Goal: Check status: Check status

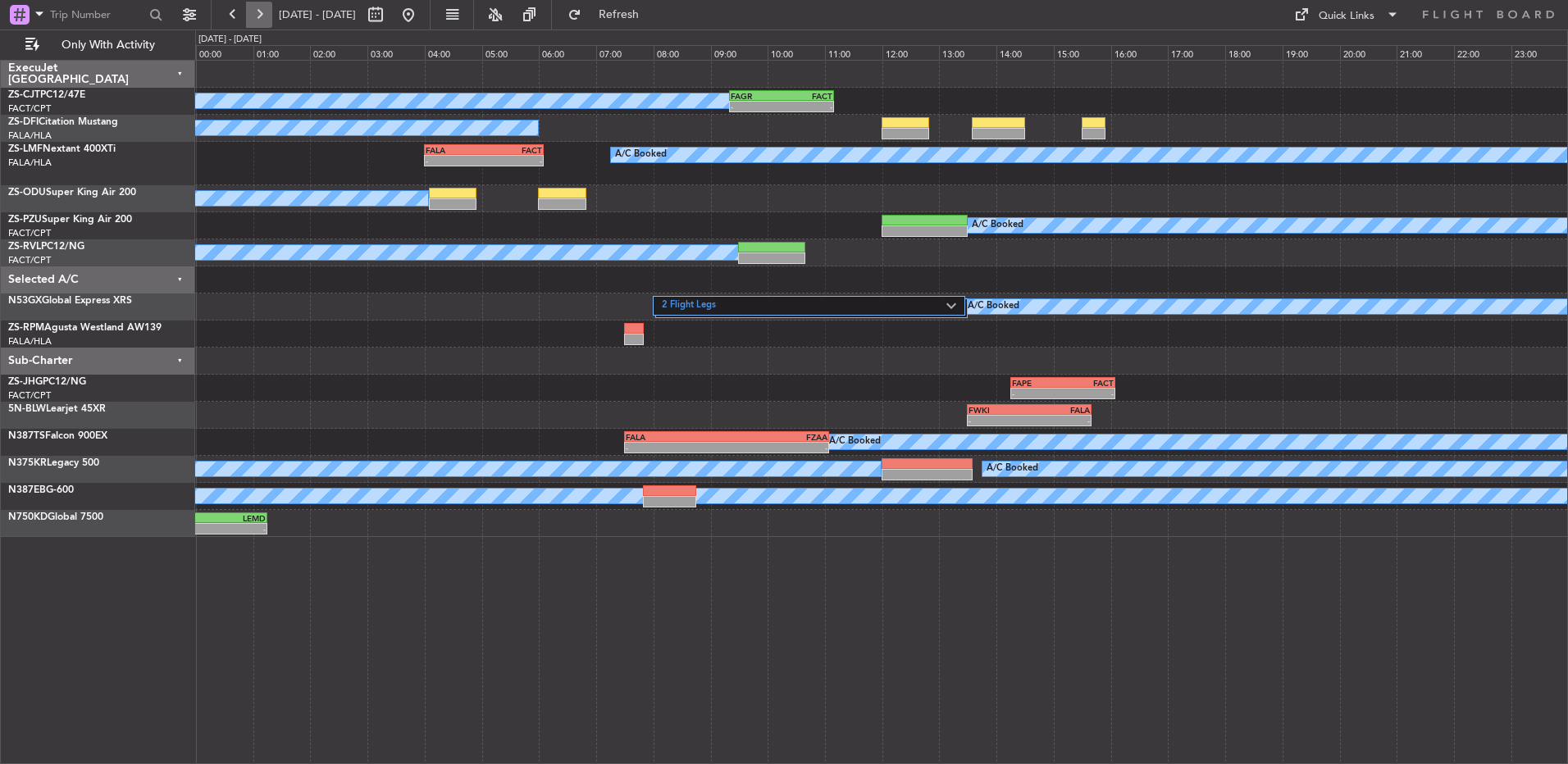
click at [261, 10] on button at bounding box center [259, 15] width 27 height 27
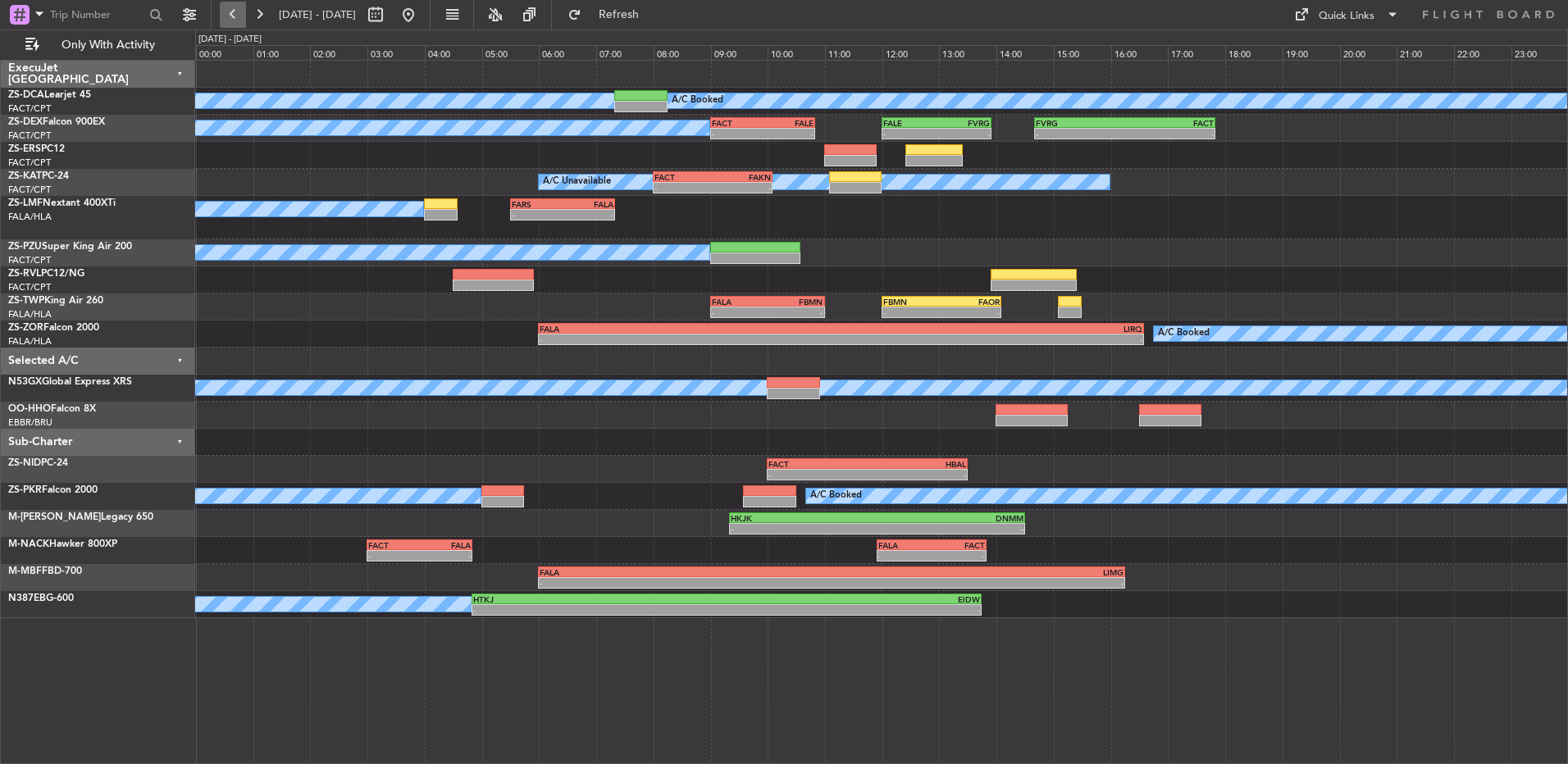
click at [236, 11] on button at bounding box center [233, 15] width 27 height 27
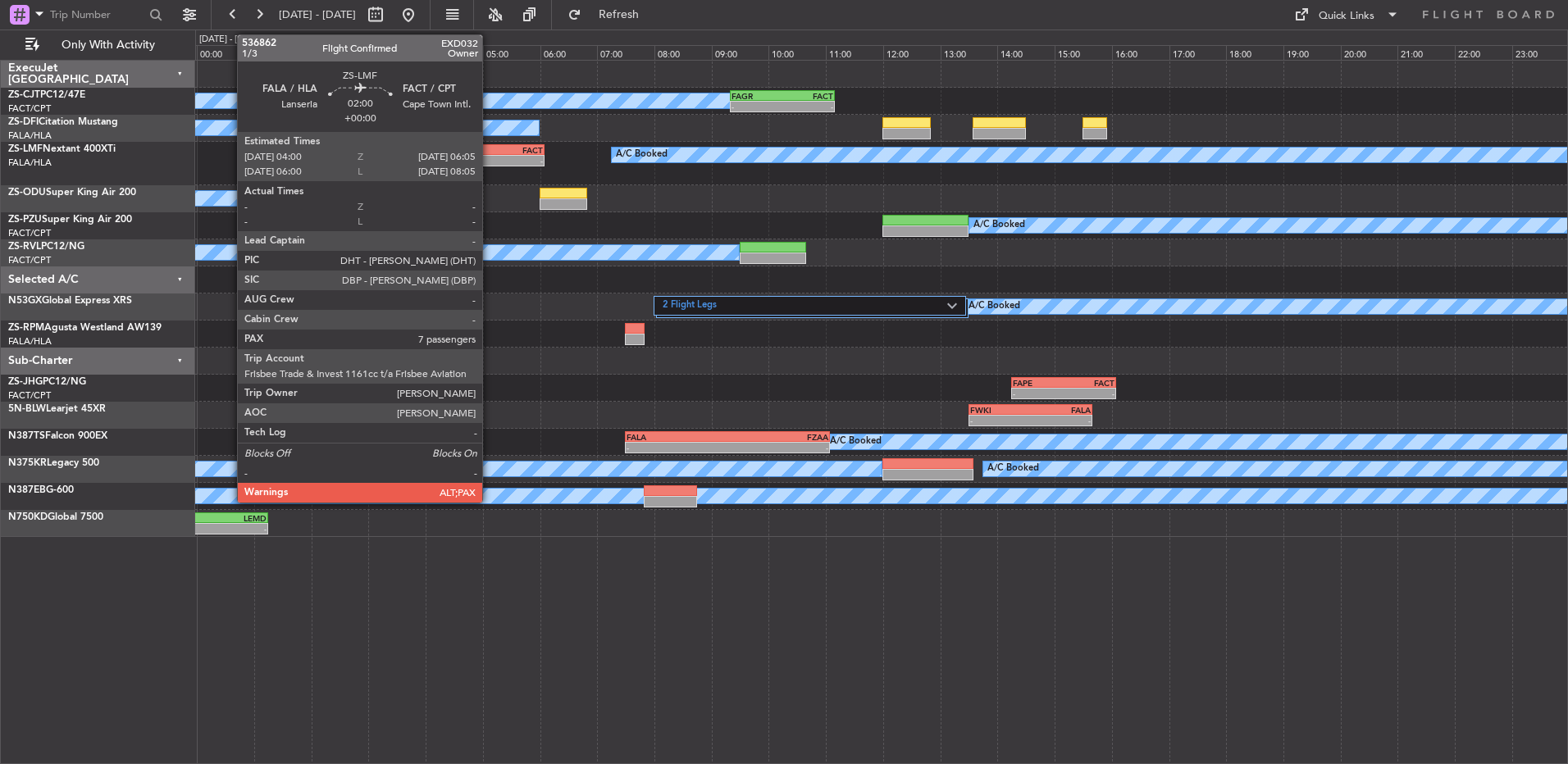
click at [490, 152] on div "FACT" at bounding box center [514, 150] width 59 height 10
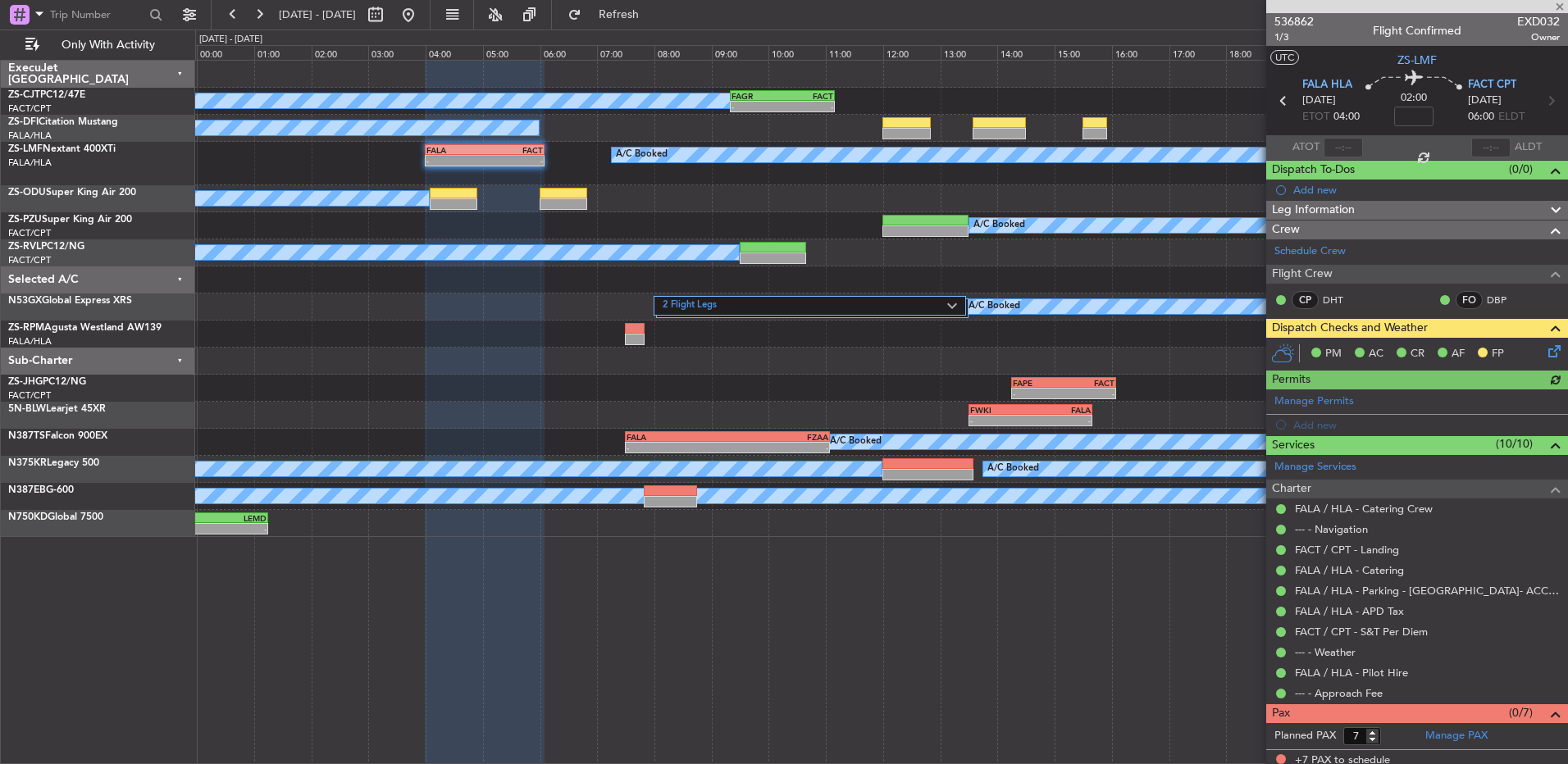
scroll to position [6, 0]
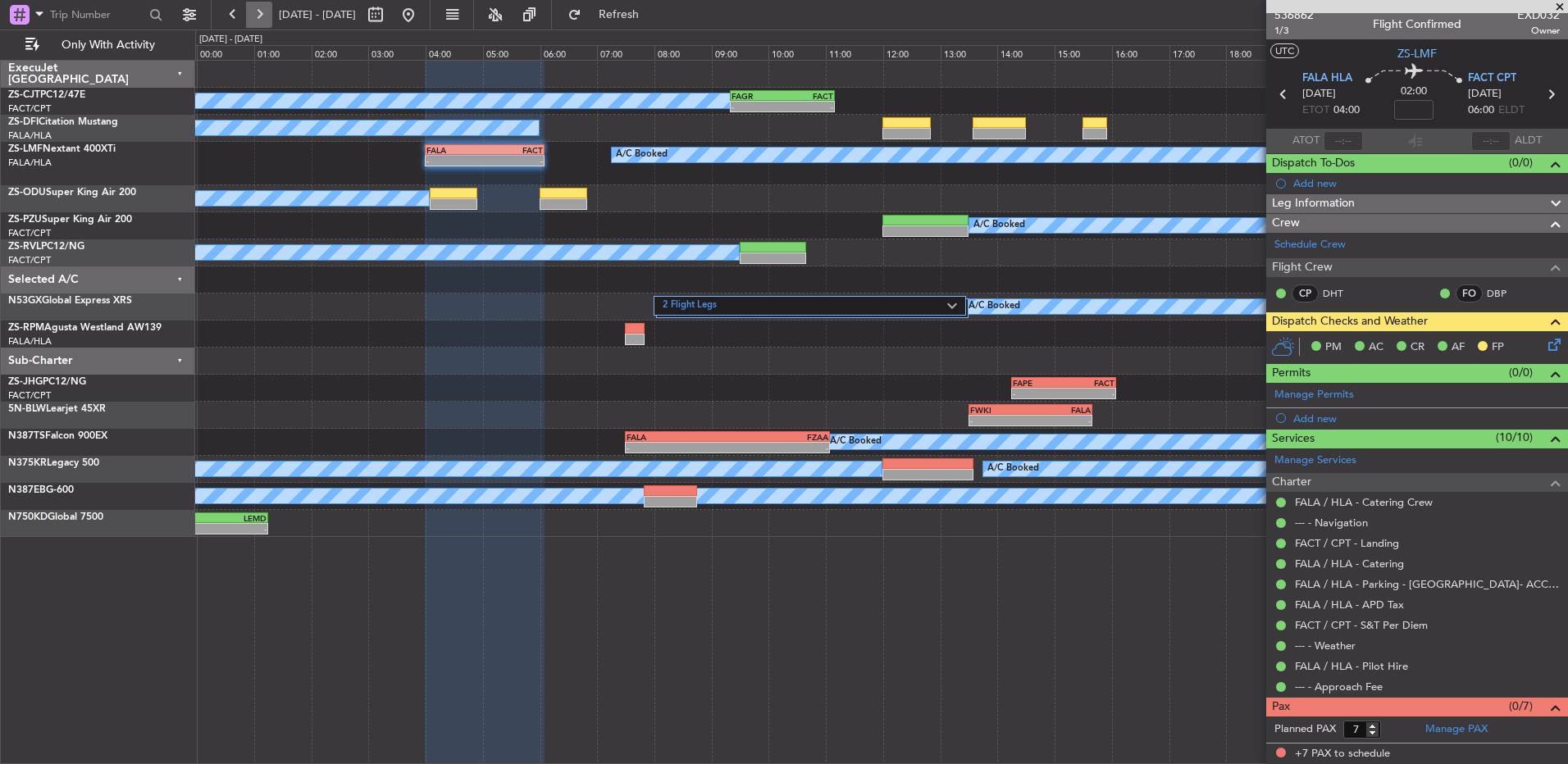
click at [257, 16] on button at bounding box center [259, 15] width 27 height 27
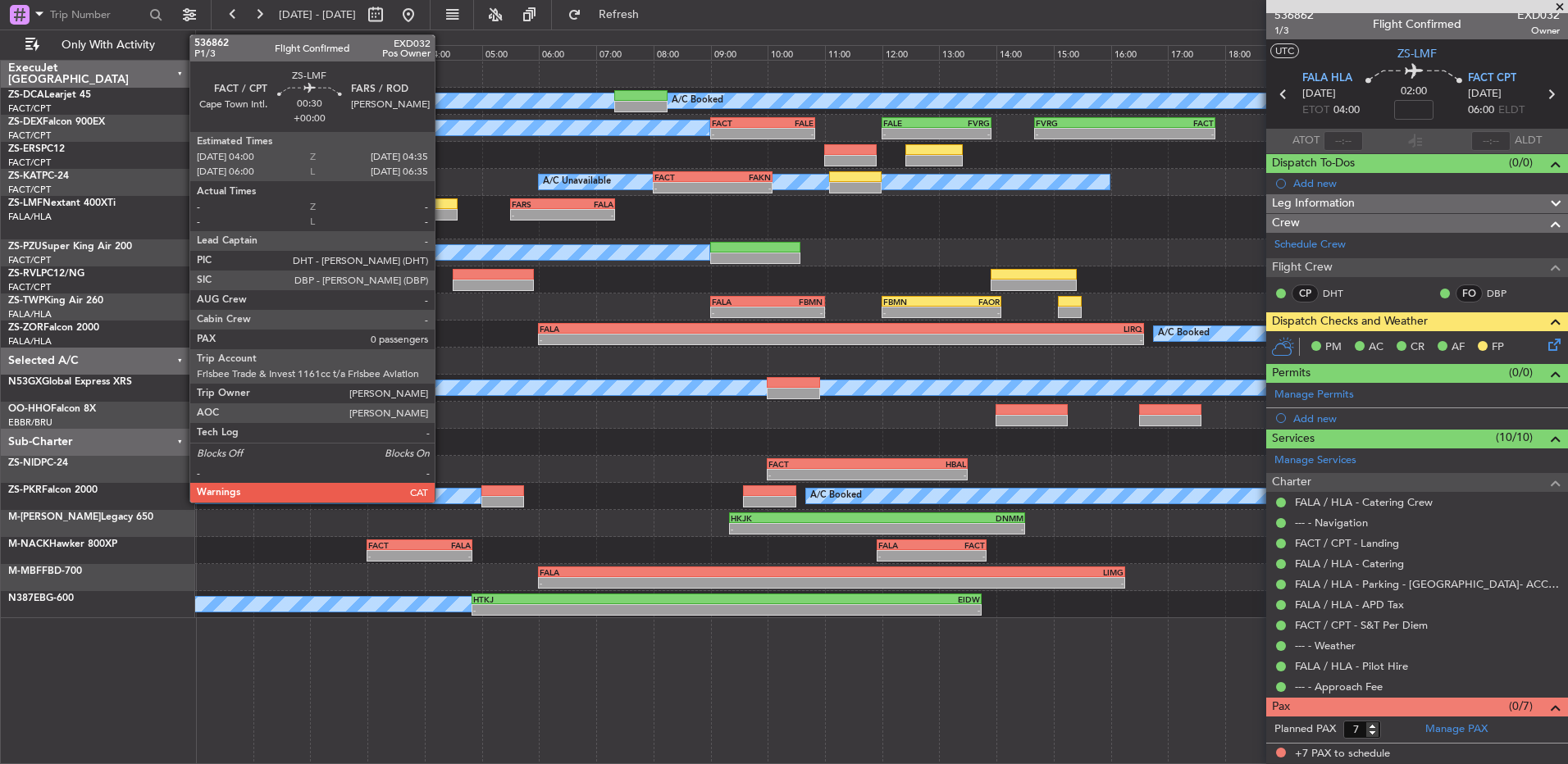
click at [442, 210] on div at bounding box center [441, 214] width 34 height 12
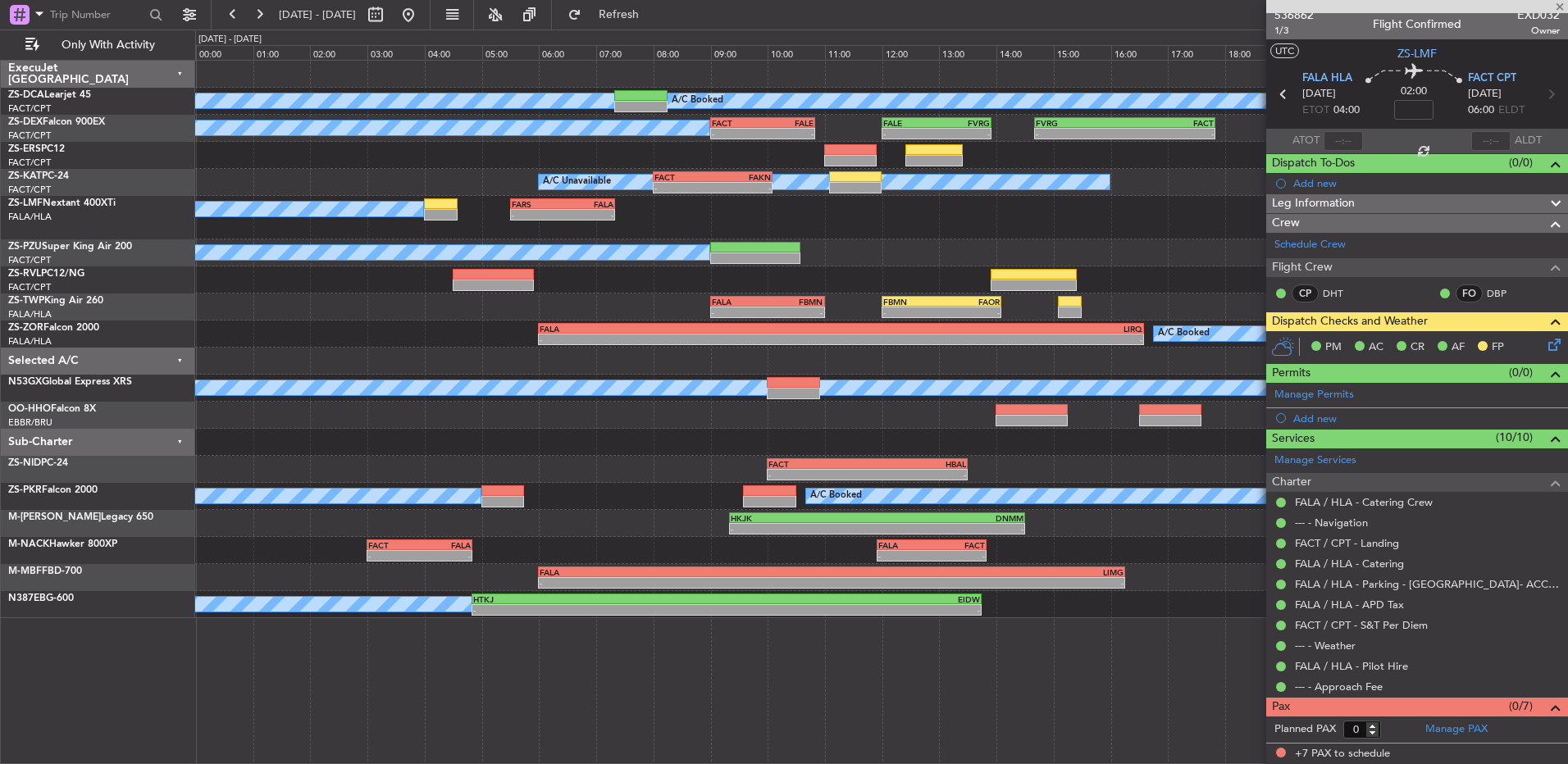
scroll to position [0, 0]
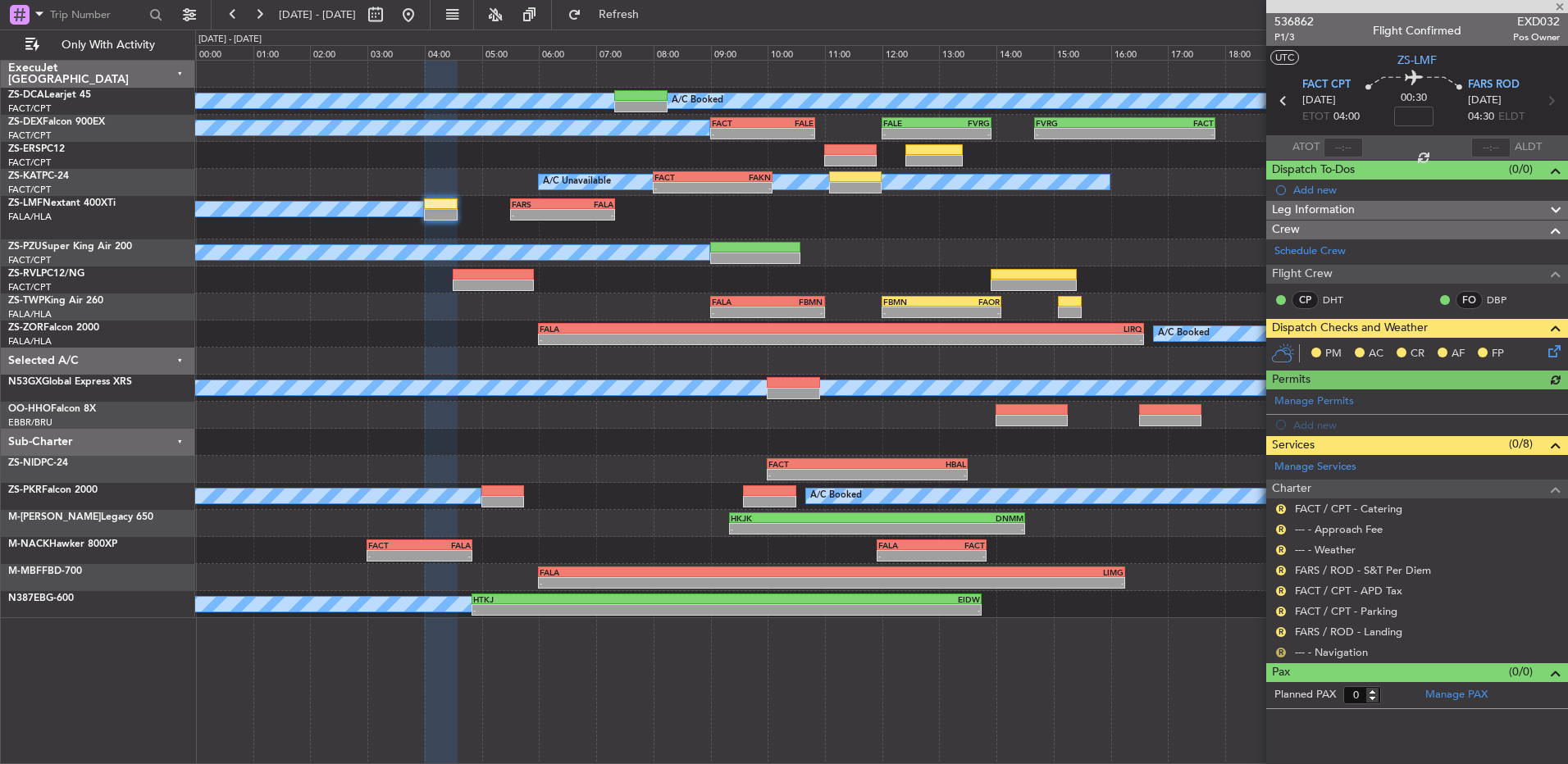
click at [1279, 655] on button "R" at bounding box center [1281, 652] width 10 height 10
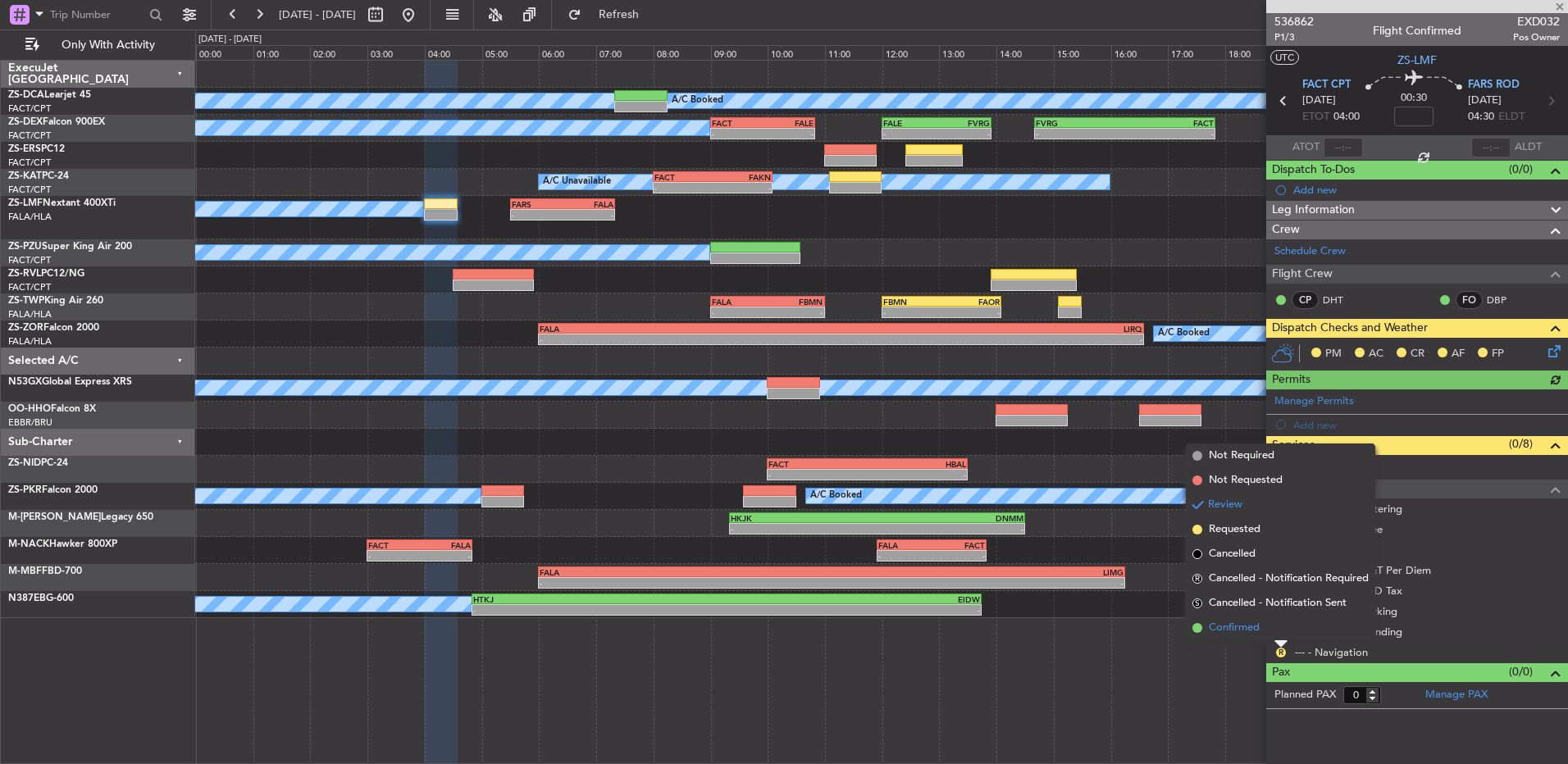
click at [1278, 621] on li "Confirmed" at bounding box center [1281, 628] width 190 height 25
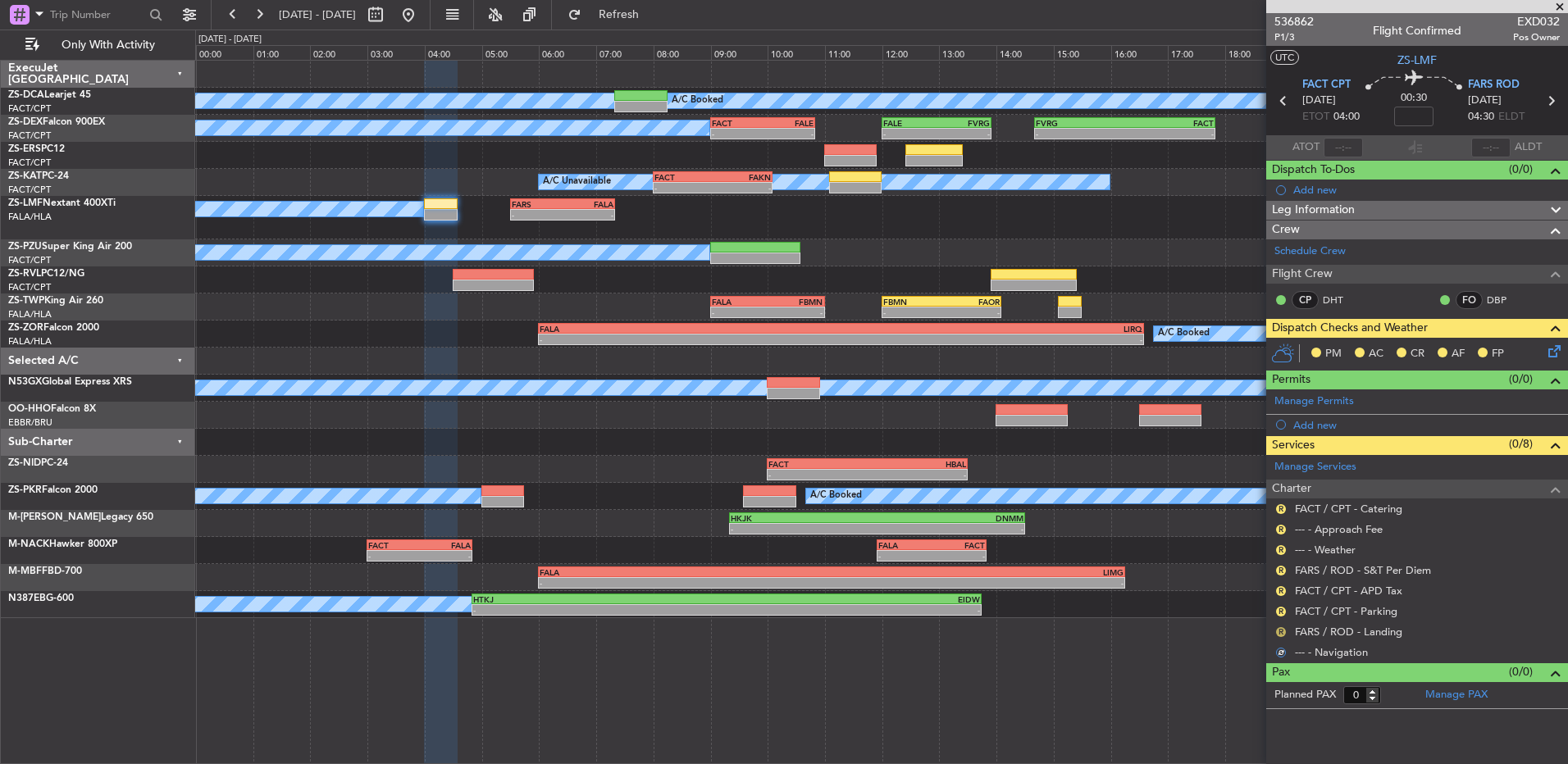
click at [1282, 628] on button "R" at bounding box center [1281, 631] width 10 height 10
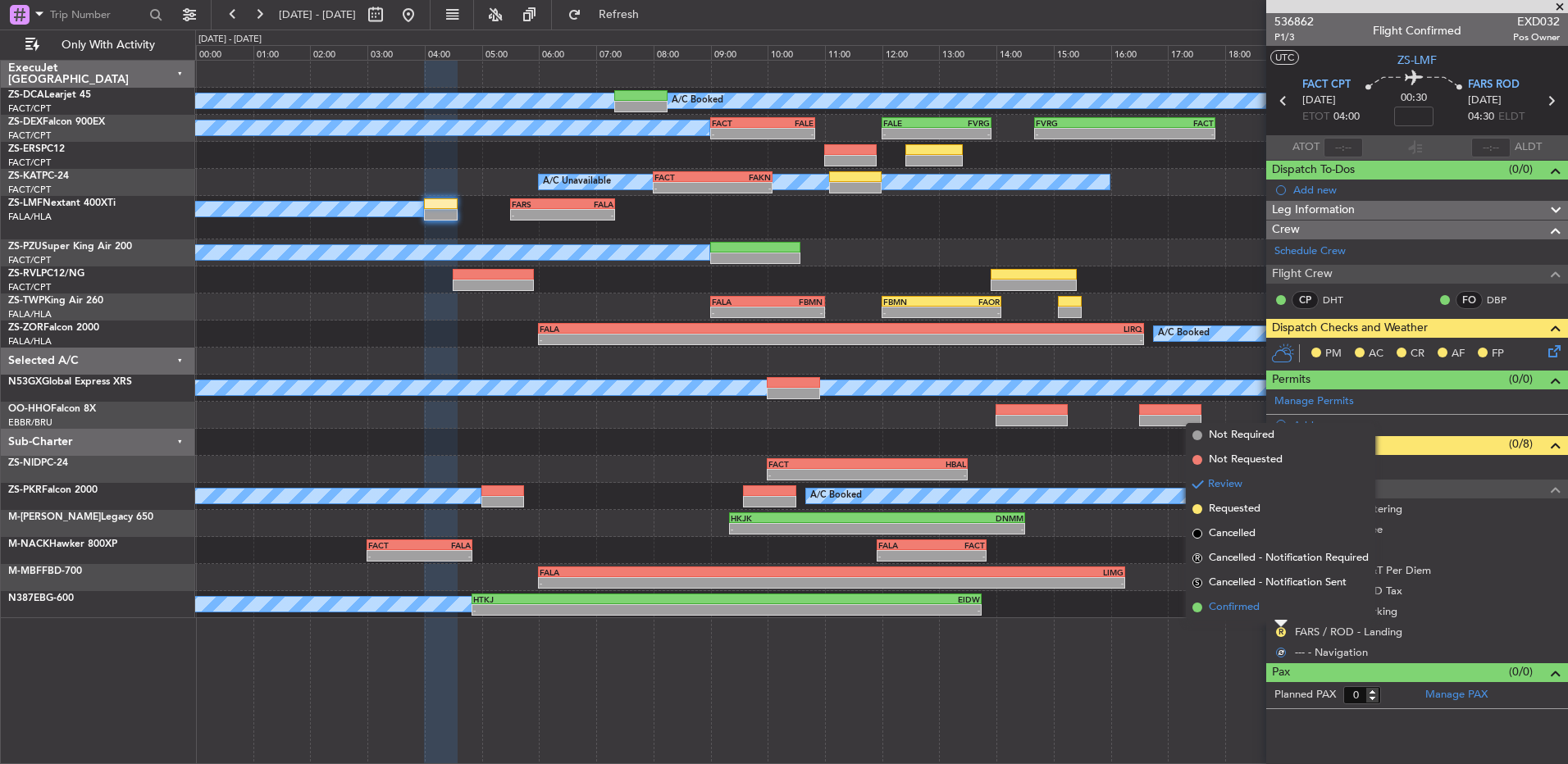
click at [1284, 604] on li "Confirmed" at bounding box center [1281, 607] width 190 height 25
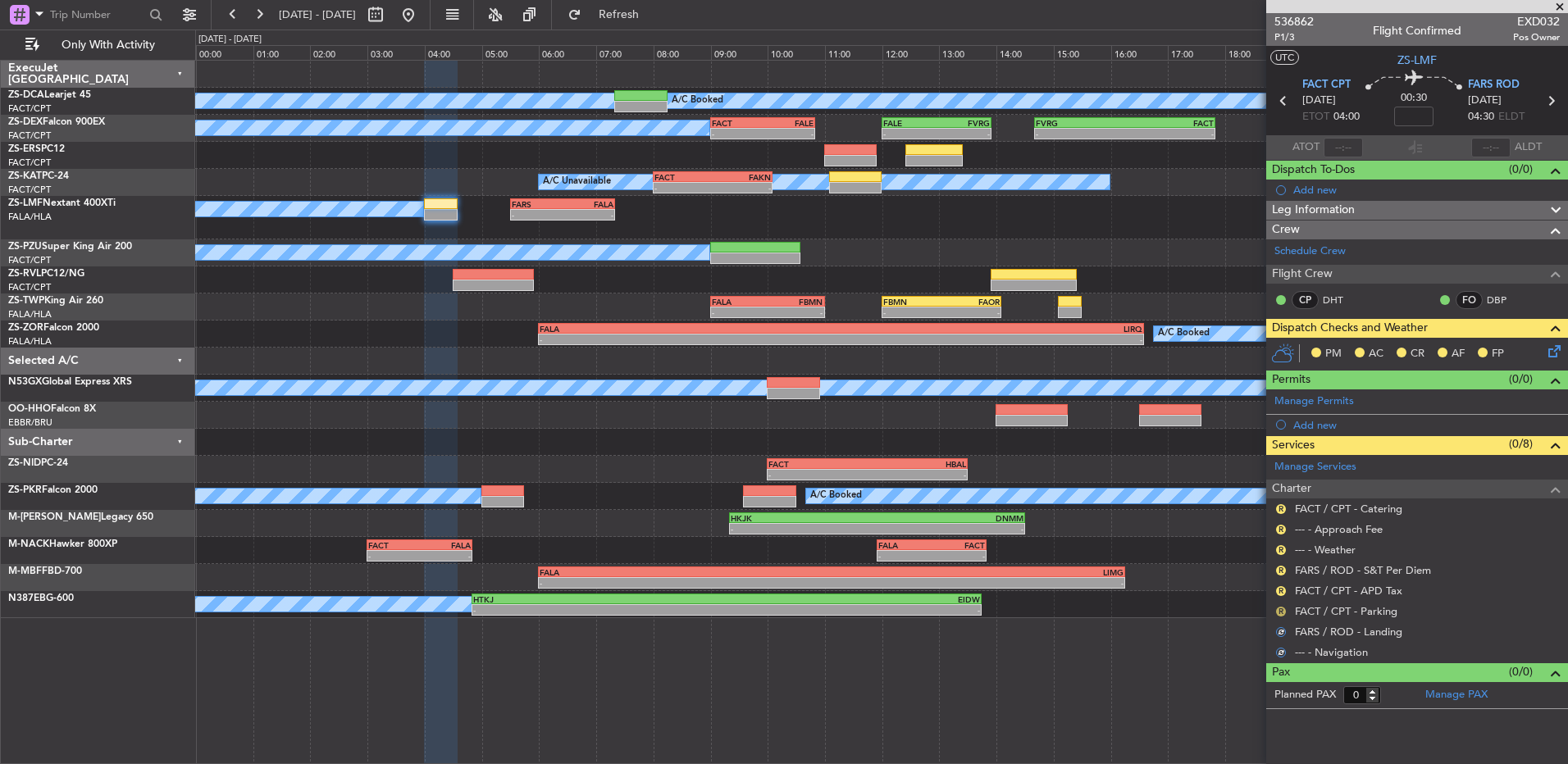
click at [1282, 606] on button "R" at bounding box center [1281, 611] width 10 height 10
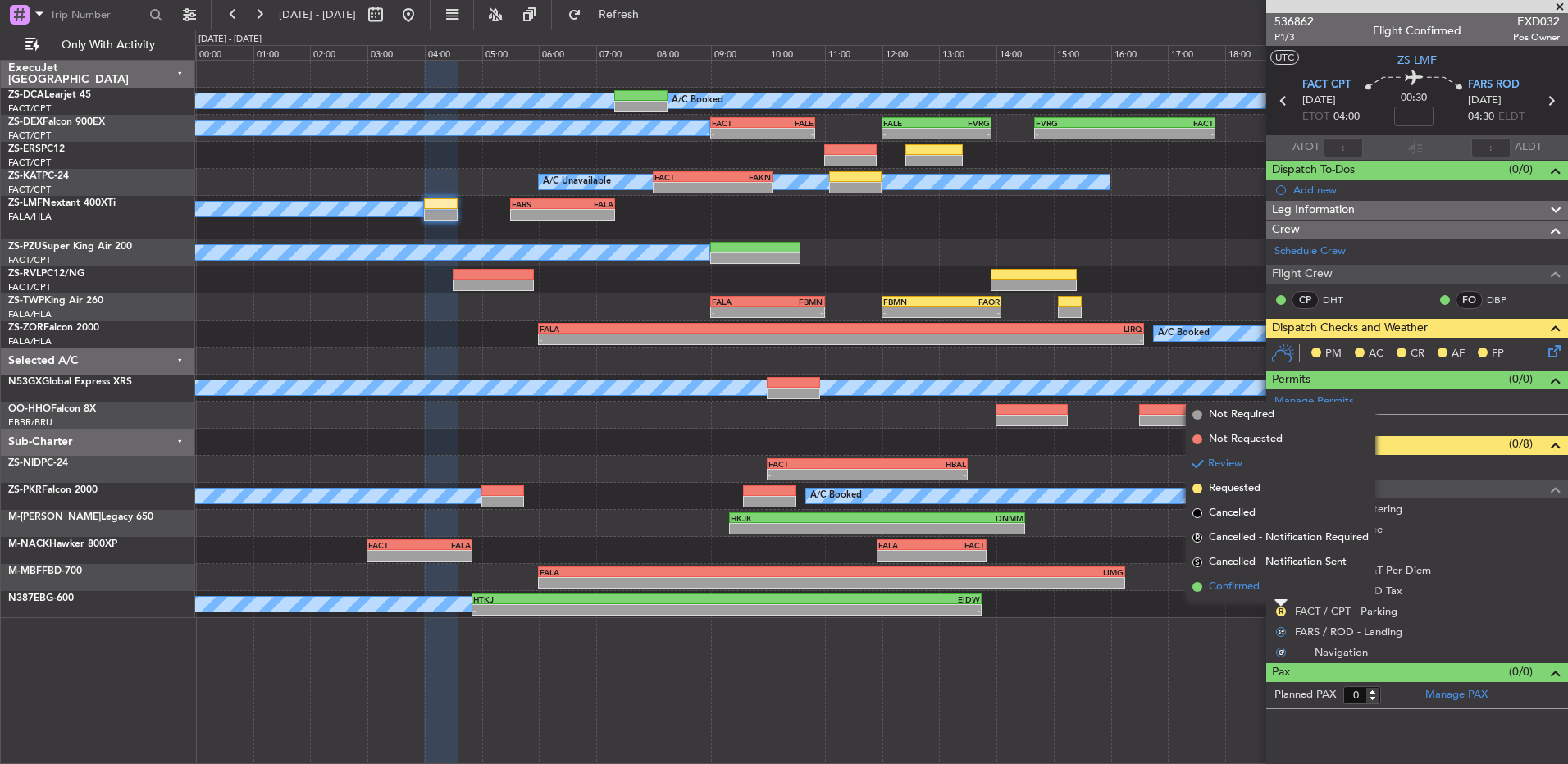
click at [1282, 594] on li "Confirmed" at bounding box center [1281, 587] width 190 height 25
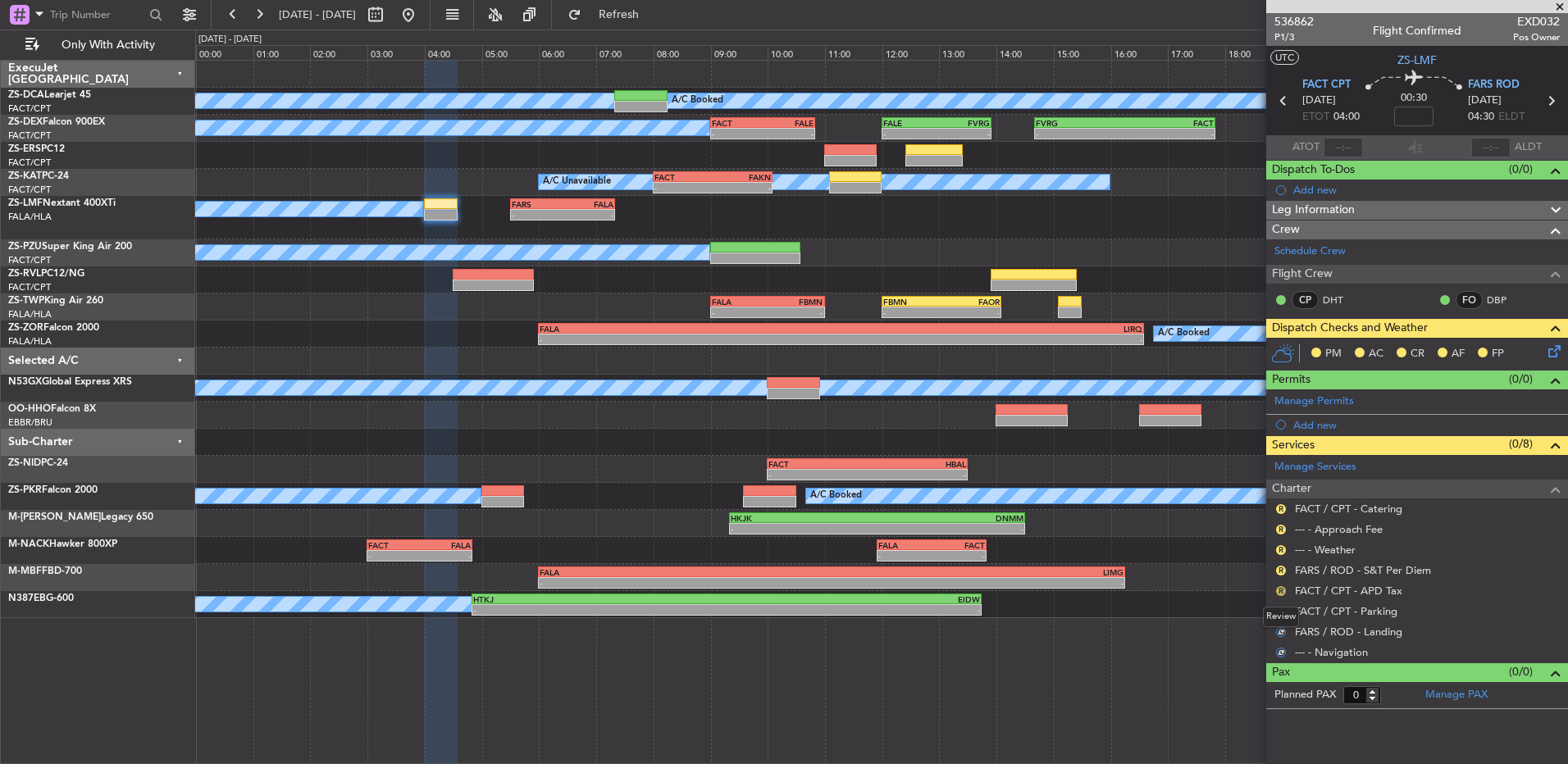
click at [1282, 594] on button "R" at bounding box center [1281, 590] width 10 height 10
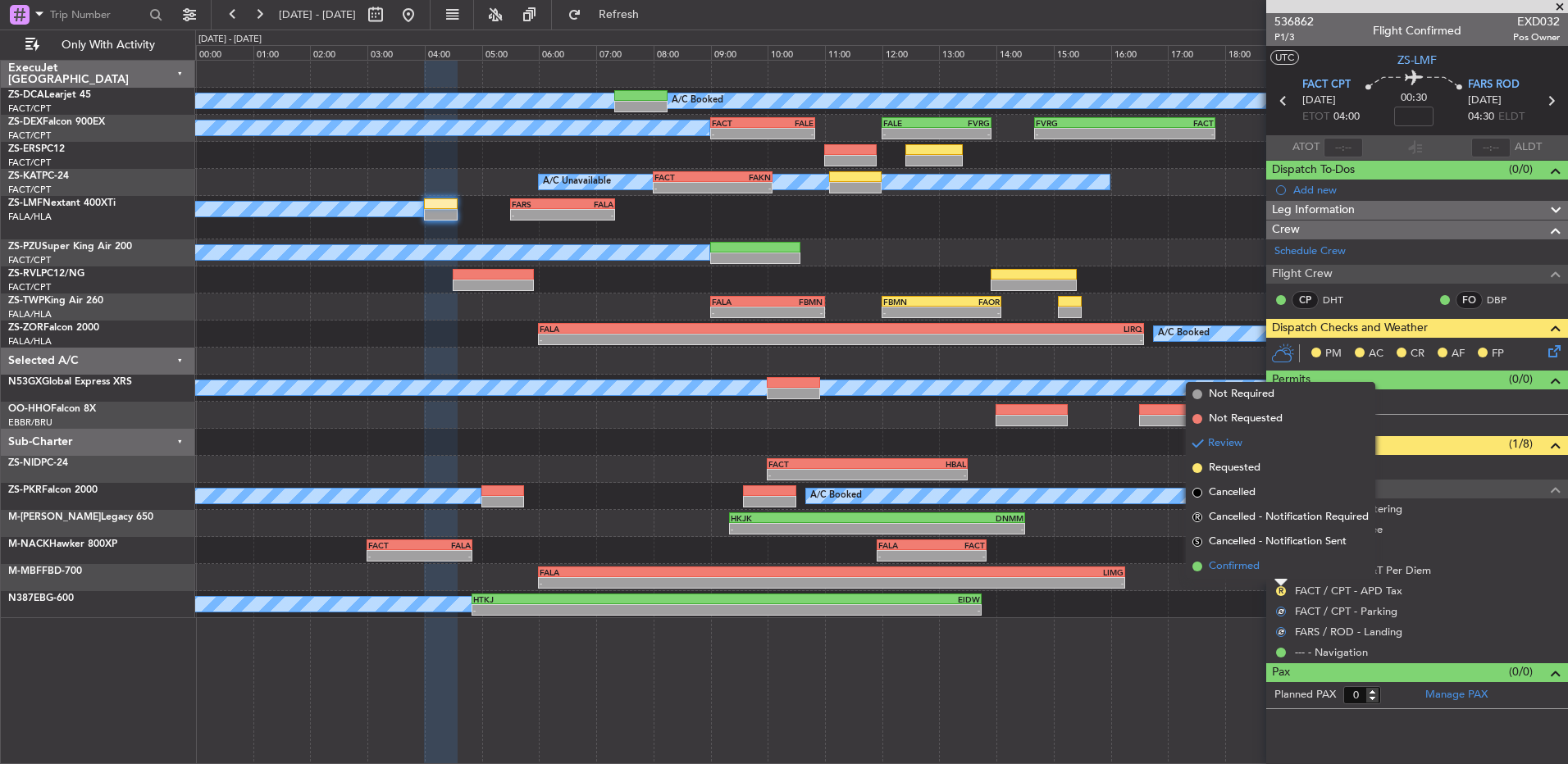
click at [1283, 573] on li "Confirmed" at bounding box center [1281, 566] width 190 height 25
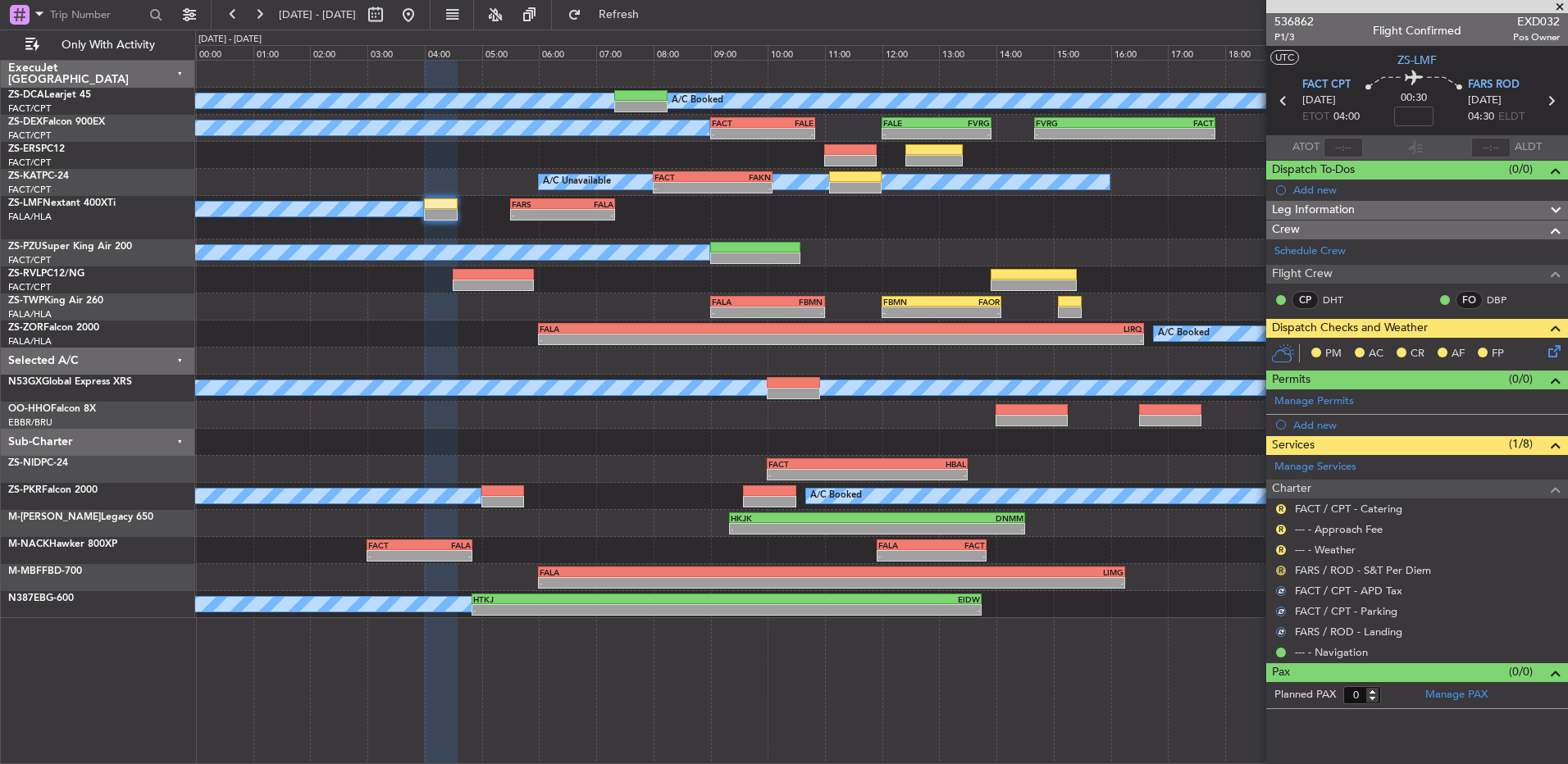
click at [1283, 568] on button "R" at bounding box center [1281, 570] width 10 height 10
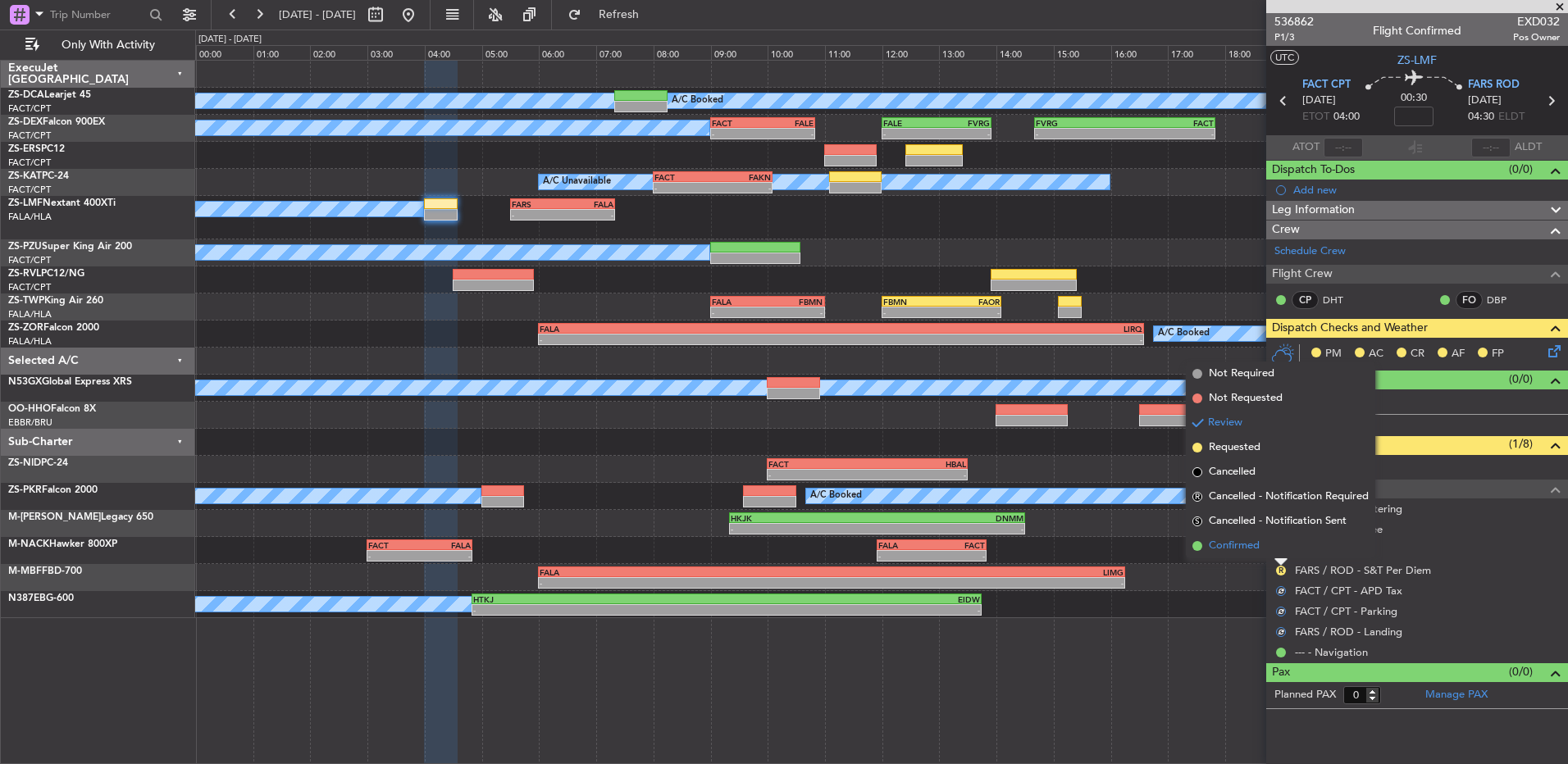
click at [1279, 545] on li "Confirmed" at bounding box center [1281, 546] width 190 height 25
click at [1279, 545] on button "R" at bounding box center [1281, 550] width 10 height 10
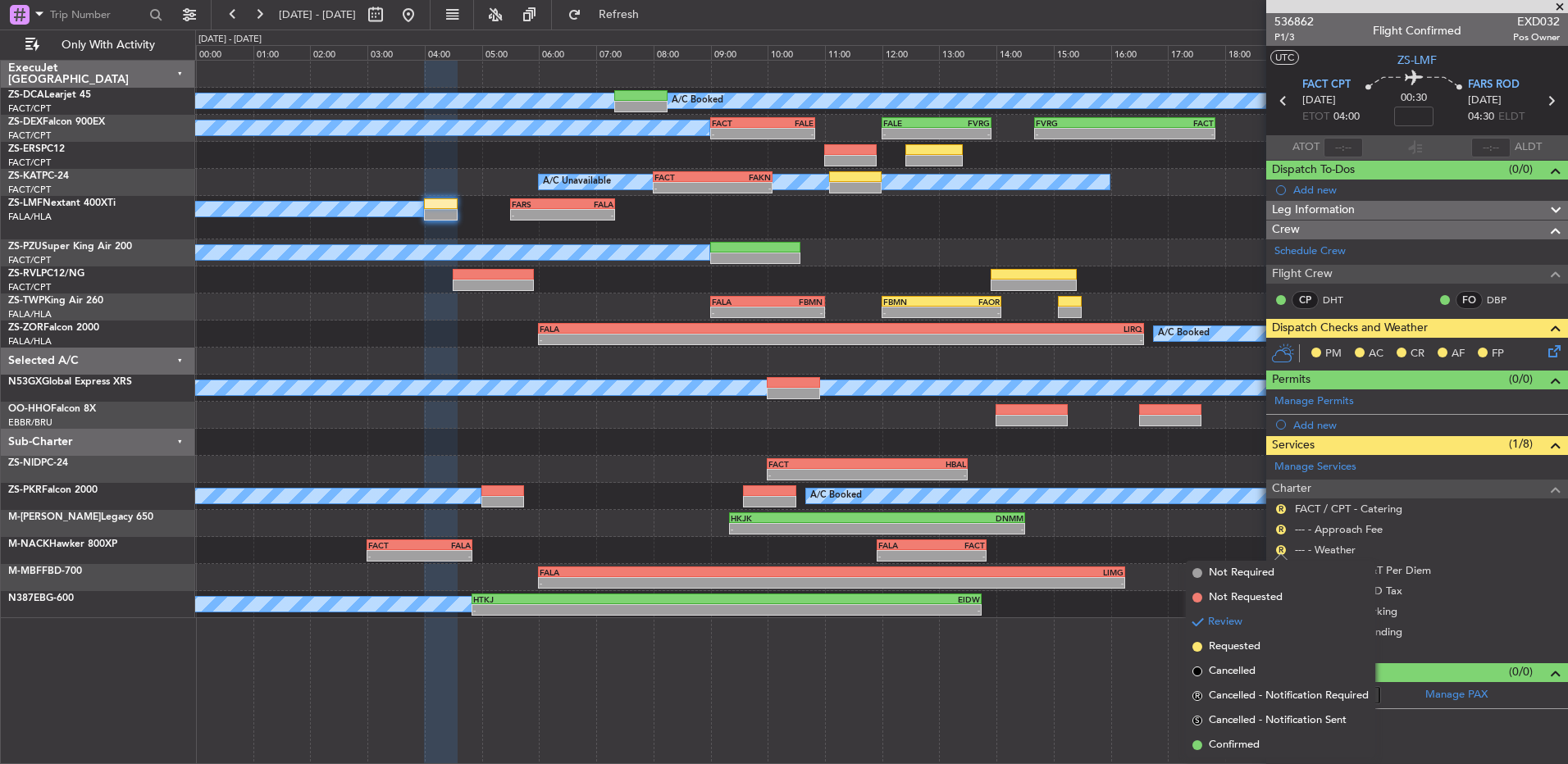
click at [1259, 732] on ul "Not Required Not Requested Review Requested Cancelled R Cancelled - Notificatio…" at bounding box center [1281, 659] width 190 height 197
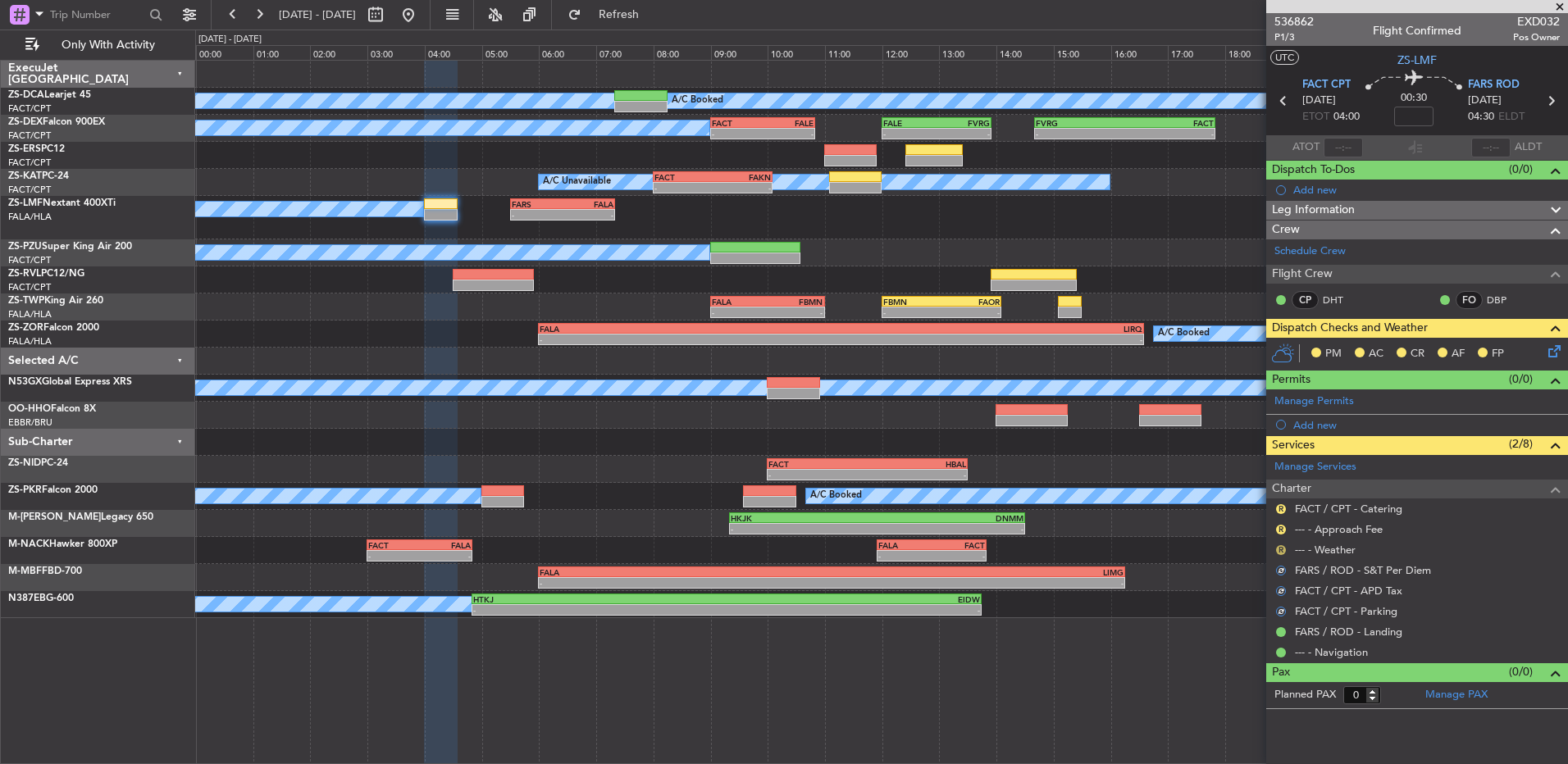
click at [1279, 548] on button "R" at bounding box center [1281, 550] width 10 height 10
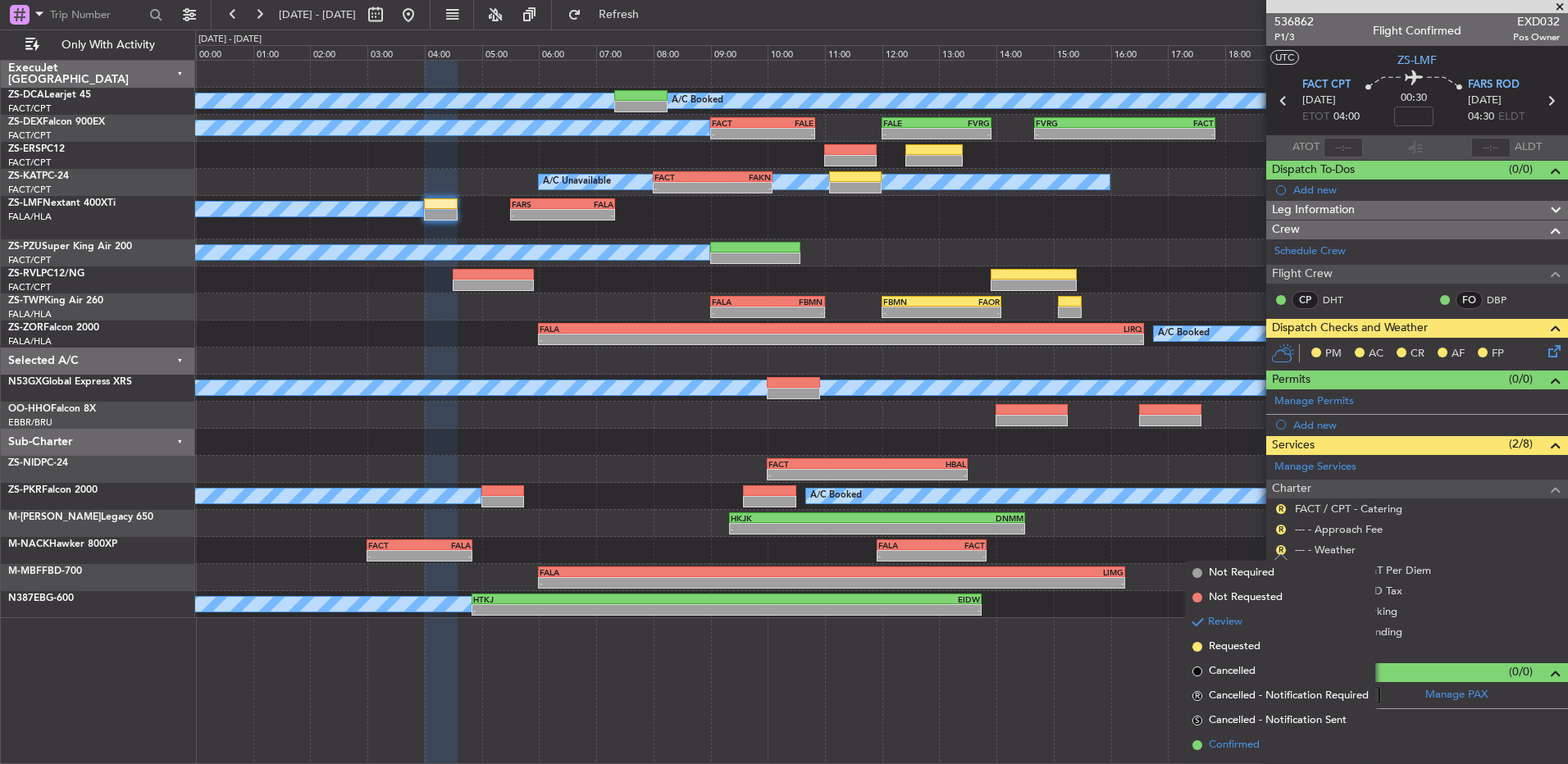
click at [1216, 743] on span "Confirmed" at bounding box center [1234, 745] width 51 height 16
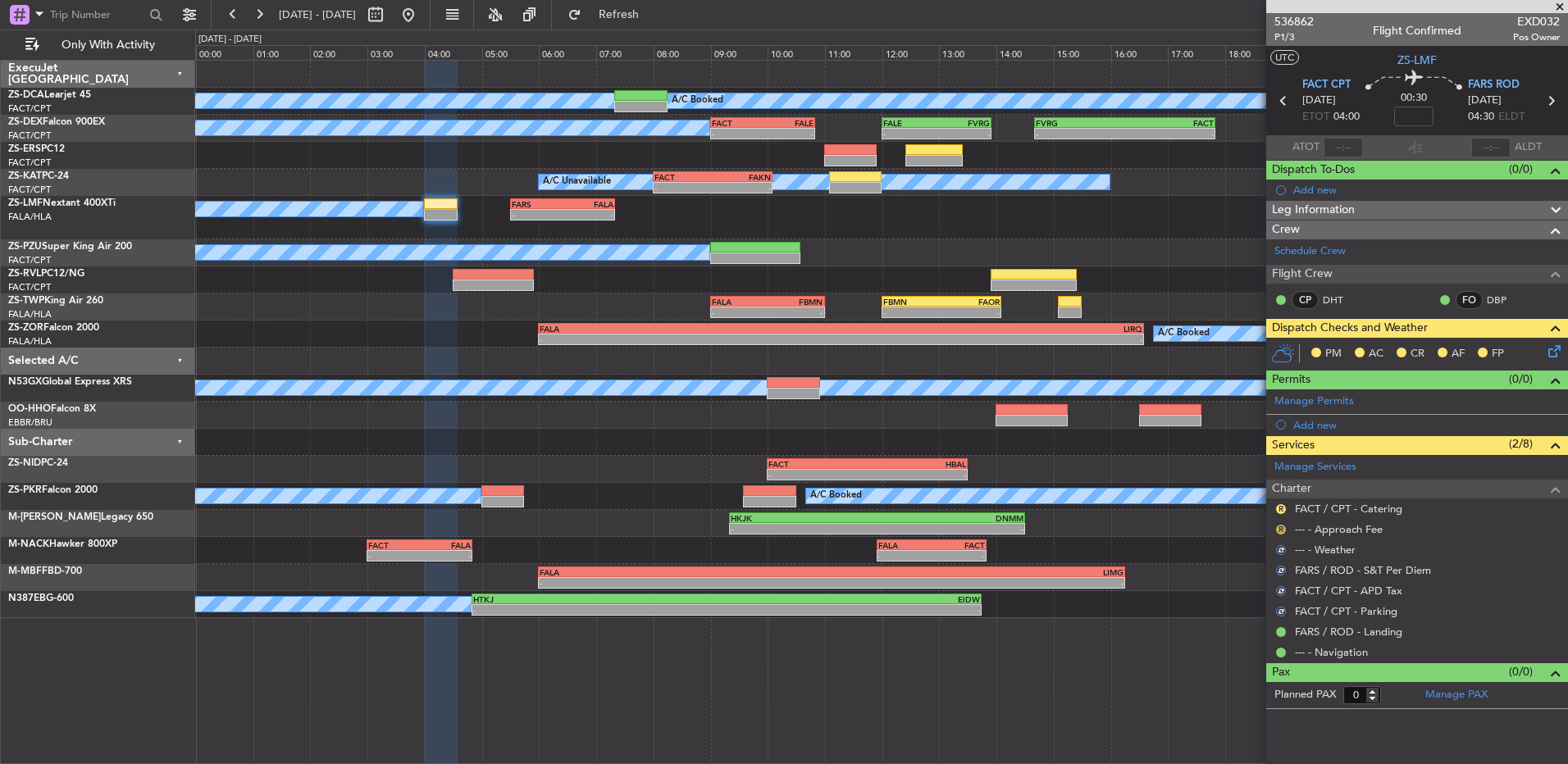
click at [1281, 526] on button "R" at bounding box center [1281, 529] width 10 height 10
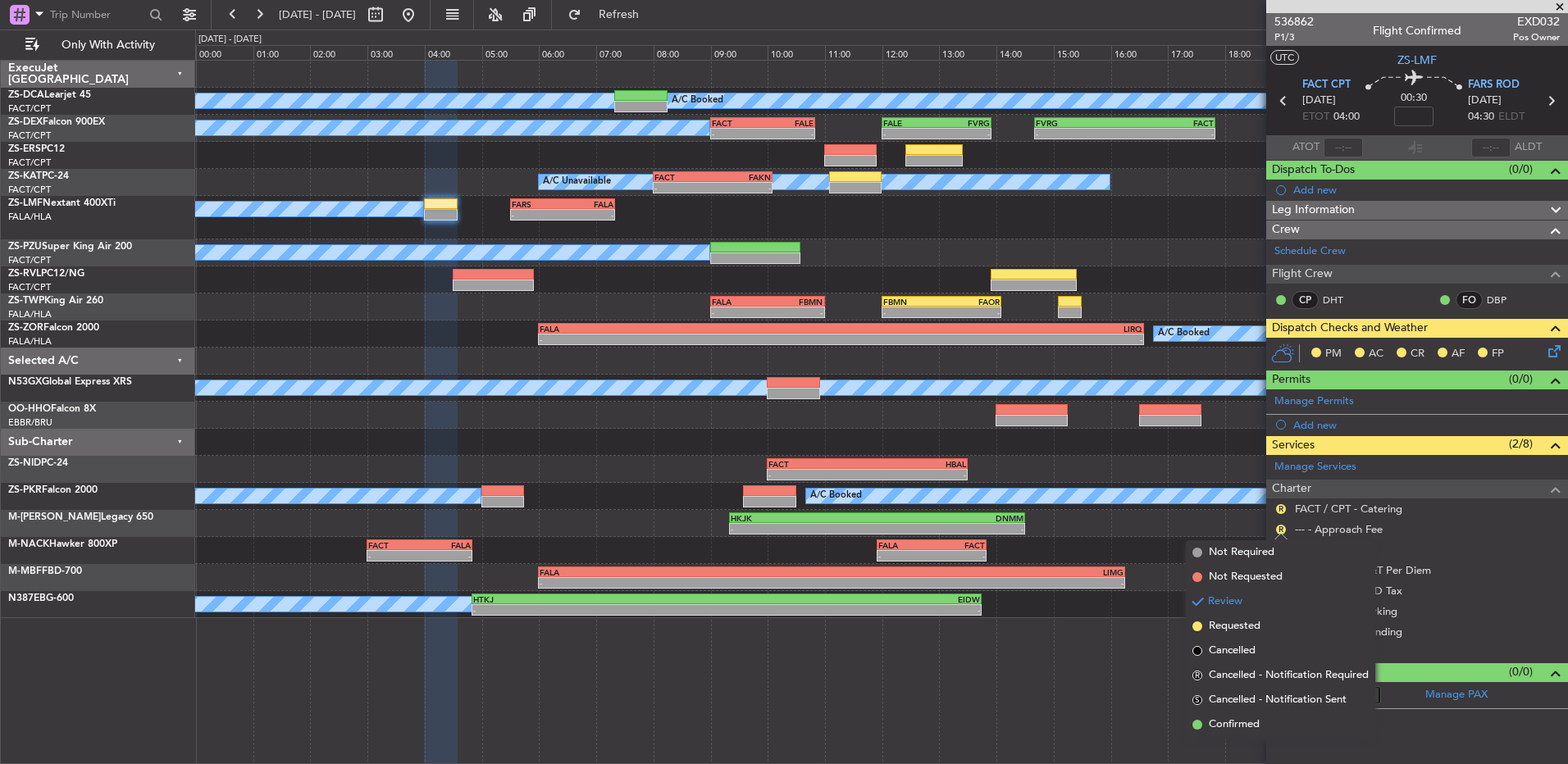
drag, startPoint x: 1232, startPoint y: 724, endPoint x: 1230, endPoint y: 707, distance: 17.1
click at [1231, 723] on span "Confirmed" at bounding box center [1234, 724] width 51 height 16
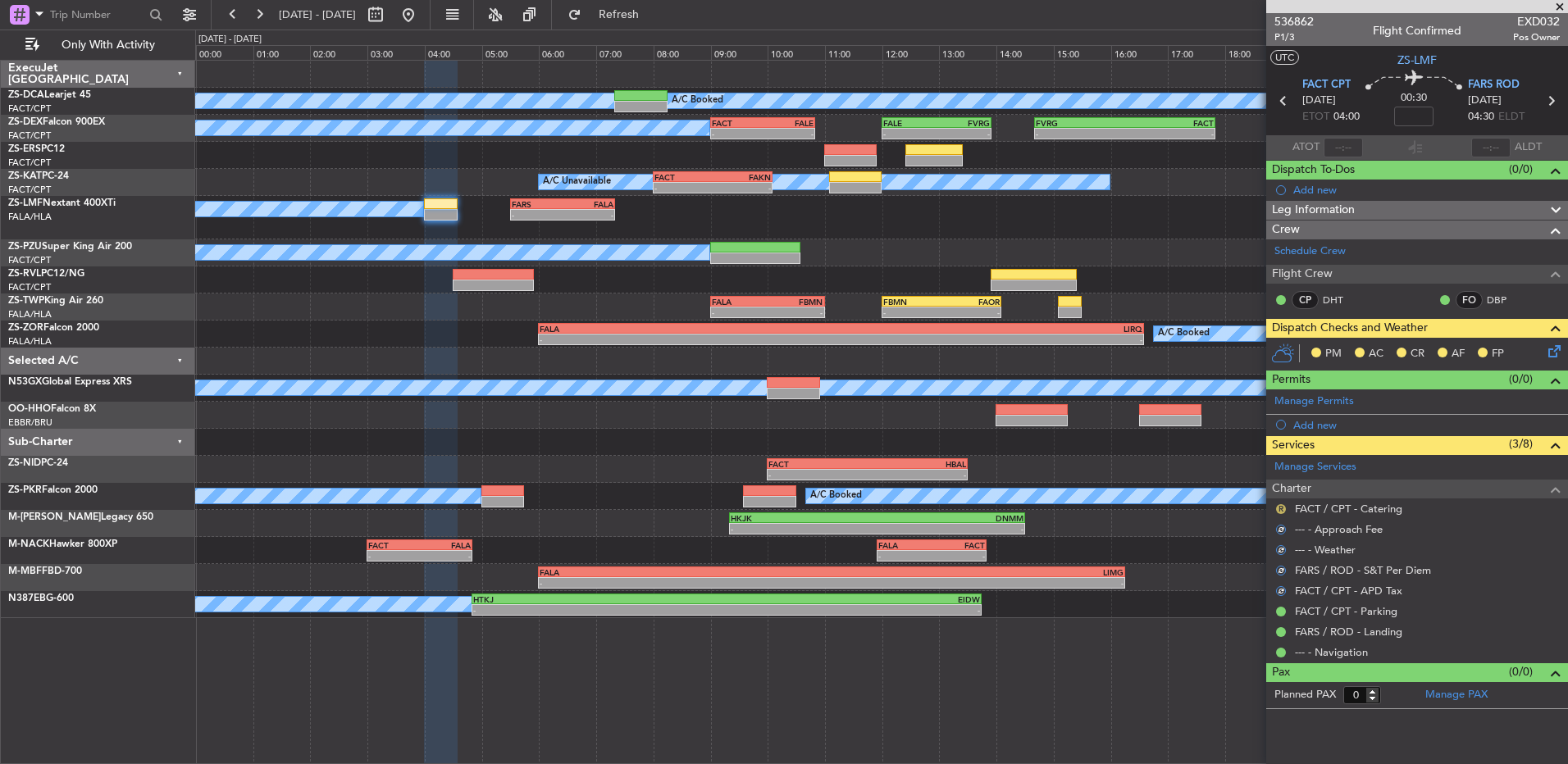
click at [1281, 510] on button "R" at bounding box center [1281, 509] width 10 height 10
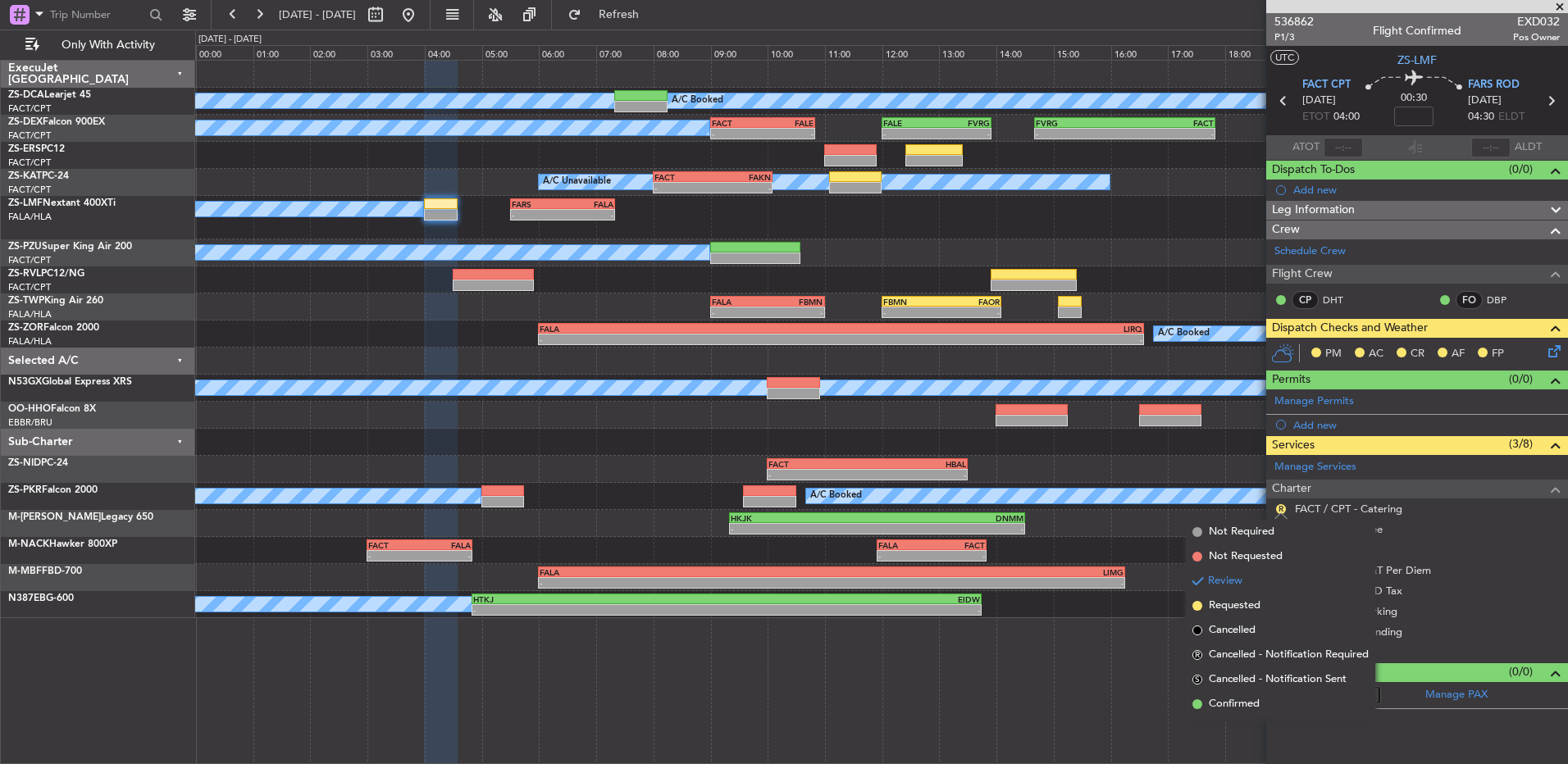
click at [1271, 716] on article "536862 P1/3 Flight Confirmed EXD032 Pos Owner UTC ZS-LMF FACT CPT [DATE] ETOT 0…" at bounding box center [1417, 388] width 302 height 751
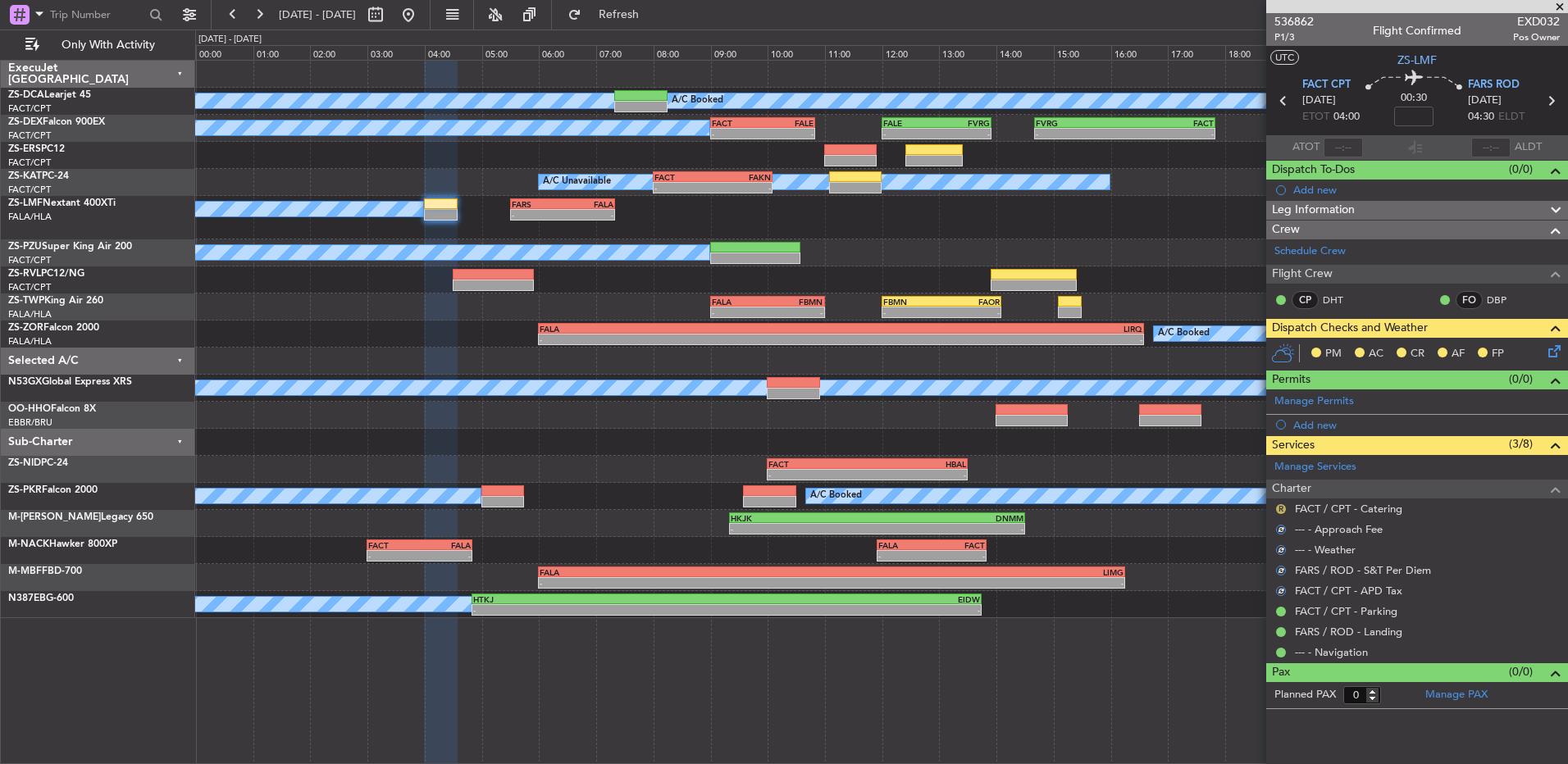
click at [1281, 506] on button "R" at bounding box center [1281, 509] width 10 height 10
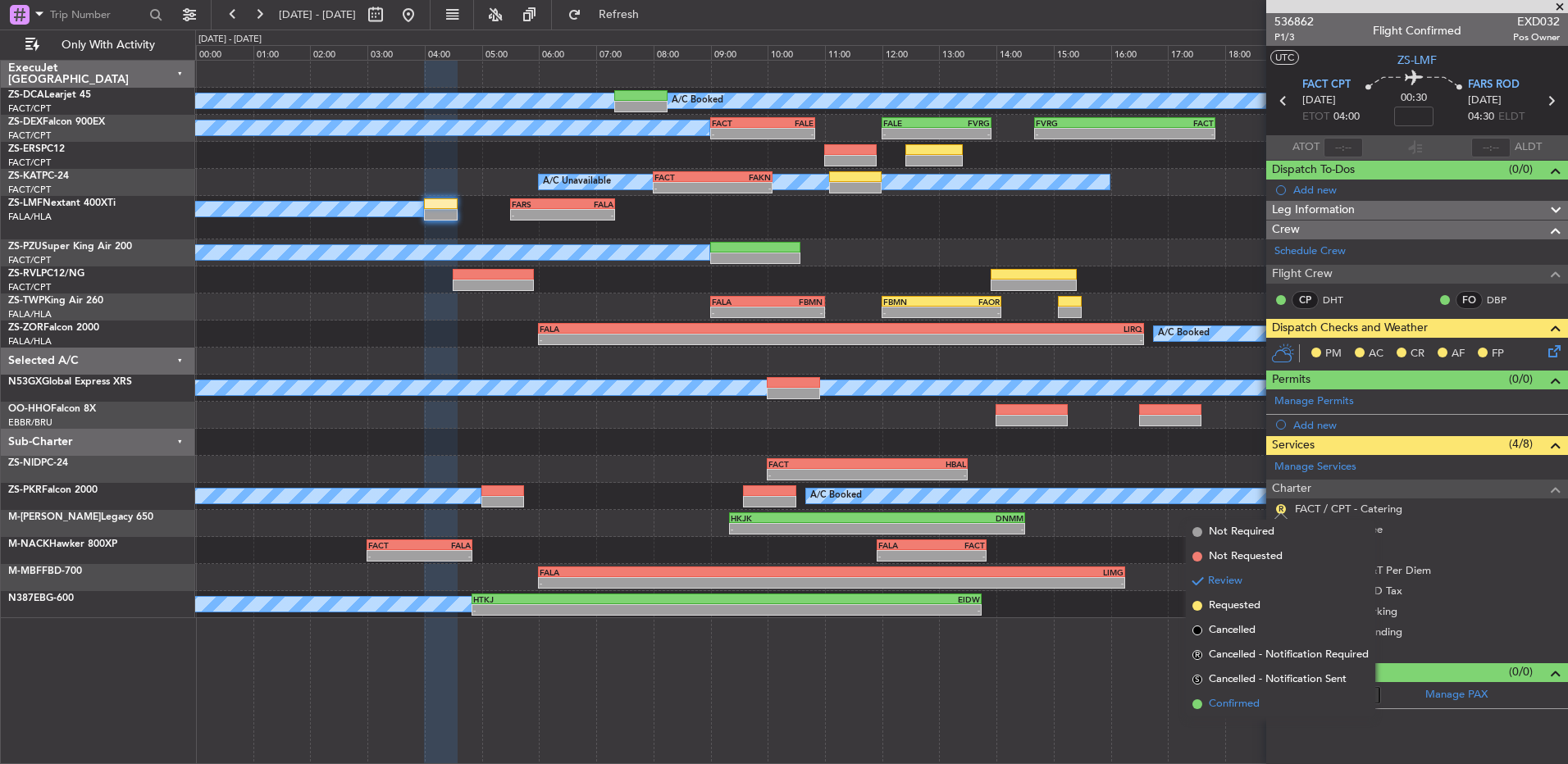
click at [1254, 699] on span "Confirmed" at bounding box center [1234, 704] width 51 height 16
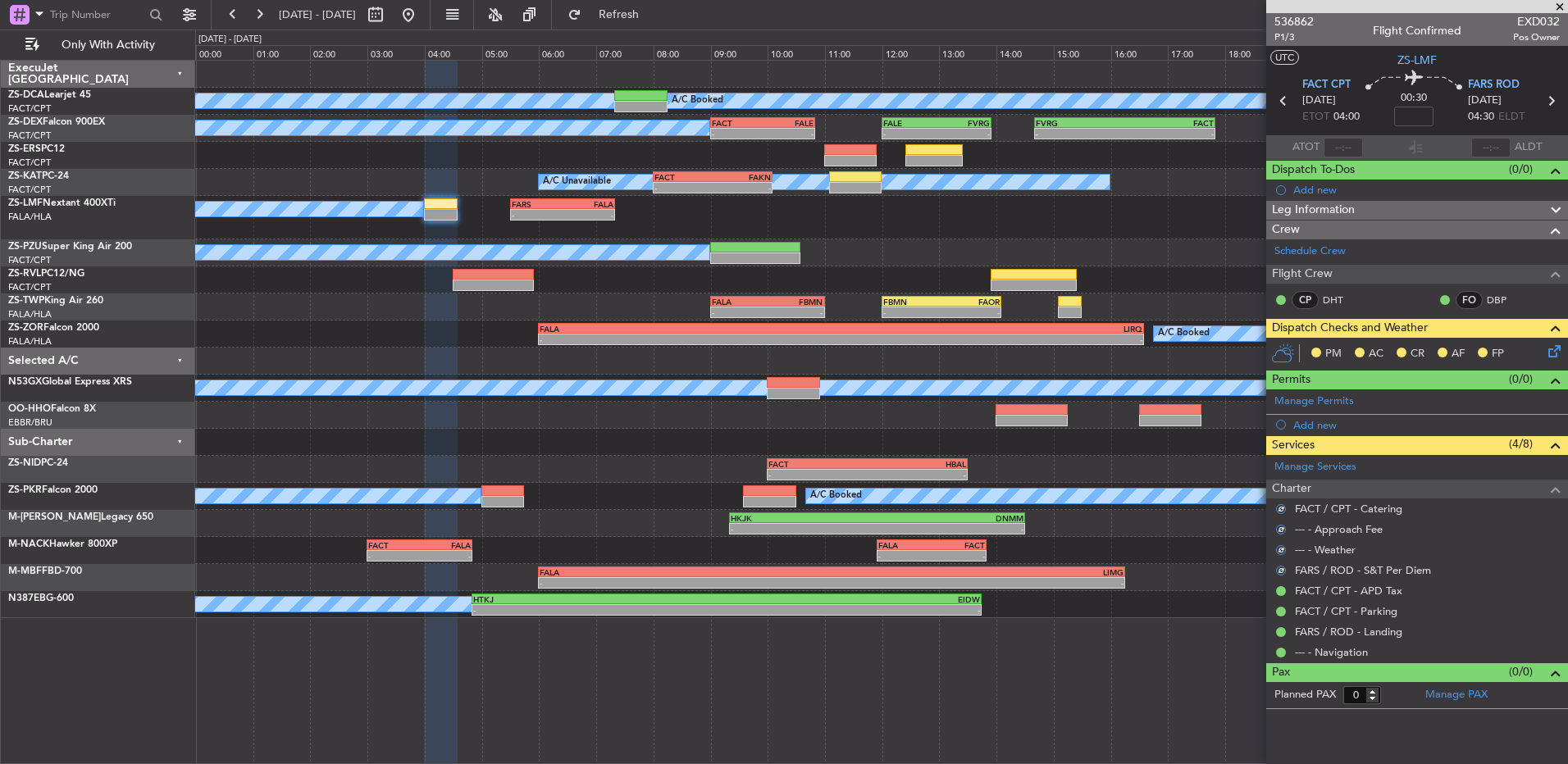
click at [1547, 352] on icon at bounding box center [1551, 348] width 13 height 13
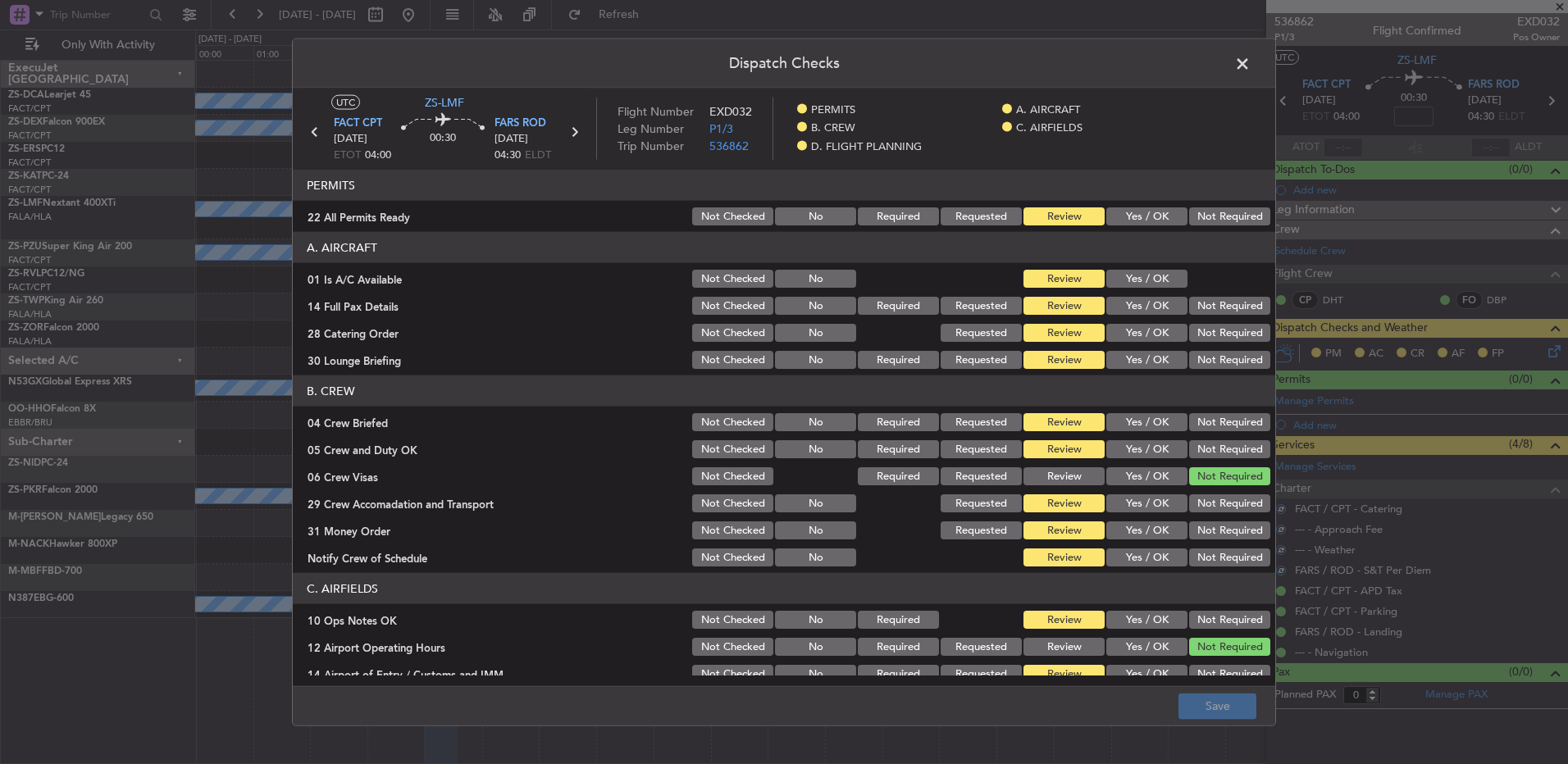
click at [1228, 213] on button "Not Required" at bounding box center [1230, 216] width 82 height 18
click at [1171, 283] on button "Yes / OK" at bounding box center [1148, 278] width 82 height 18
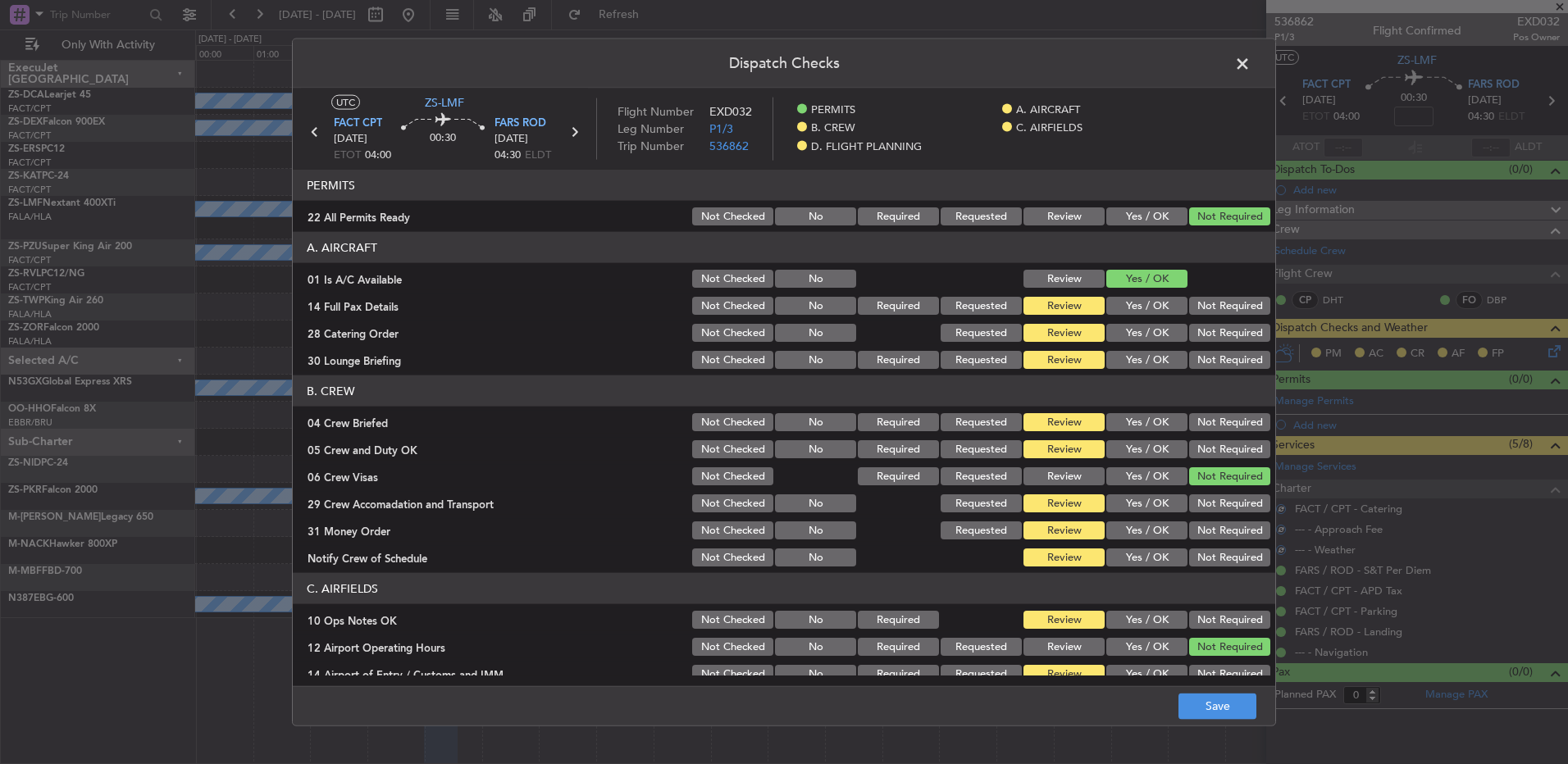
click at [1199, 310] on button "Not Required" at bounding box center [1230, 306] width 82 height 18
click at [1209, 329] on section "A. AIRCRAFT 01 Is A/C Available Not Checked No Review Yes / OK 14 Full Pax Deta…" at bounding box center [784, 301] width 983 height 139
click at [1210, 351] on div "Not Required" at bounding box center [1227, 360] width 82 height 23
click at [1202, 331] on button "Not Required" at bounding box center [1230, 332] width 82 height 18
click at [1204, 354] on button "Not Required" at bounding box center [1230, 360] width 82 height 18
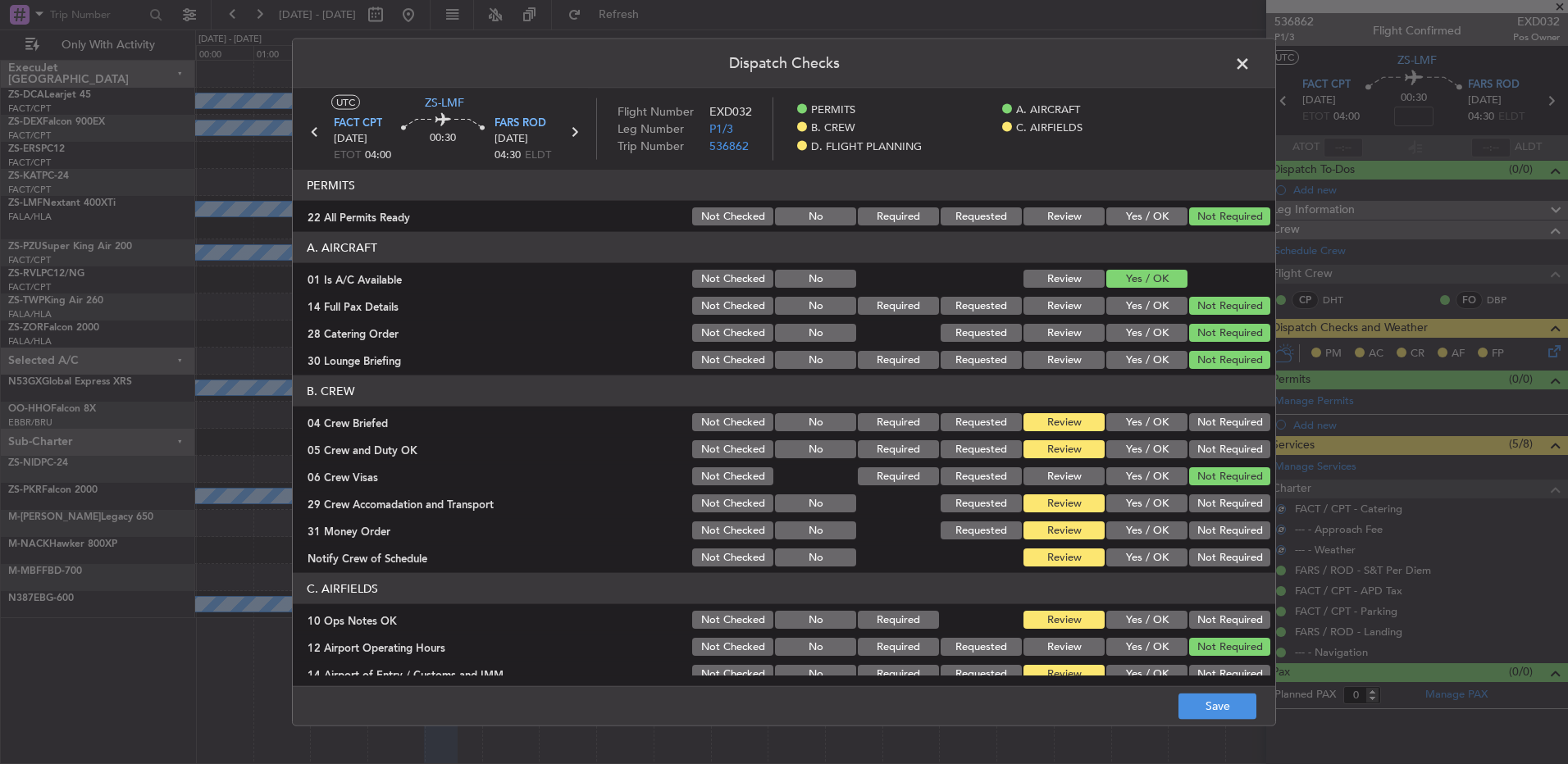
click at [1211, 416] on button "Not Required" at bounding box center [1230, 422] width 82 height 18
click at [1215, 452] on button "Not Required" at bounding box center [1230, 449] width 82 height 18
click at [1218, 521] on button "Not Required" at bounding box center [1230, 530] width 82 height 18
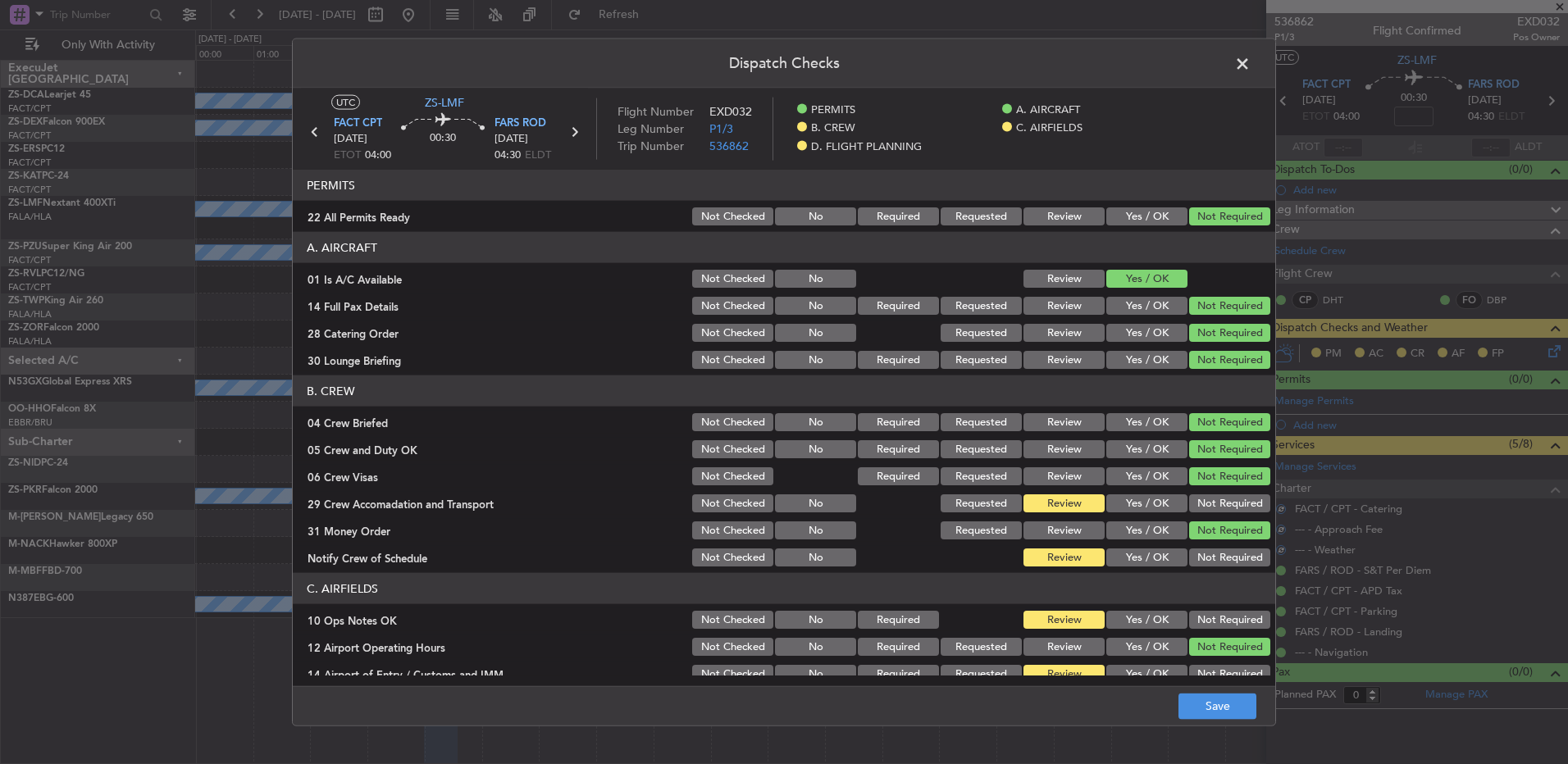
click at [1212, 501] on button "Not Required" at bounding box center [1230, 503] width 82 height 18
click at [1216, 550] on button "Not Required" at bounding box center [1230, 557] width 82 height 18
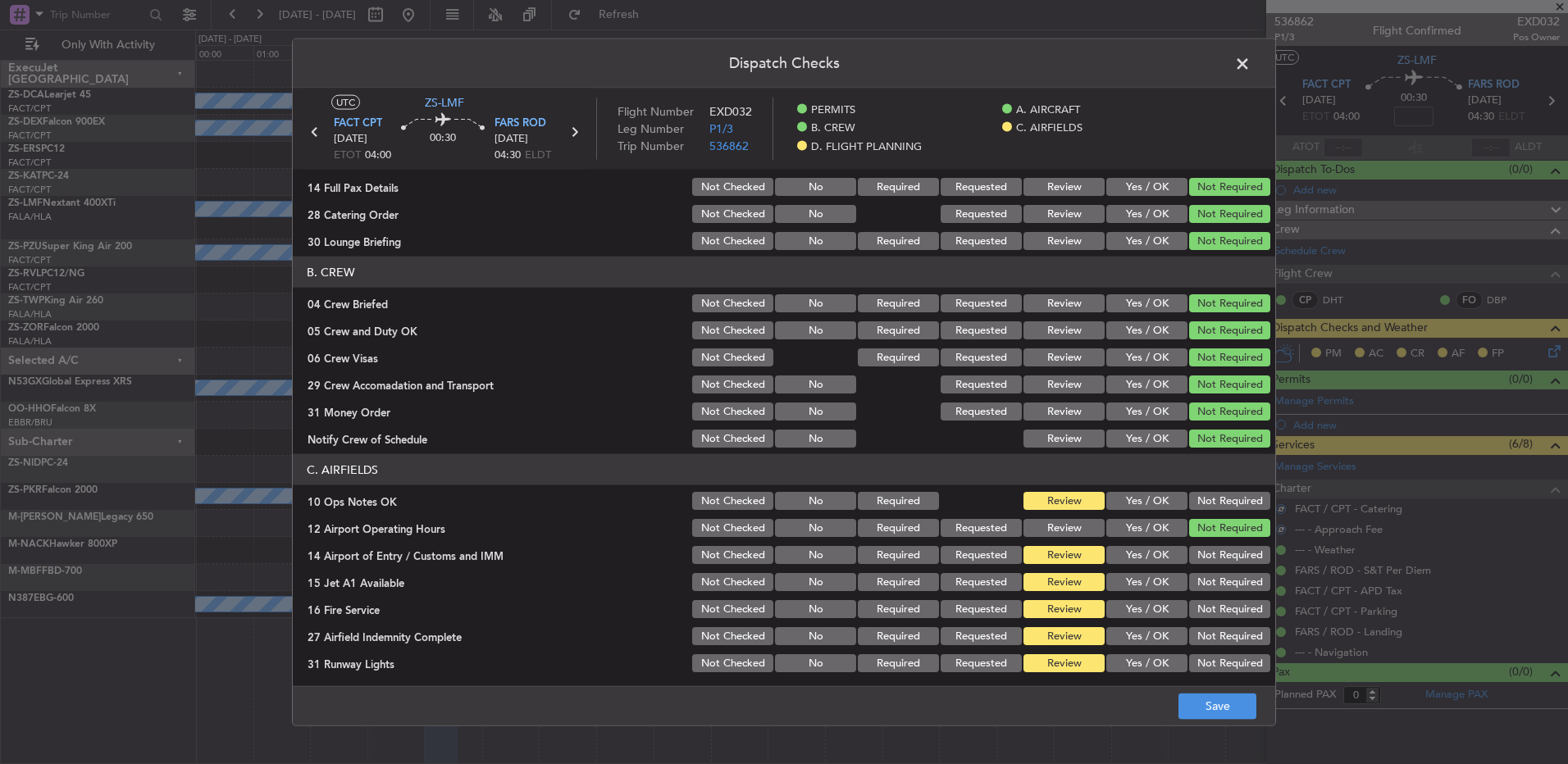
scroll to position [212, 0]
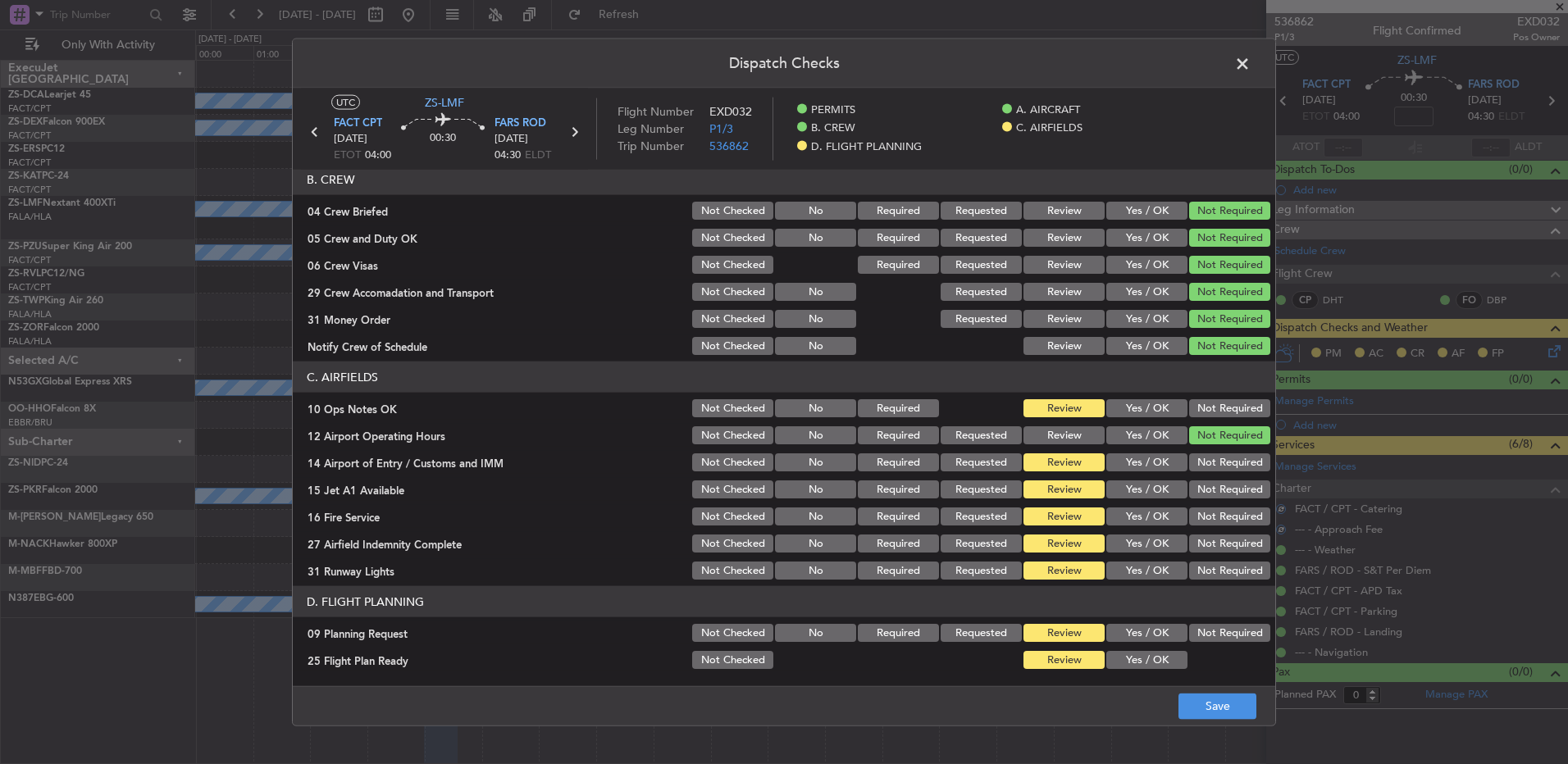
click at [1248, 406] on button "Not Required" at bounding box center [1230, 408] width 82 height 18
click at [1243, 411] on button "Not Required" at bounding box center [1230, 408] width 82 height 18
click at [1235, 453] on button "Not Required" at bounding box center [1230, 462] width 82 height 18
click at [1225, 487] on button "Not Required" at bounding box center [1230, 489] width 82 height 18
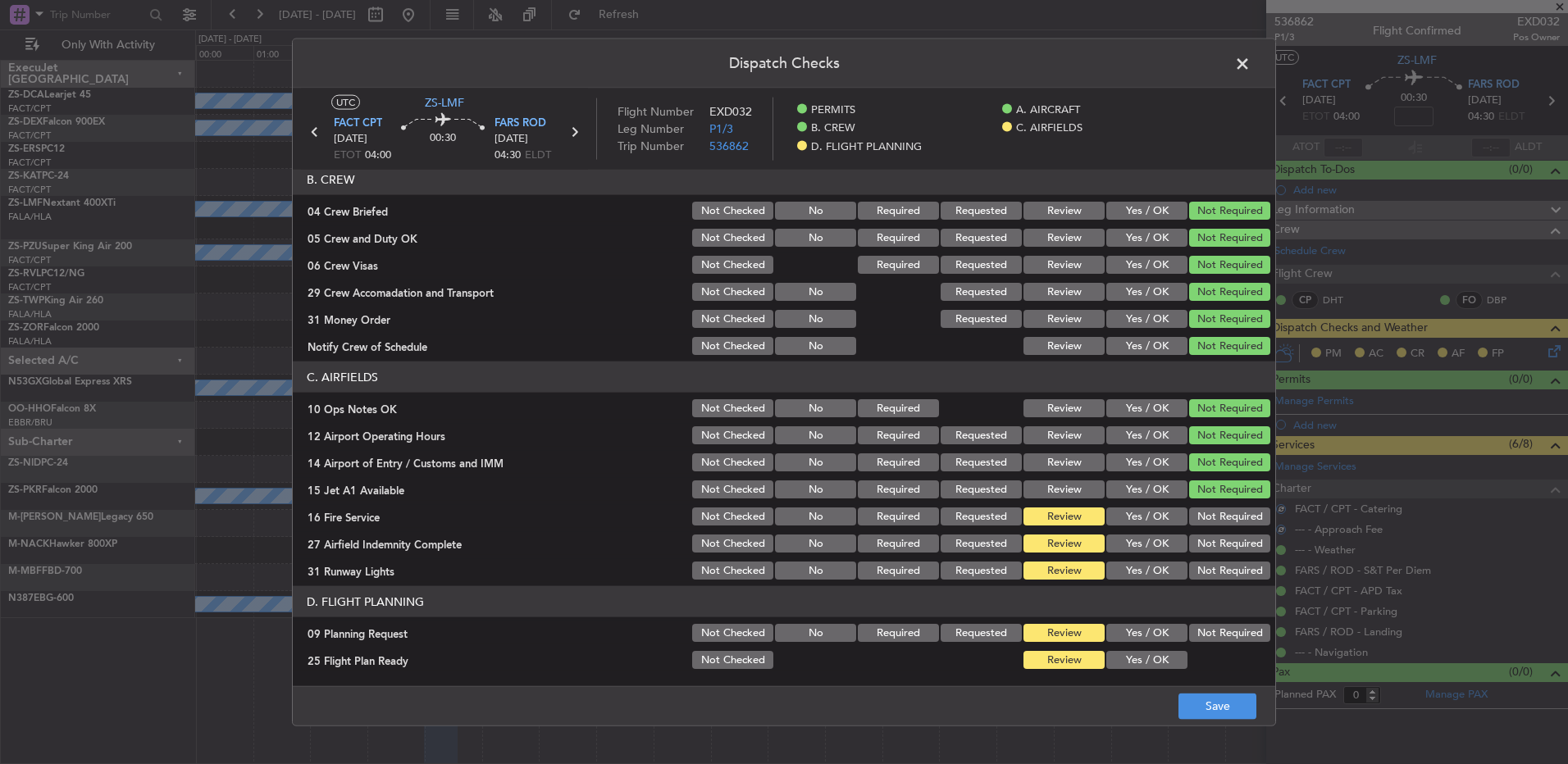
click at [1227, 512] on button "Not Required" at bounding box center [1230, 516] width 82 height 18
click at [1222, 529] on section "C. AIRFIELDS 10 Ops Notes OK Not Checked No Required Review Yes / OK Not Requir…" at bounding box center [784, 472] width 983 height 221
click at [1222, 555] on section "C. AIRFIELDS 10 Ops Notes OK Not Checked No Required Review Yes / OK Not Requir…" at bounding box center [784, 472] width 983 height 221
click at [1216, 533] on div "Not Required" at bounding box center [1227, 543] width 82 height 23
click at [1224, 564] on div "Not Required" at bounding box center [1227, 571] width 82 height 23
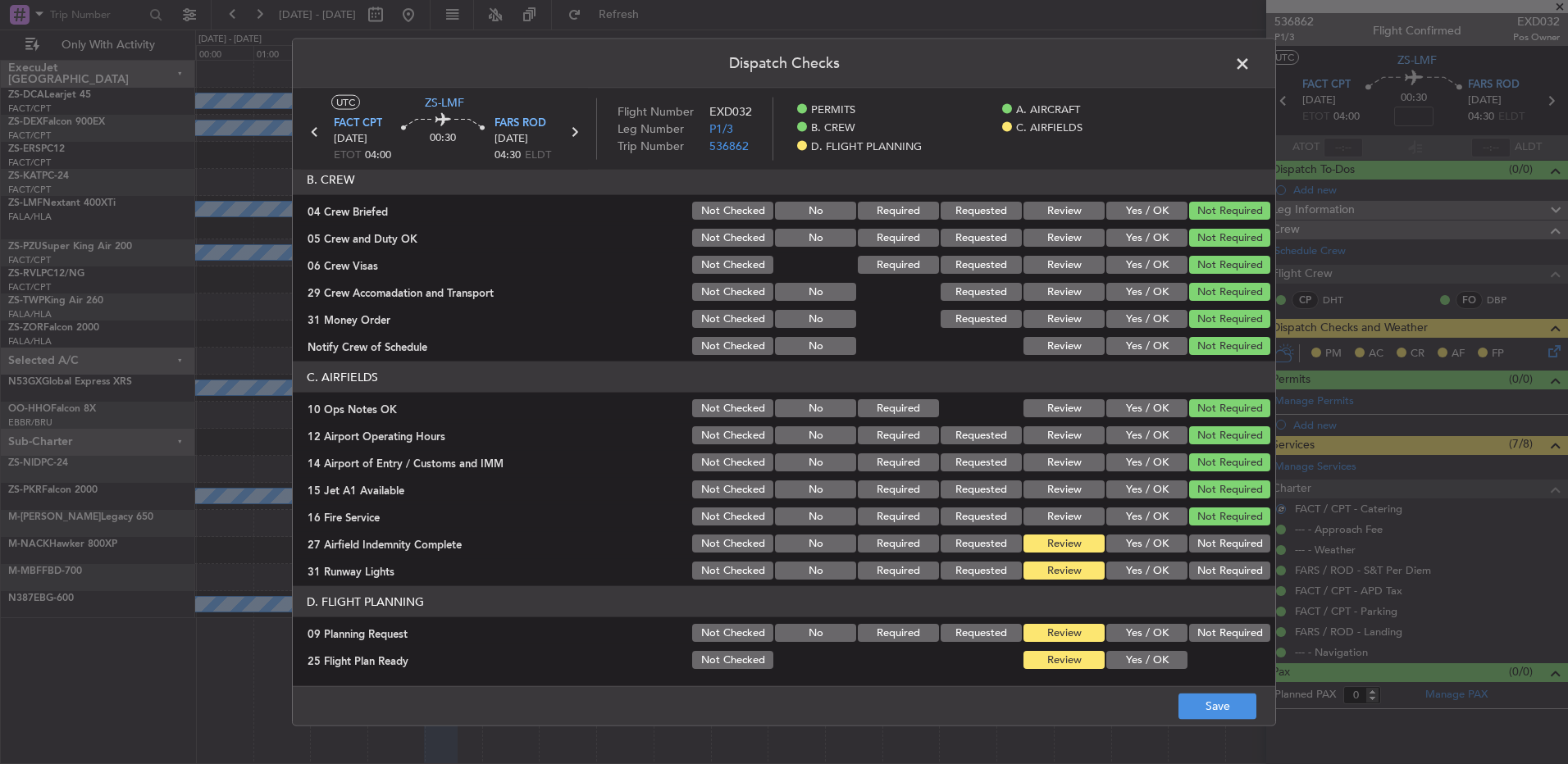
click at [1216, 550] on button "Not Required" at bounding box center [1230, 543] width 82 height 18
click at [1217, 571] on button "Not Required" at bounding box center [1230, 570] width 82 height 18
click at [1200, 627] on button "Not Required" at bounding box center [1230, 633] width 82 height 18
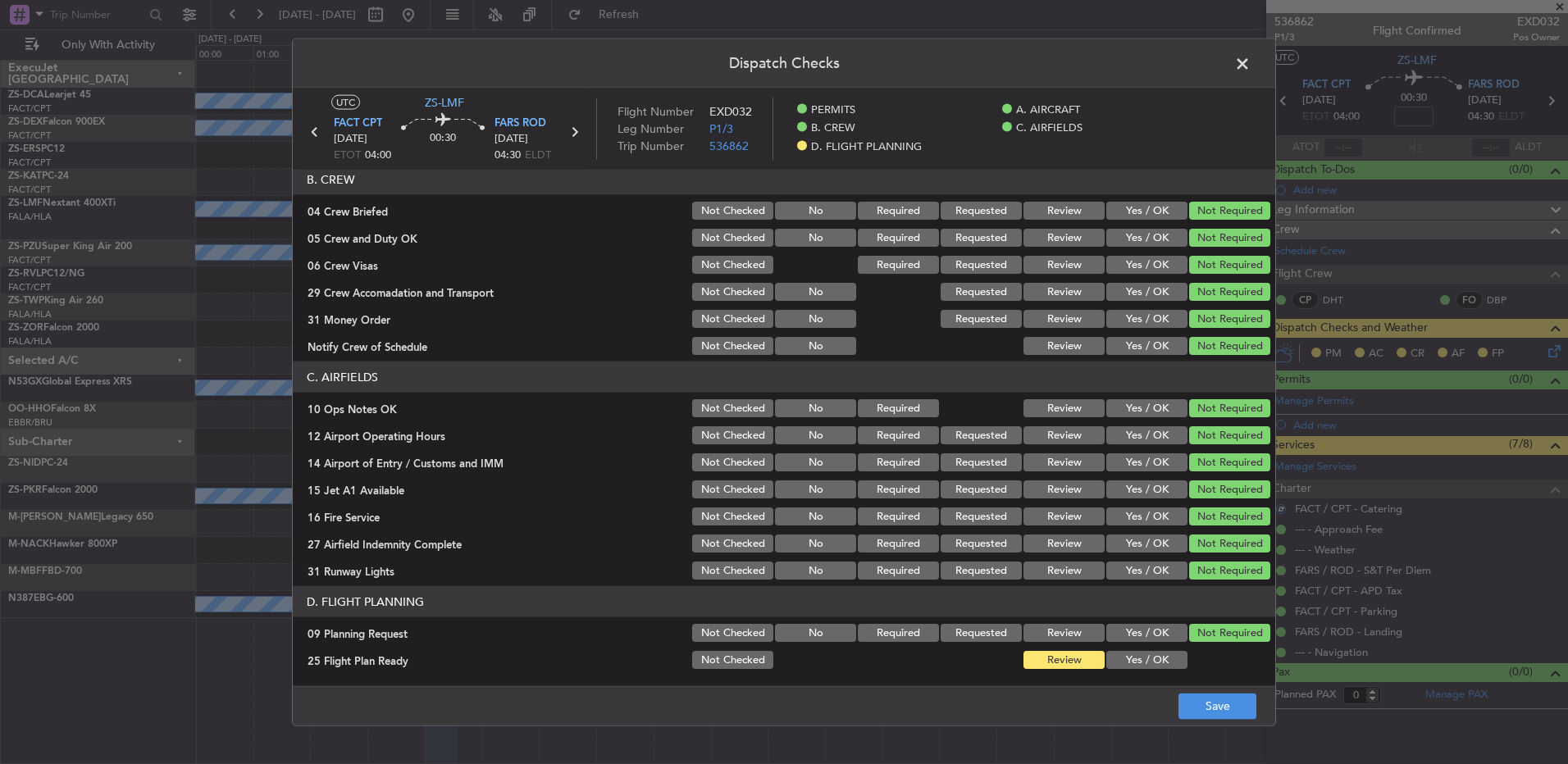
click at [1161, 658] on button "Yes / OK" at bounding box center [1148, 659] width 82 height 18
click at [1065, 663] on button "Review" at bounding box center [1064, 659] width 82 height 18
click at [1200, 703] on button "Save" at bounding box center [1218, 706] width 78 height 27
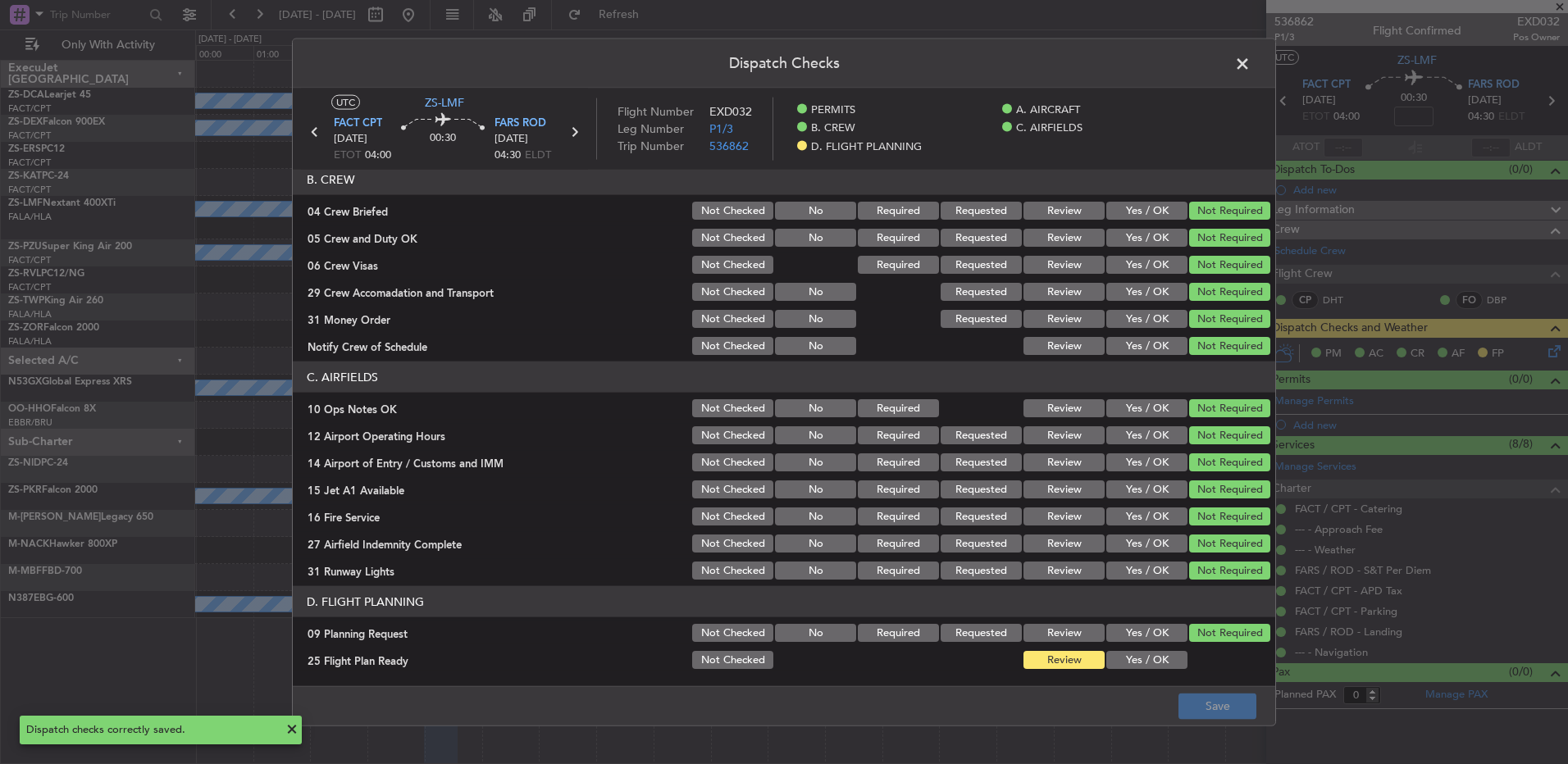
click at [1250, 64] on span at bounding box center [1250, 67] width 0 height 33
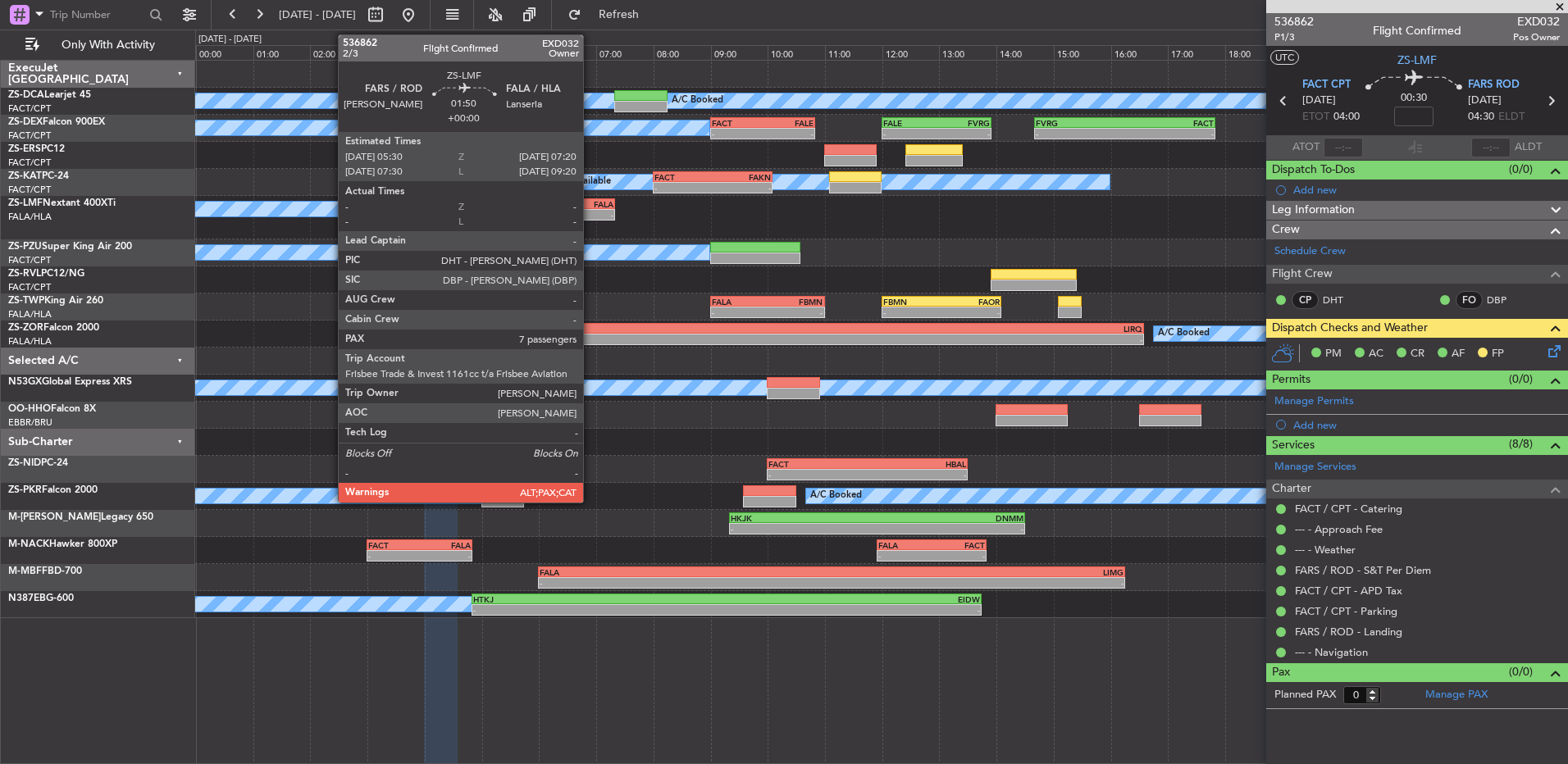
click at [591, 207] on div "FALA" at bounding box center [587, 204] width 51 height 10
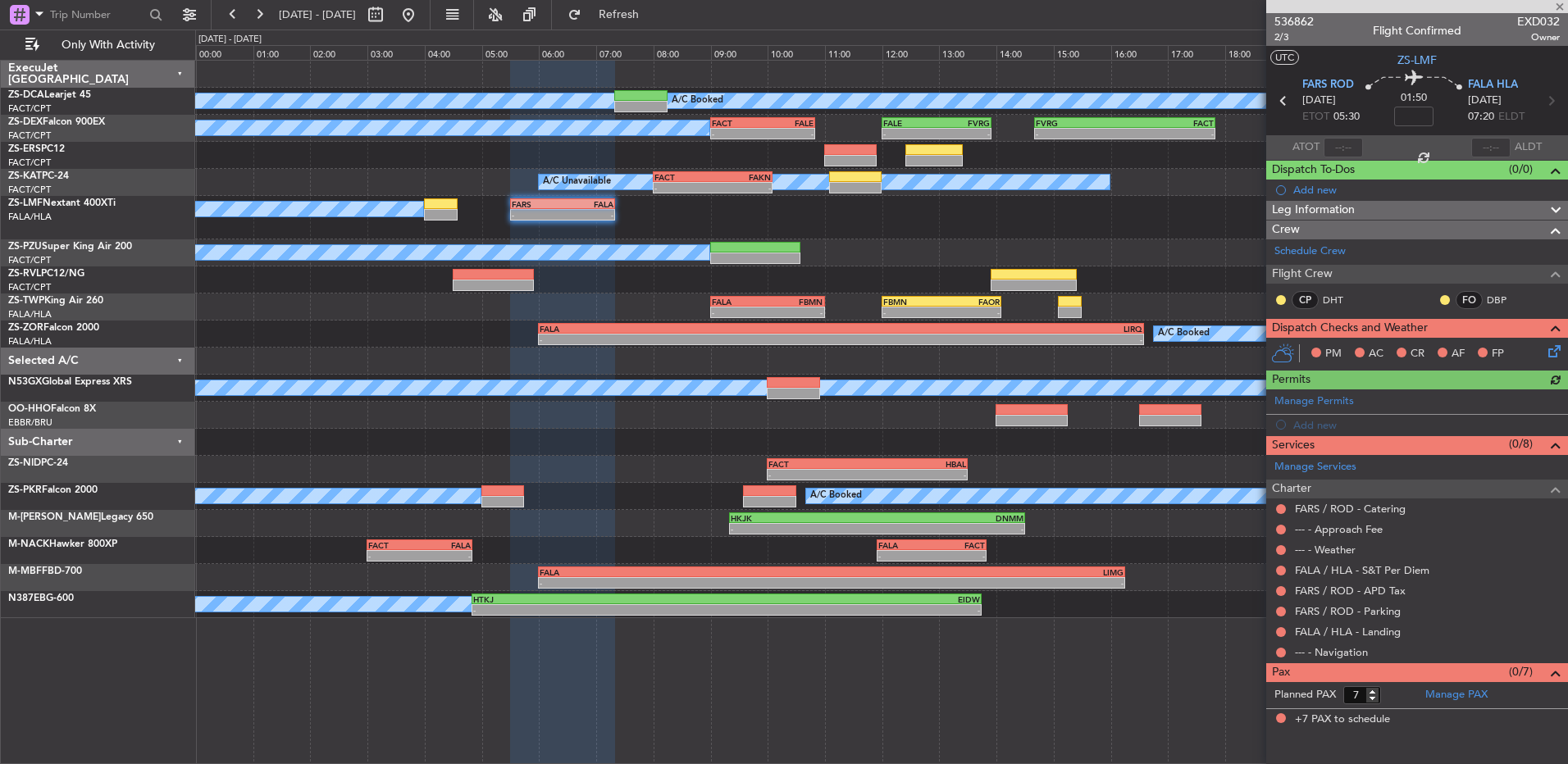
click at [1436, 298] on div "CP DHT FO DBP" at bounding box center [1417, 300] width 295 height 27
click at [1451, 302] on nimbus-traffic-light at bounding box center [1445, 300] width 13 height 13
click at [1443, 300] on button at bounding box center [1445, 300] width 10 height 10
click at [1415, 347] on span "Acknowledged" at bounding box center [1448, 347] width 72 height 16
click at [1277, 296] on button at bounding box center [1281, 300] width 10 height 10
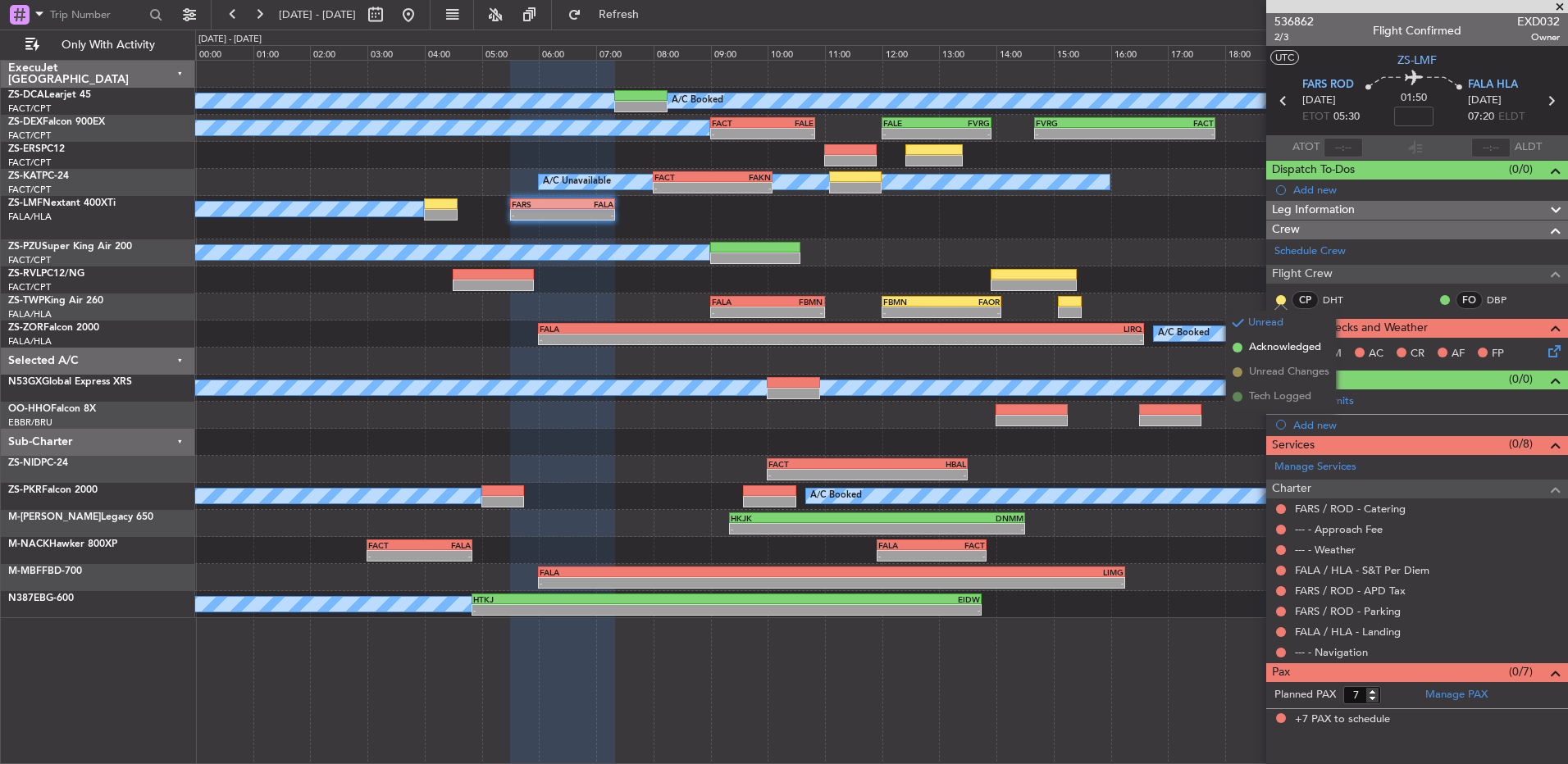
click at [1282, 355] on span "Acknowledged" at bounding box center [1284, 347] width 72 height 16
click at [1278, 648] on button at bounding box center [1281, 652] width 10 height 10
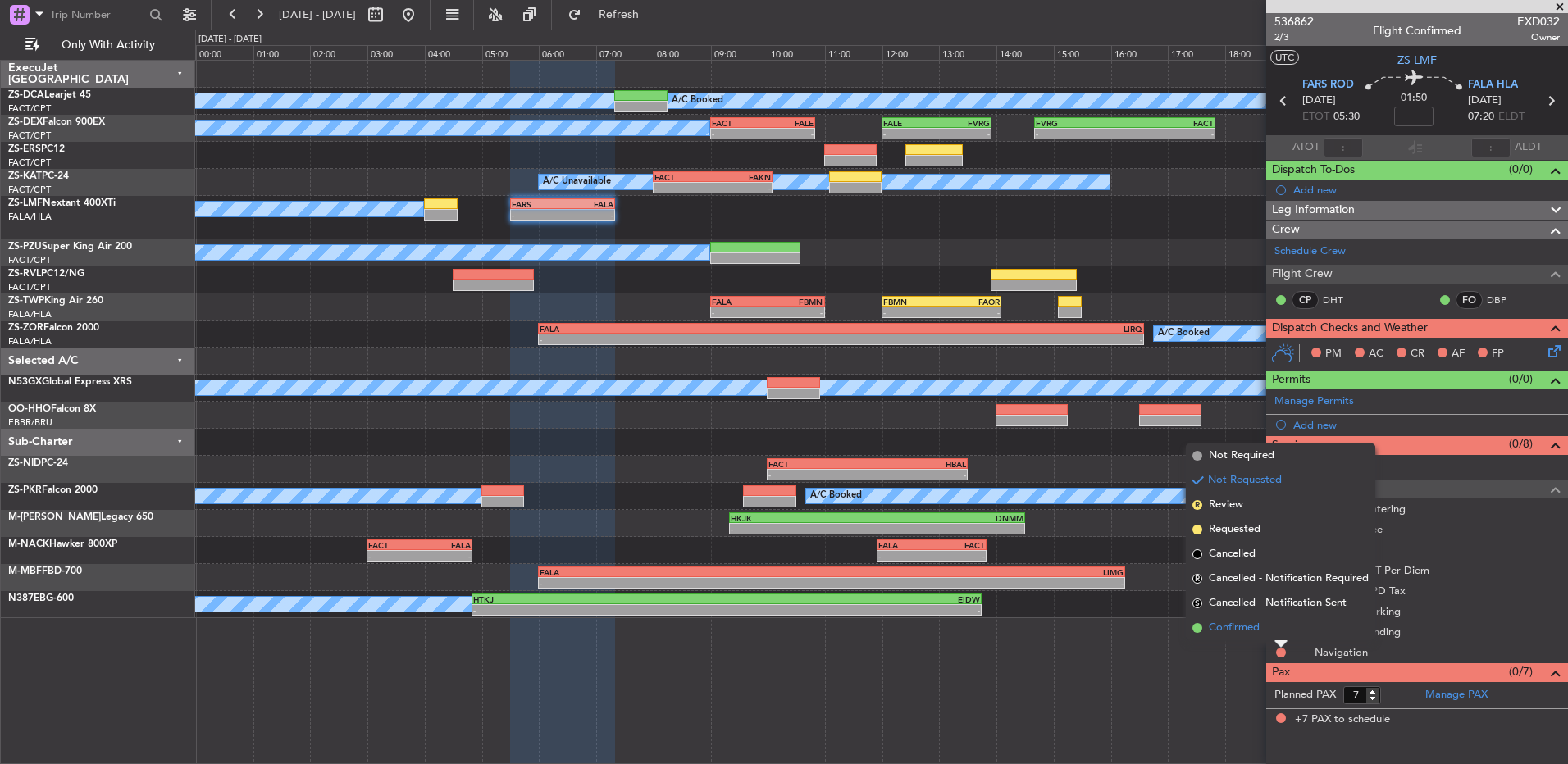
click at [1275, 626] on li "Confirmed" at bounding box center [1281, 628] width 190 height 25
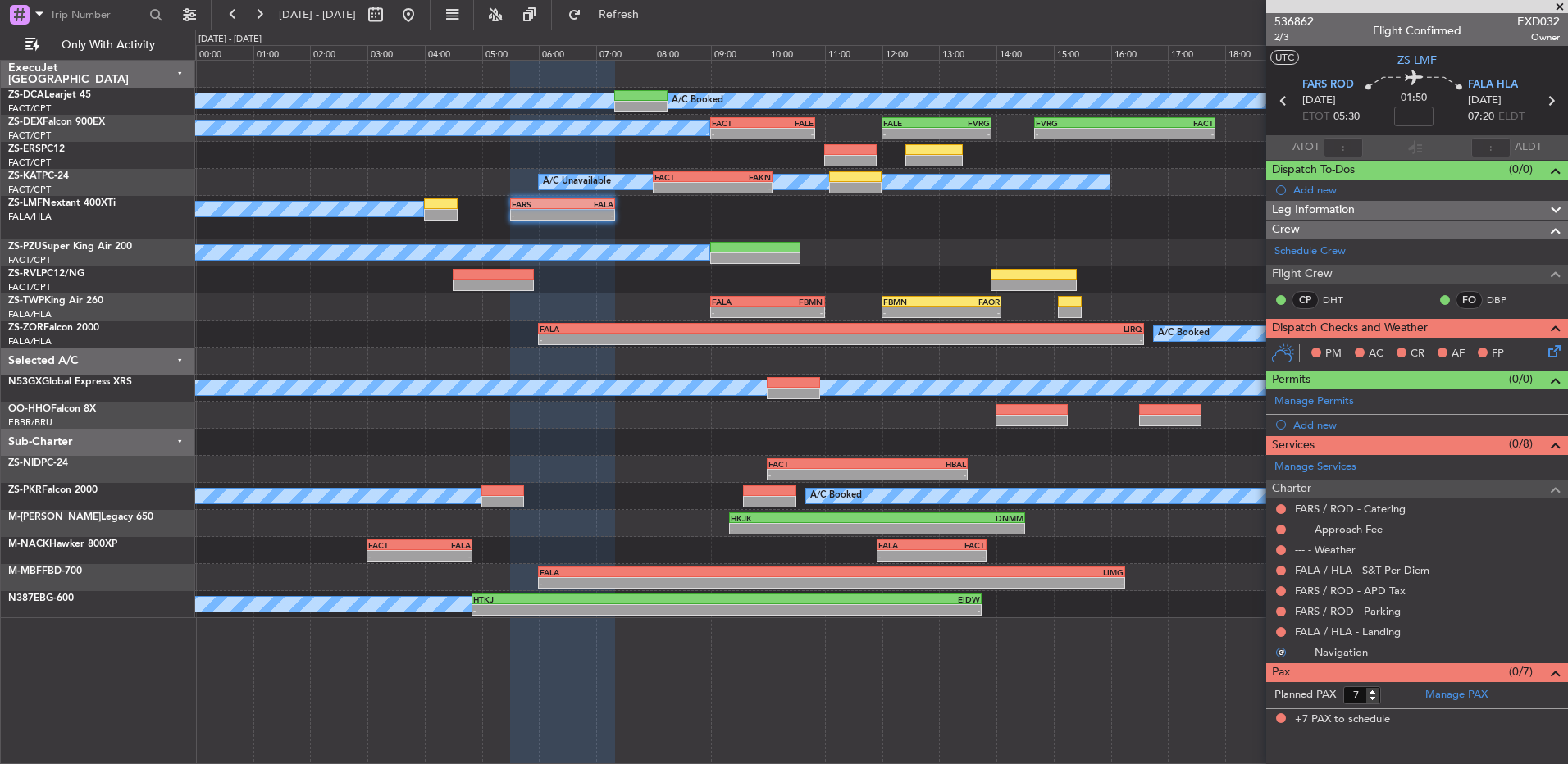
click at [1276, 627] on nimbus-traffic-light at bounding box center [1281, 632] width 13 height 13
click at [1281, 630] on button at bounding box center [1281, 631] width 10 height 10
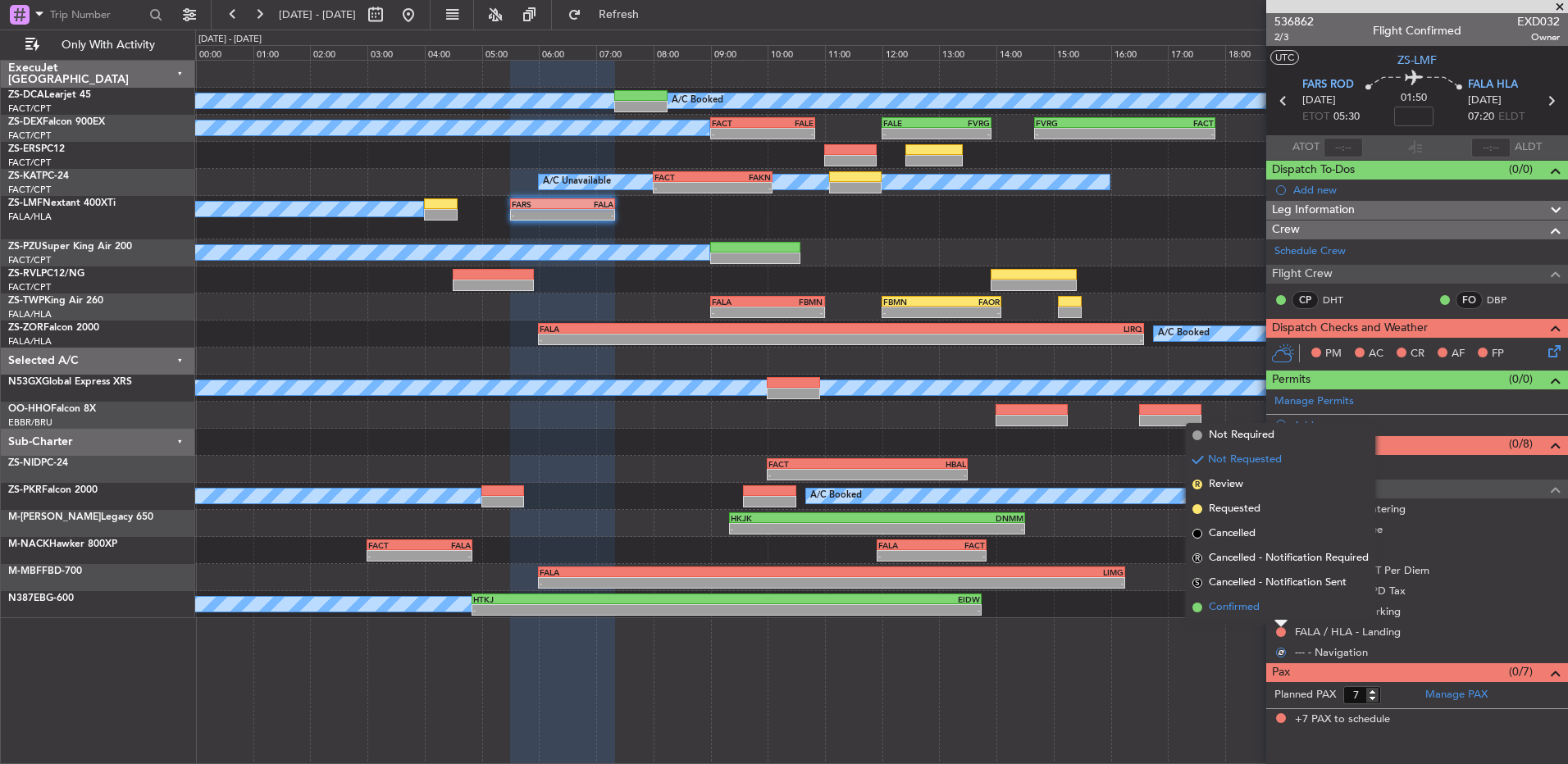
click at [1281, 612] on li "Confirmed" at bounding box center [1281, 607] width 190 height 25
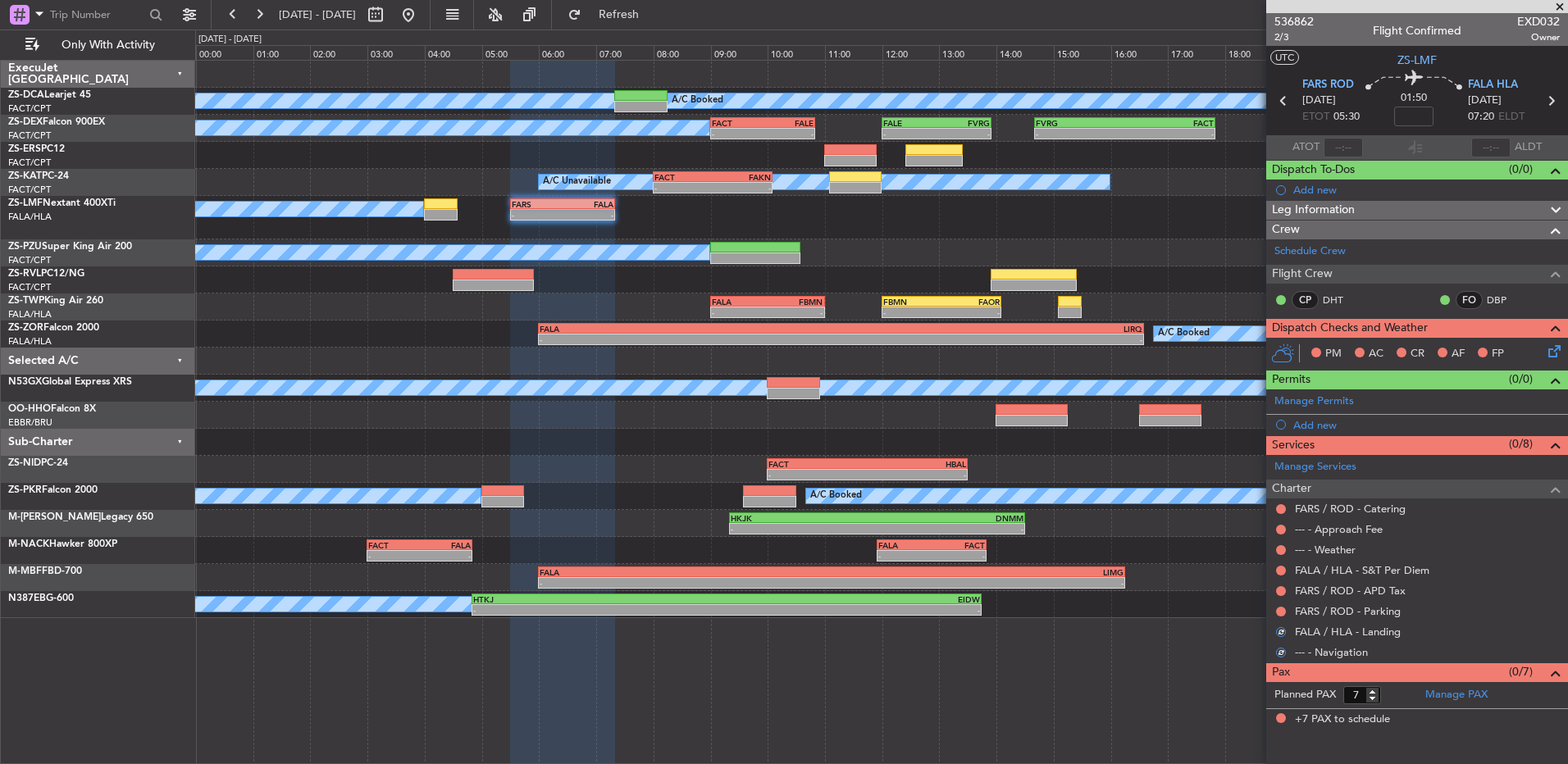
click at [1281, 612] on button at bounding box center [1281, 611] width 10 height 10
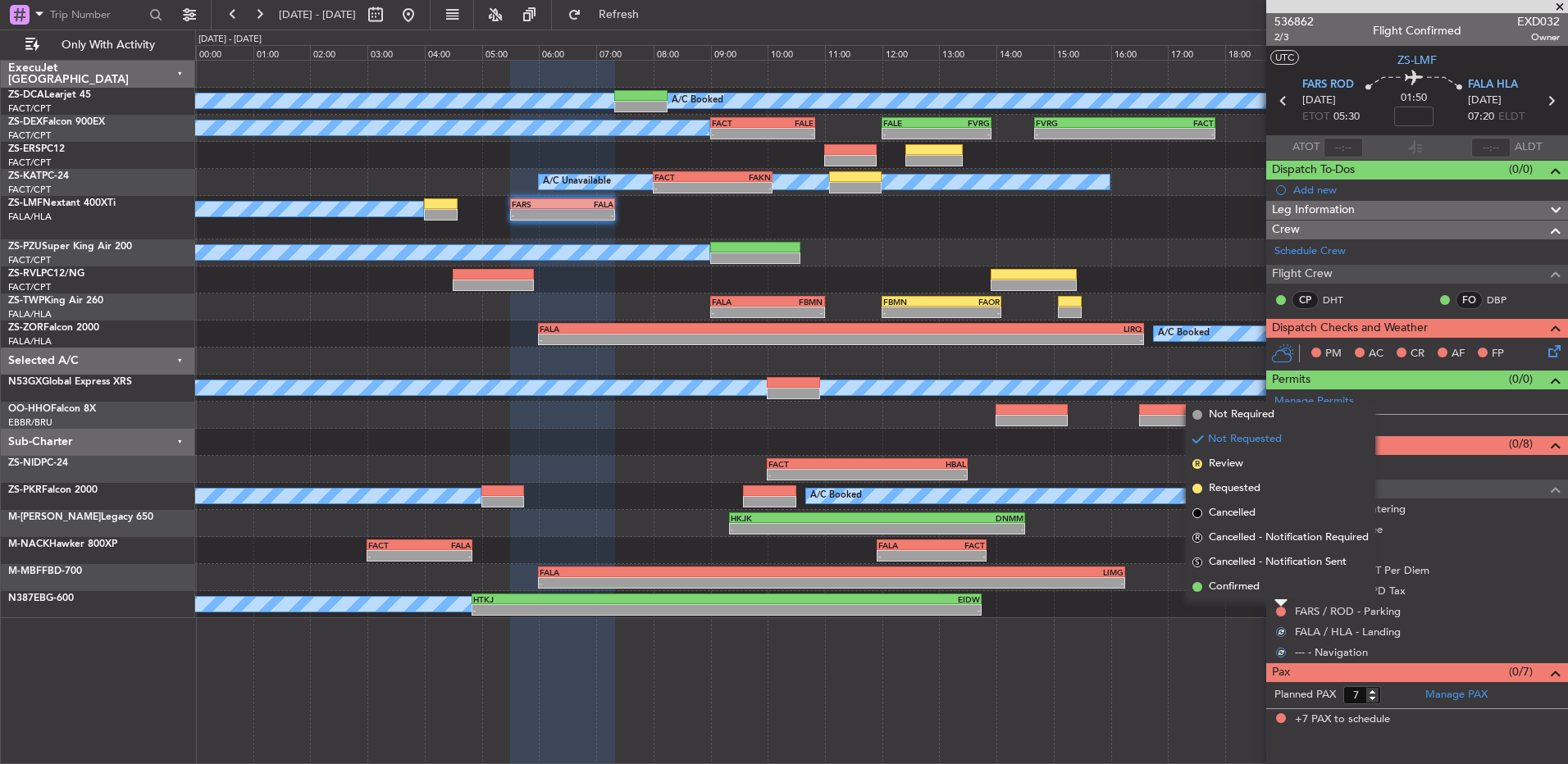
drag, startPoint x: 1281, startPoint y: 612, endPoint x: 1281, endPoint y: 588, distance: 24.0
click at [1281, 588] on li "Confirmed" at bounding box center [1281, 587] width 190 height 25
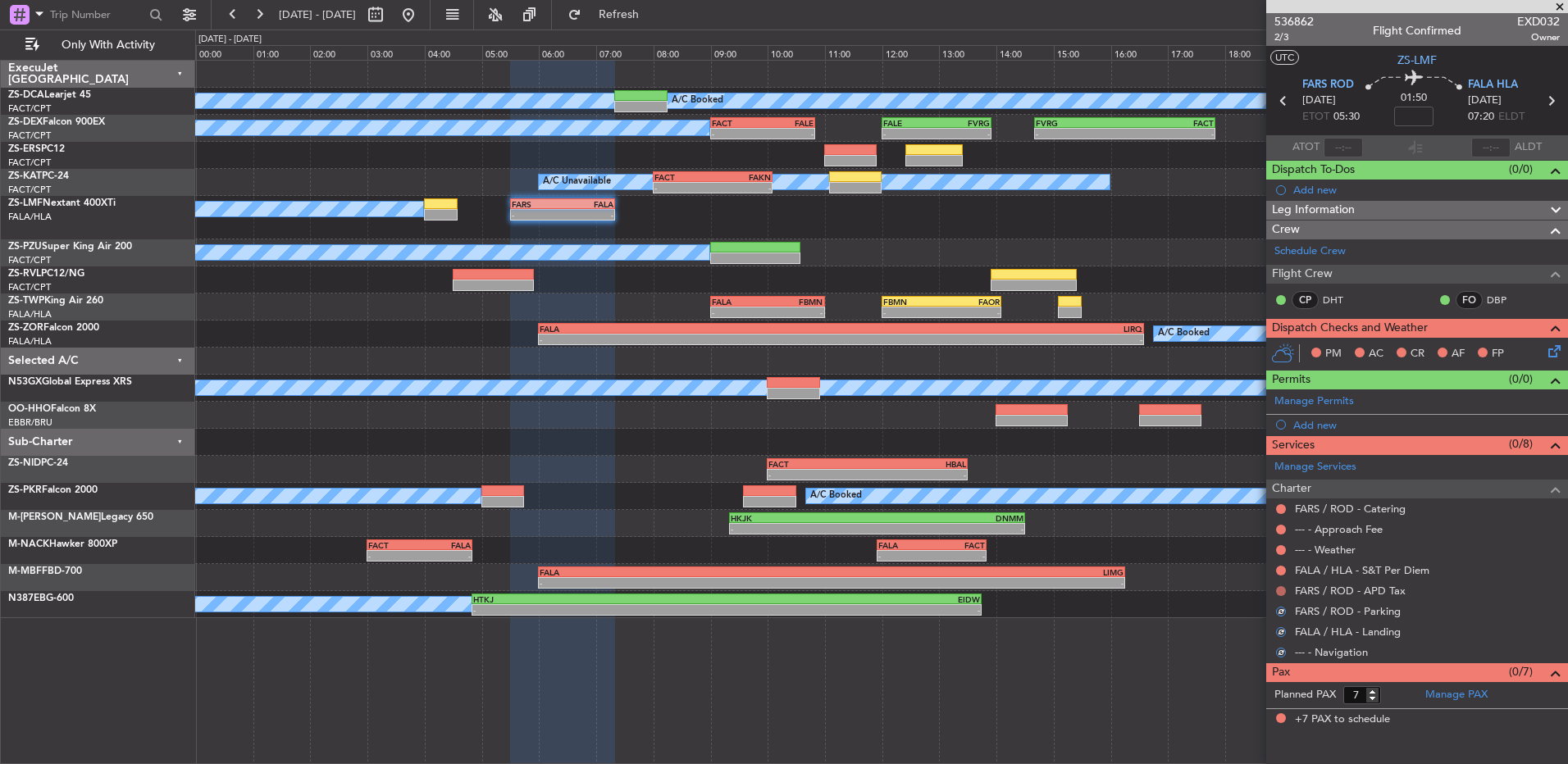
click at [1279, 589] on button at bounding box center [1281, 590] width 10 height 10
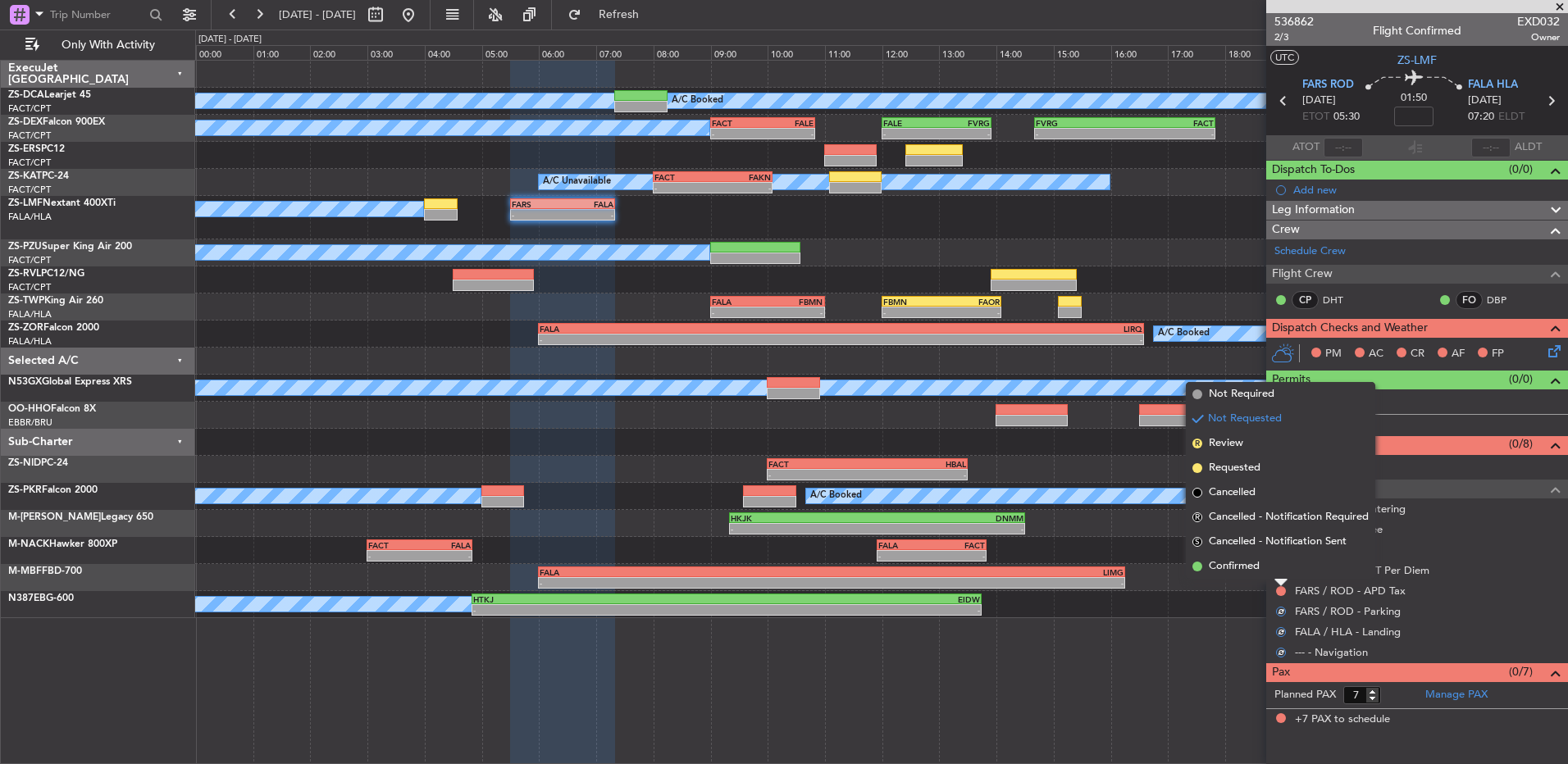
drag, startPoint x: 1279, startPoint y: 589, endPoint x: 1281, endPoint y: 573, distance: 16.1
click at [1281, 574] on li "Confirmed" at bounding box center [1281, 566] width 190 height 25
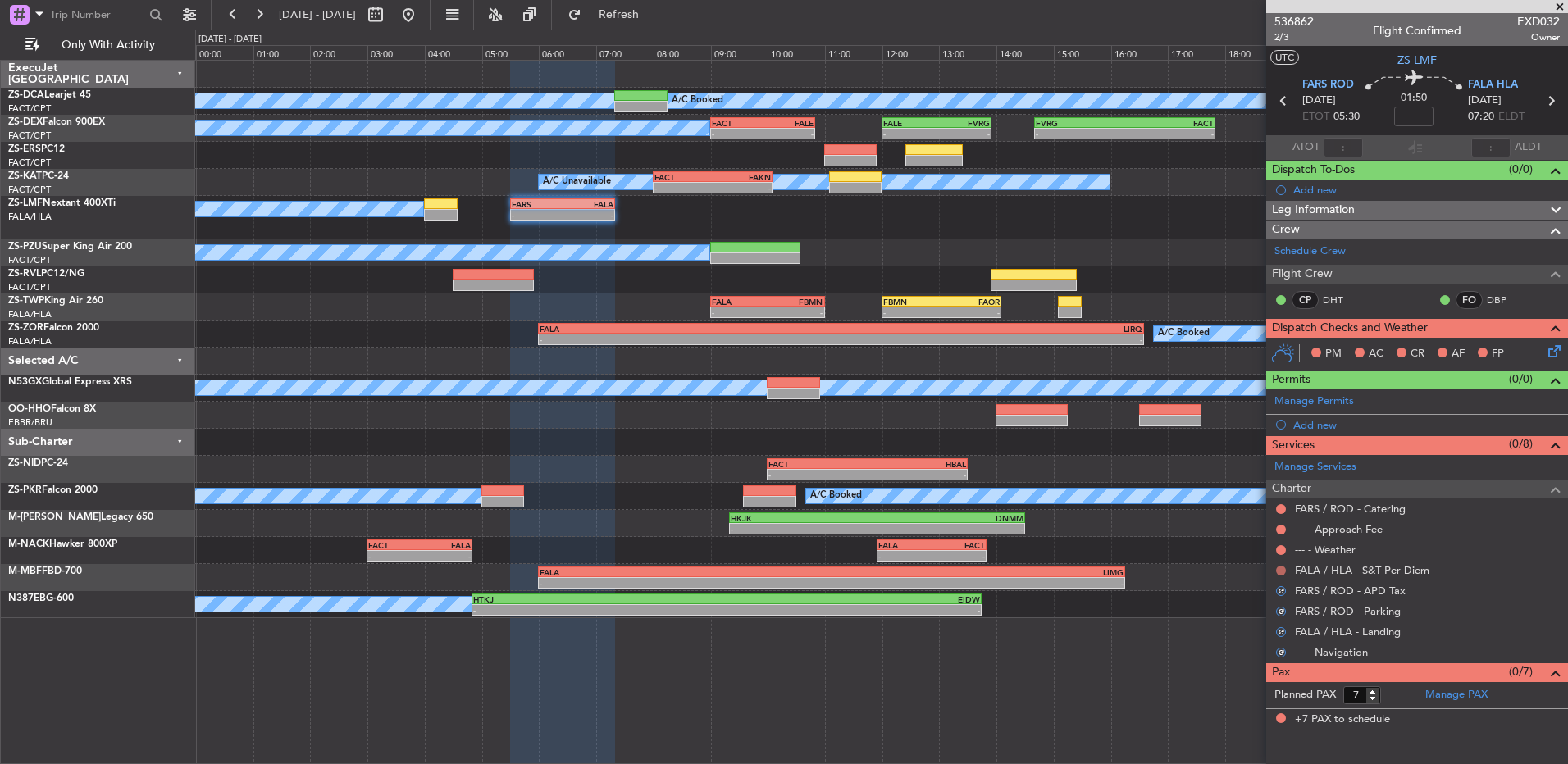
click at [1281, 572] on button at bounding box center [1281, 570] width 10 height 10
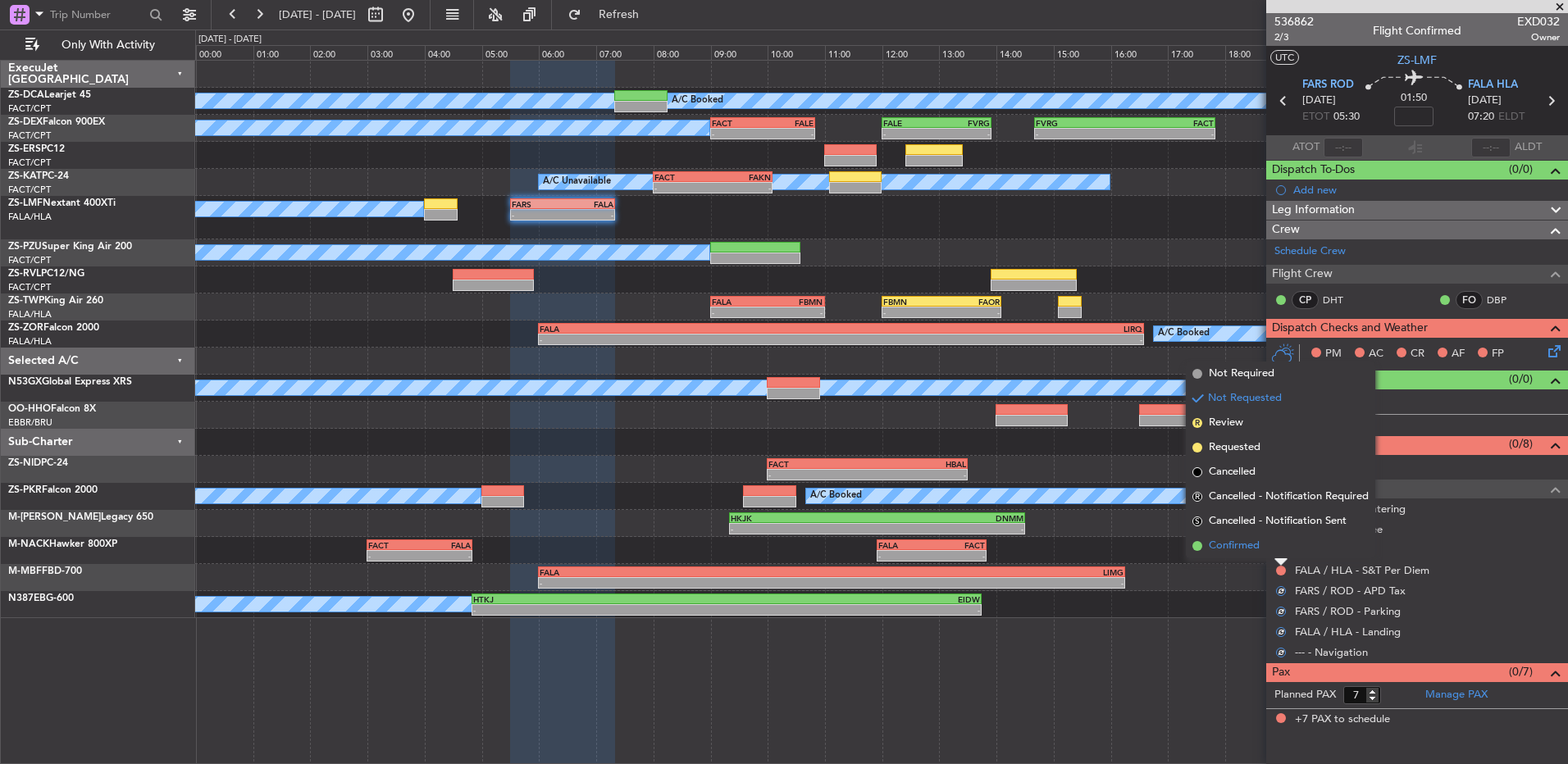
click at [1274, 550] on li "Confirmed" at bounding box center [1281, 546] width 190 height 25
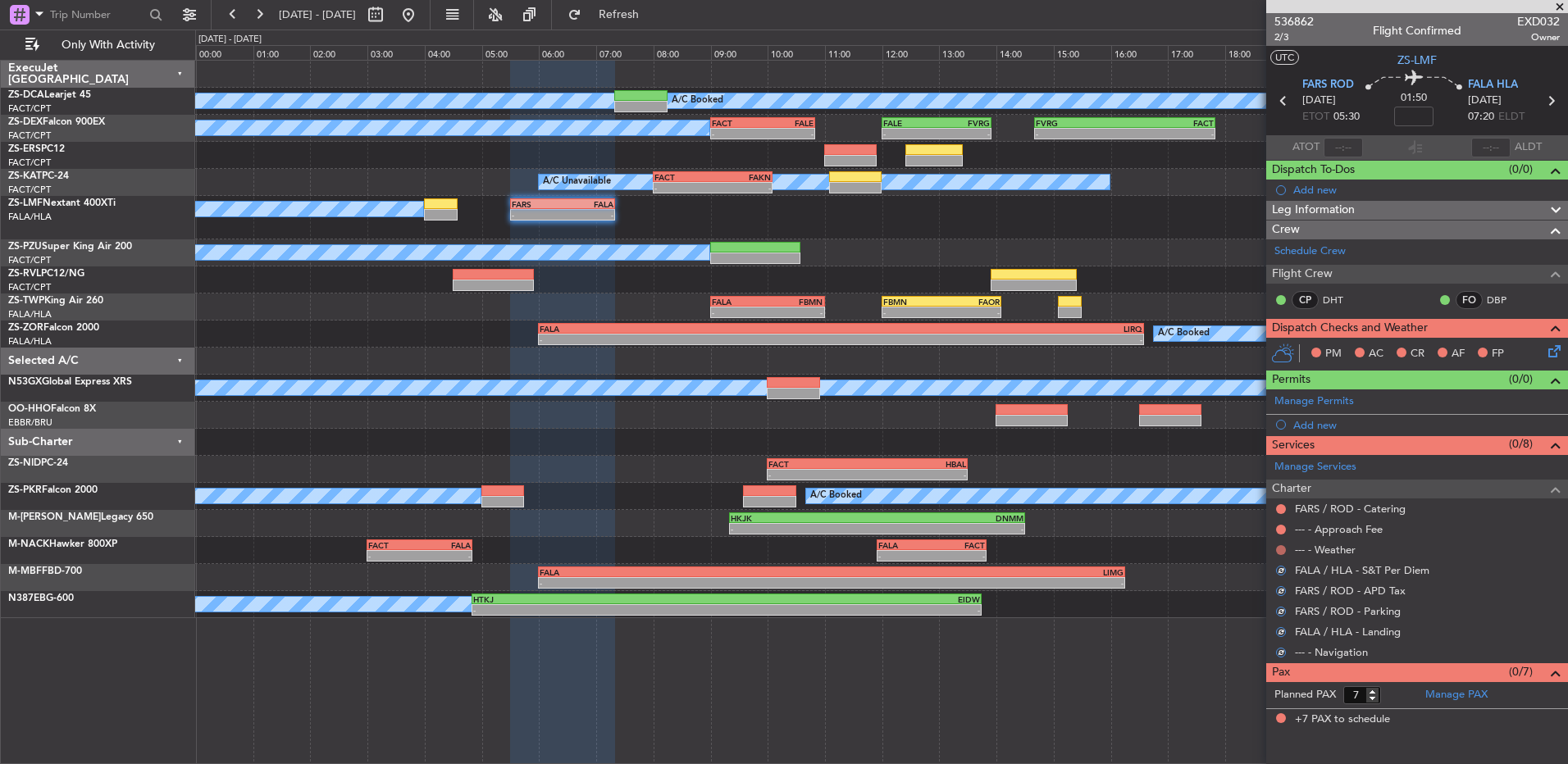
click at [1278, 550] on button at bounding box center [1281, 550] width 10 height 10
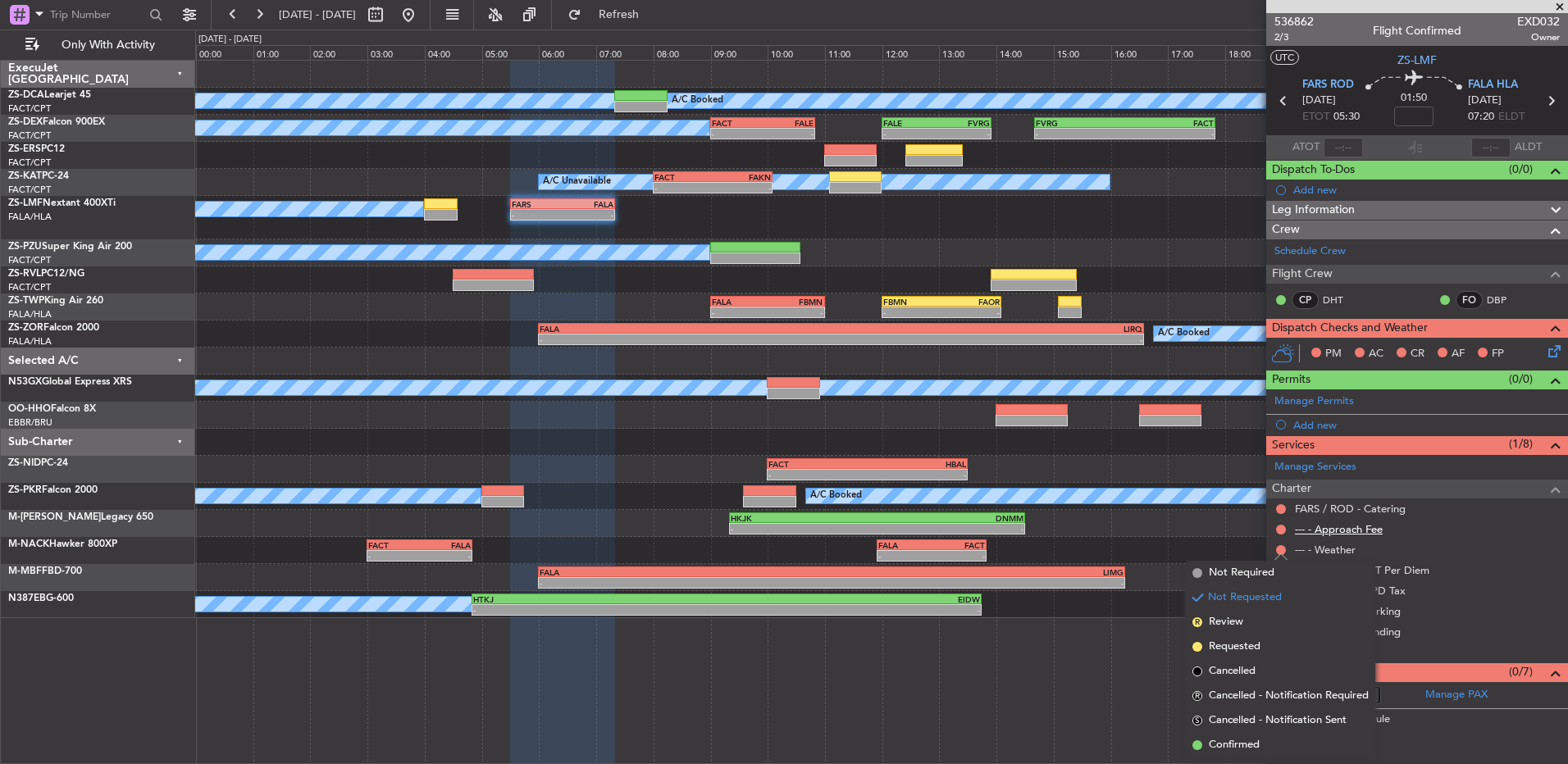
drag, startPoint x: 1250, startPoint y: 746, endPoint x: 1345, endPoint y: 529, distance: 236.9
click at [1248, 736] on li "Confirmed" at bounding box center [1281, 745] width 190 height 25
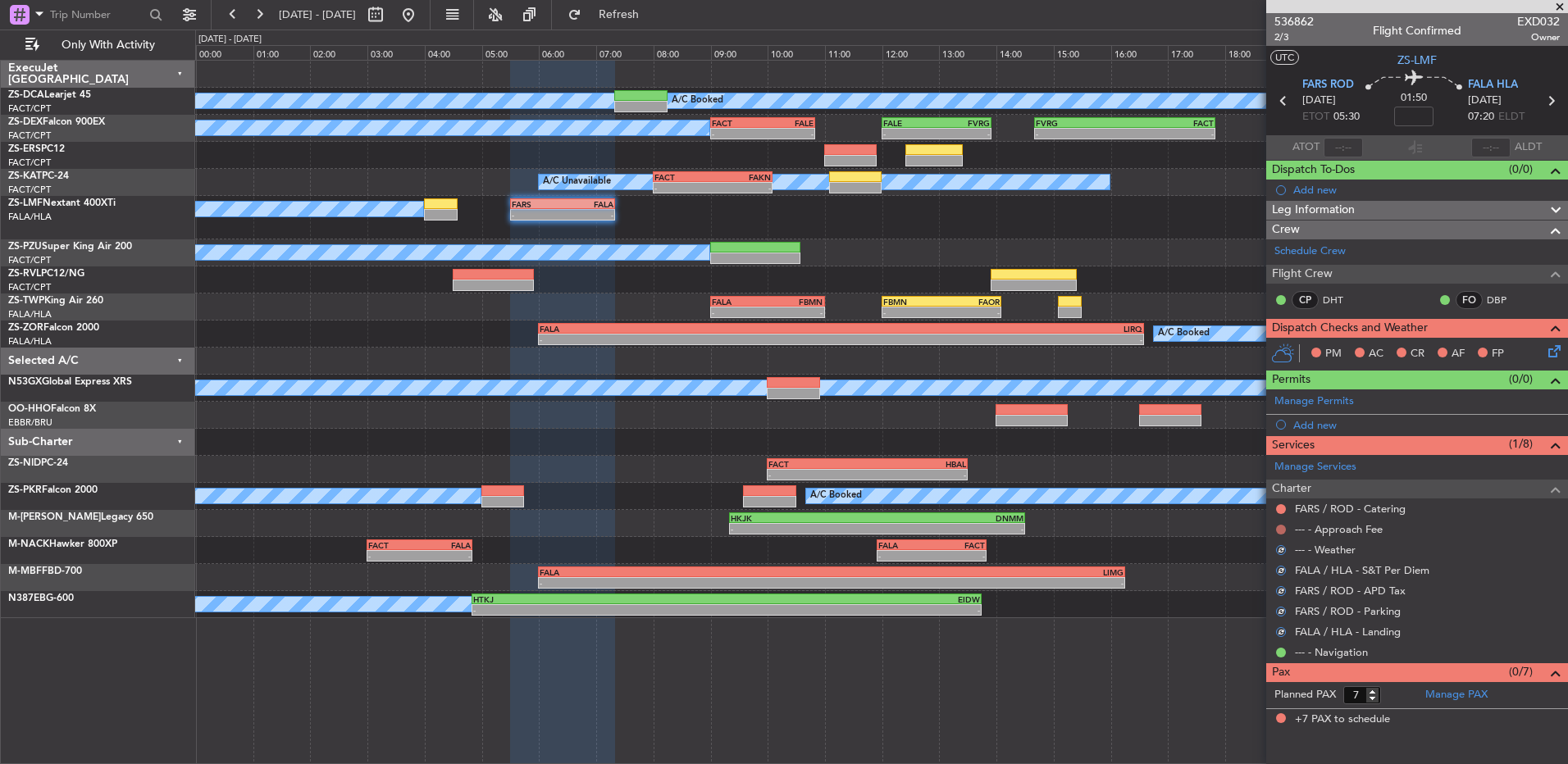
click at [1276, 526] on button at bounding box center [1281, 529] width 10 height 10
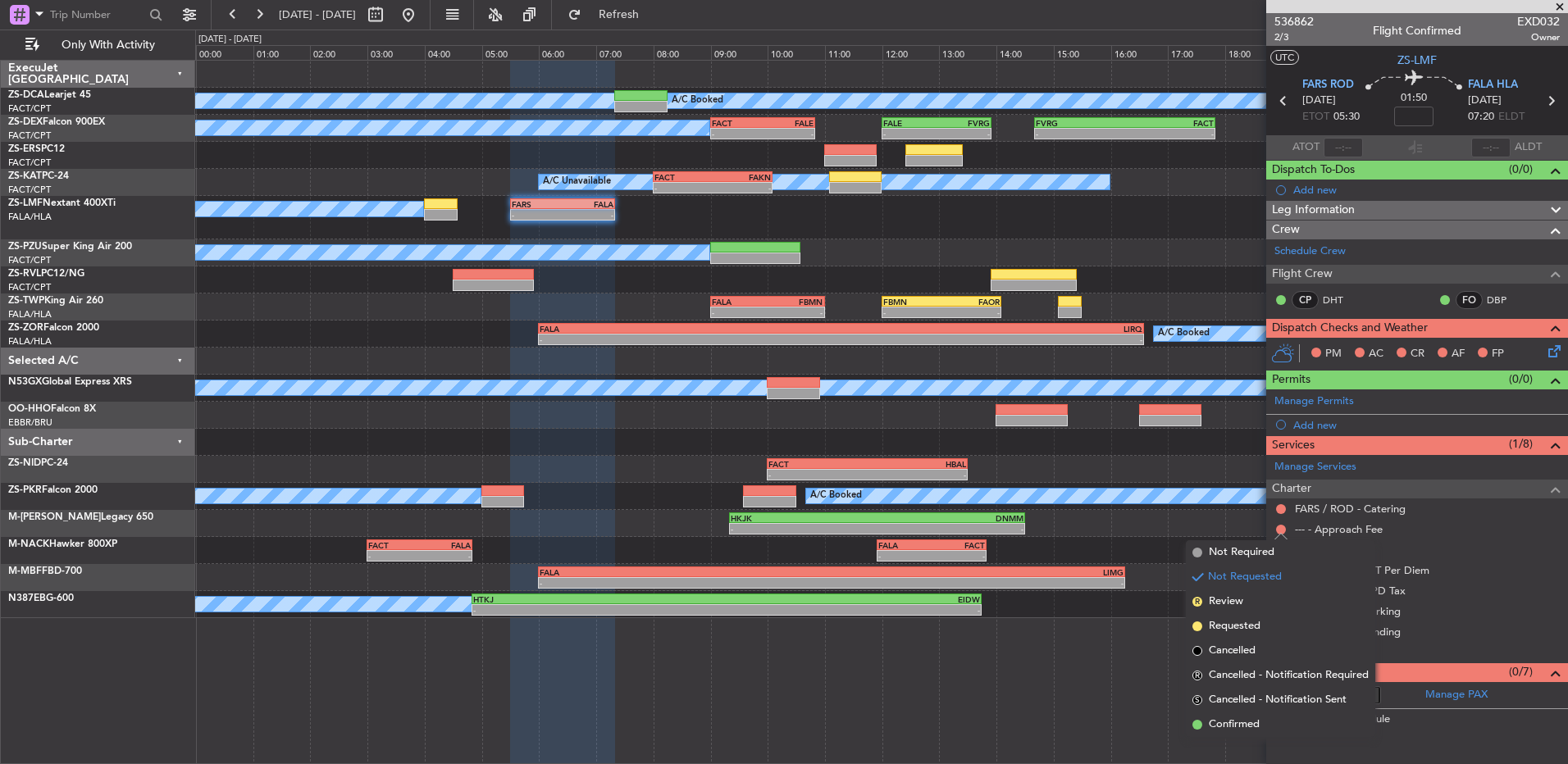
drag, startPoint x: 1212, startPoint y: 722, endPoint x: 1326, endPoint y: 541, distance: 213.9
click at [1212, 721] on span "Confirmed" at bounding box center [1234, 724] width 51 height 16
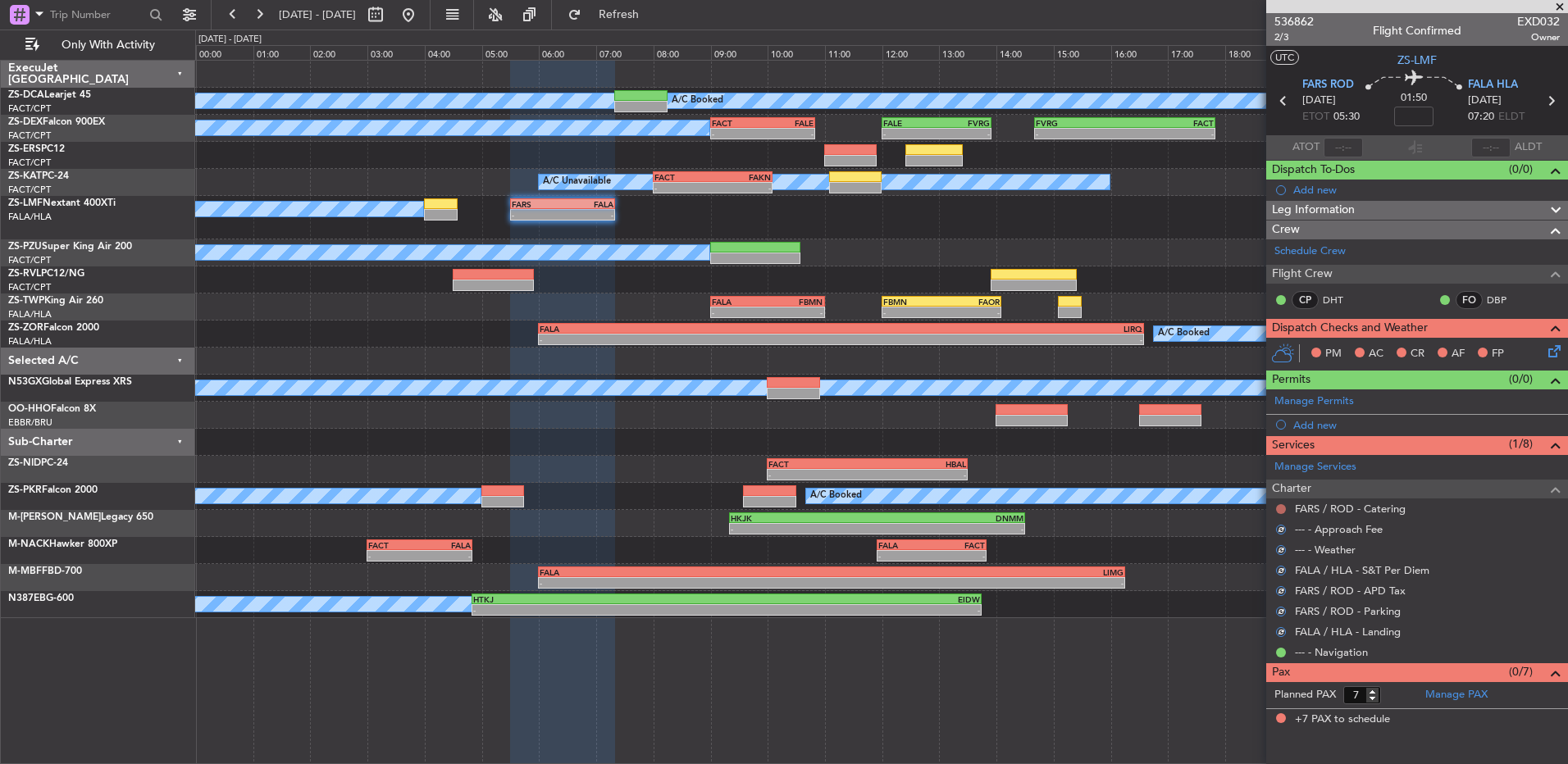
click at [1284, 505] on button at bounding box center [1281, 509] width 10 height 10
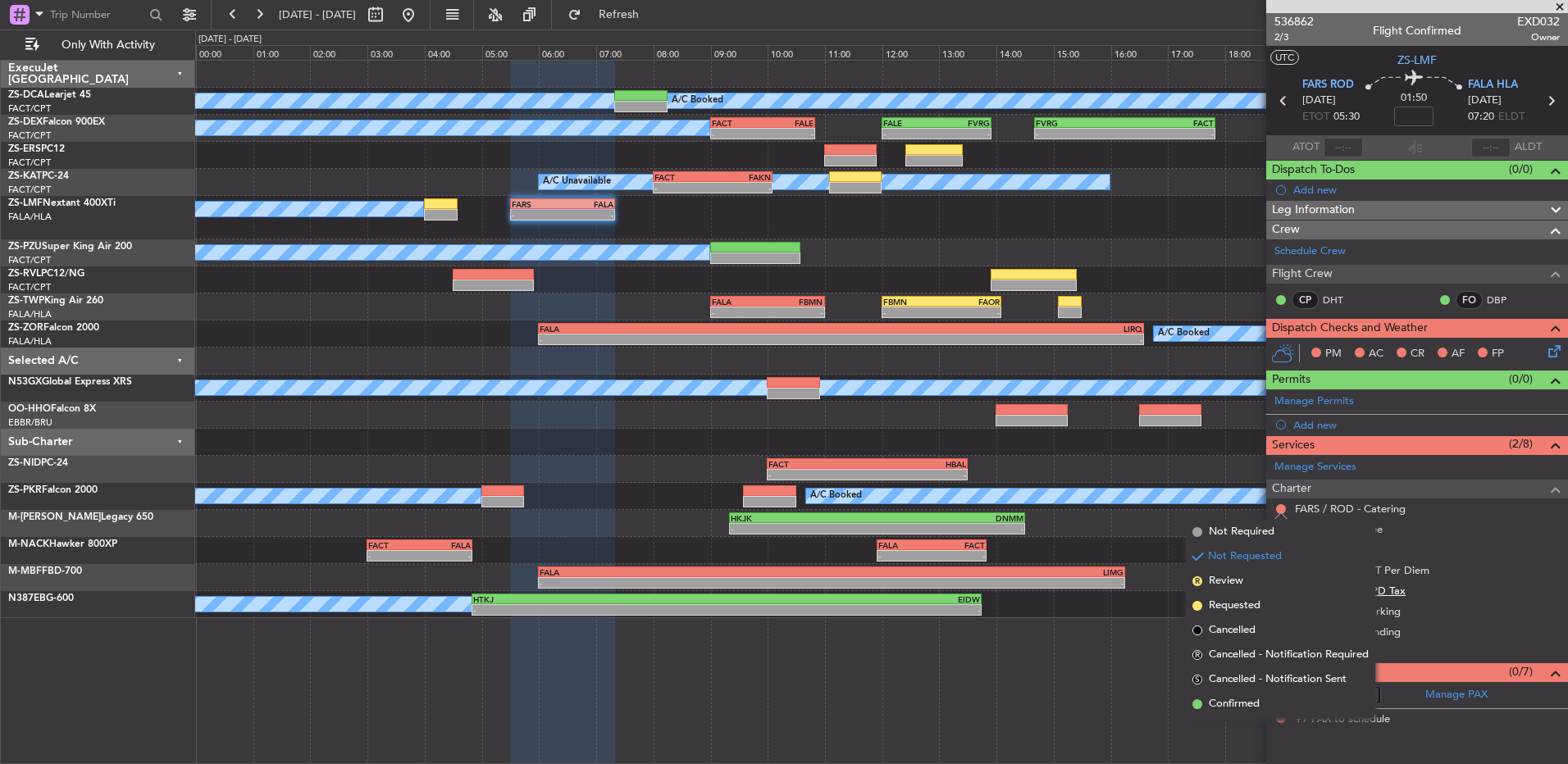
drag, startPoint x: 1263, startPoint y: 697, endPoint x: 1342, endPoint y: 596, distance: 128.2
click at [1263, 692] on li "Confirmed" at bounding box center [1281, 705] width 190 height 25
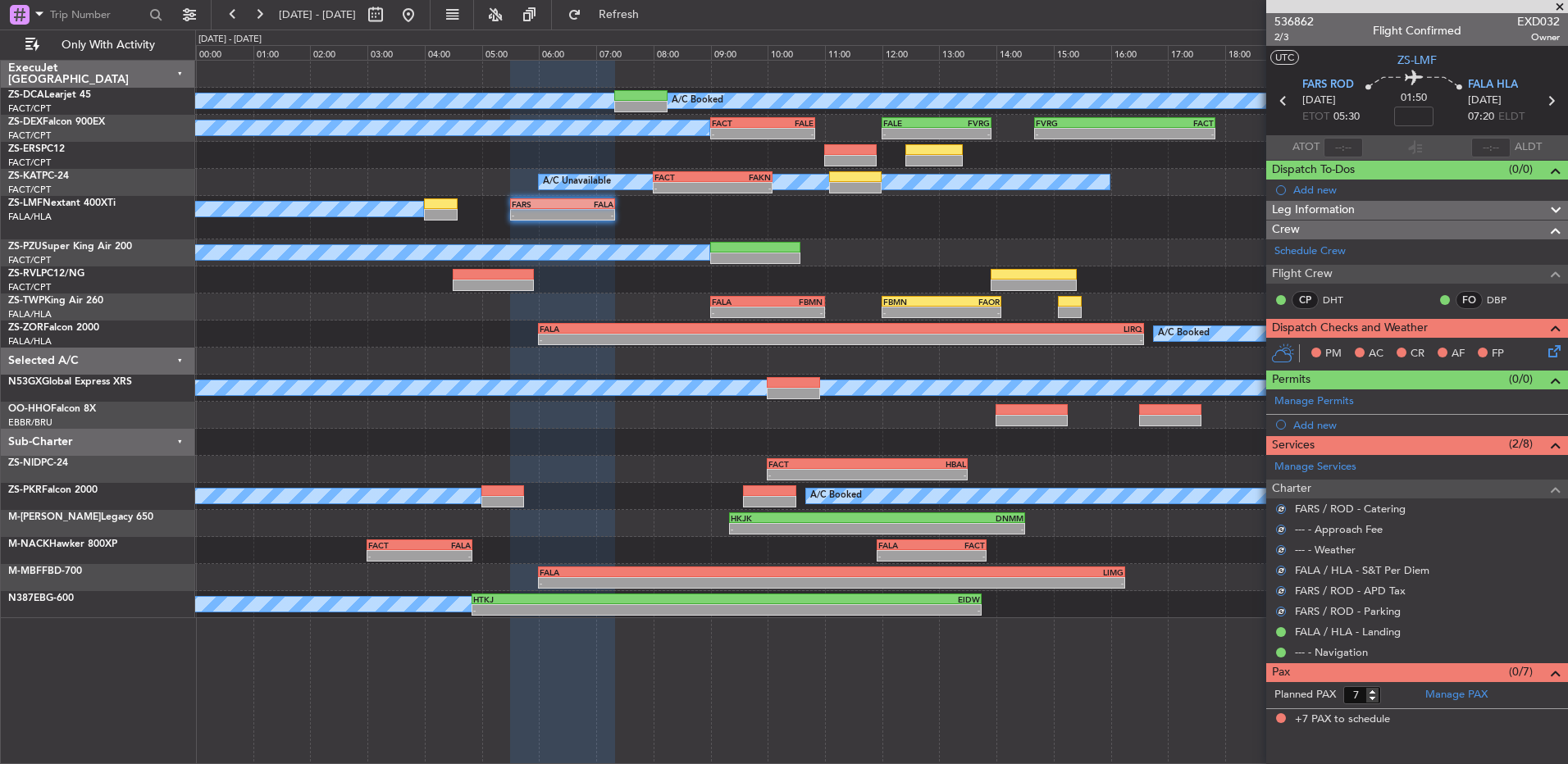
click at [1550, 352] on icon at bounding box center [1551, 348] width 13 height 13
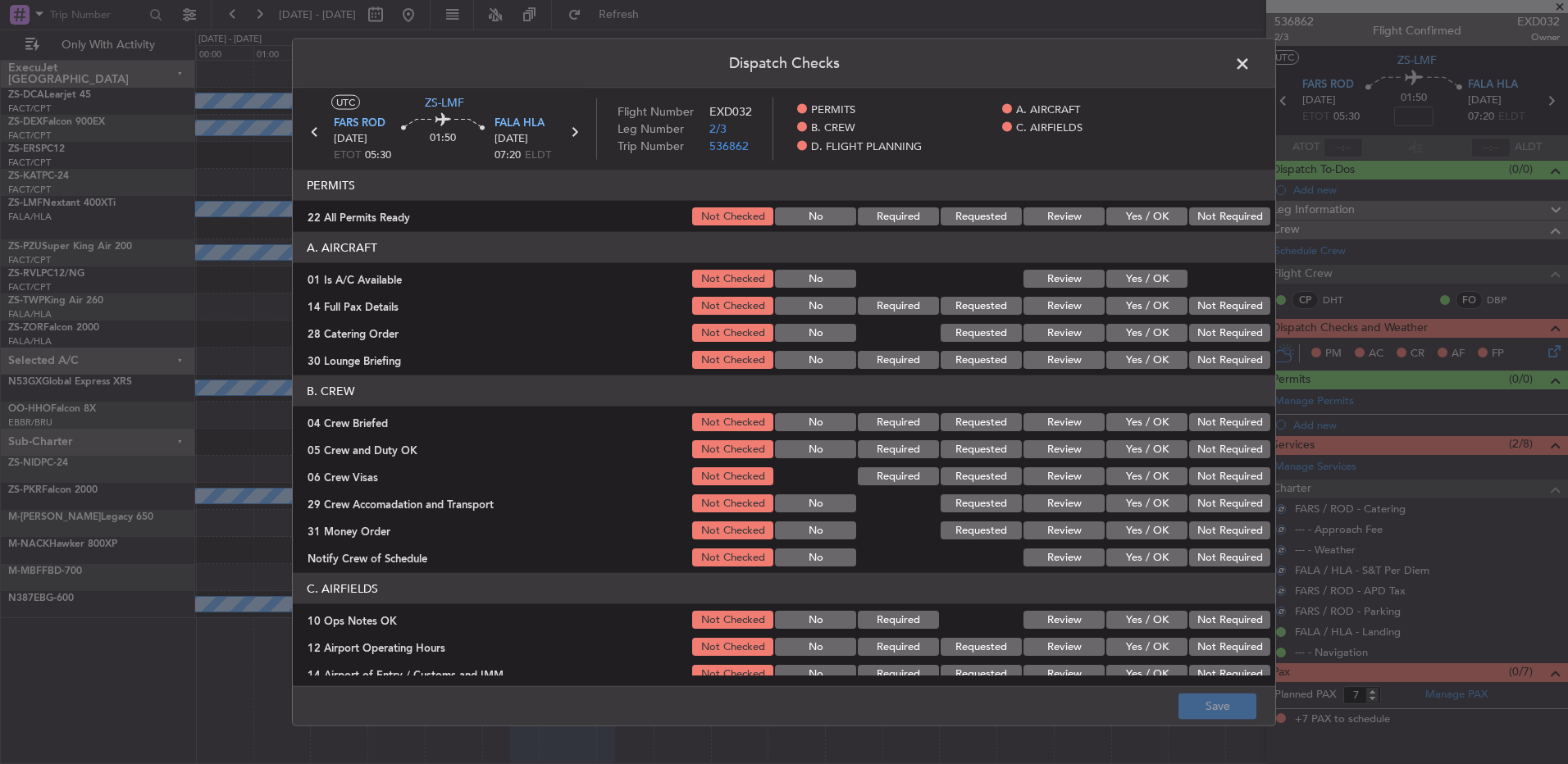
click at [1202, 210] on button "Not Required" at bounding box center [1230, 216] width 82 height 18
drag, startPoint x: 1127, startPoint y: 286, endPoint x: 1172, endPoint y: 291, distance: 45.3
click at [1128, 287] on button "Yes / OK" at bounding box center [1148, 278] width 82 height 18
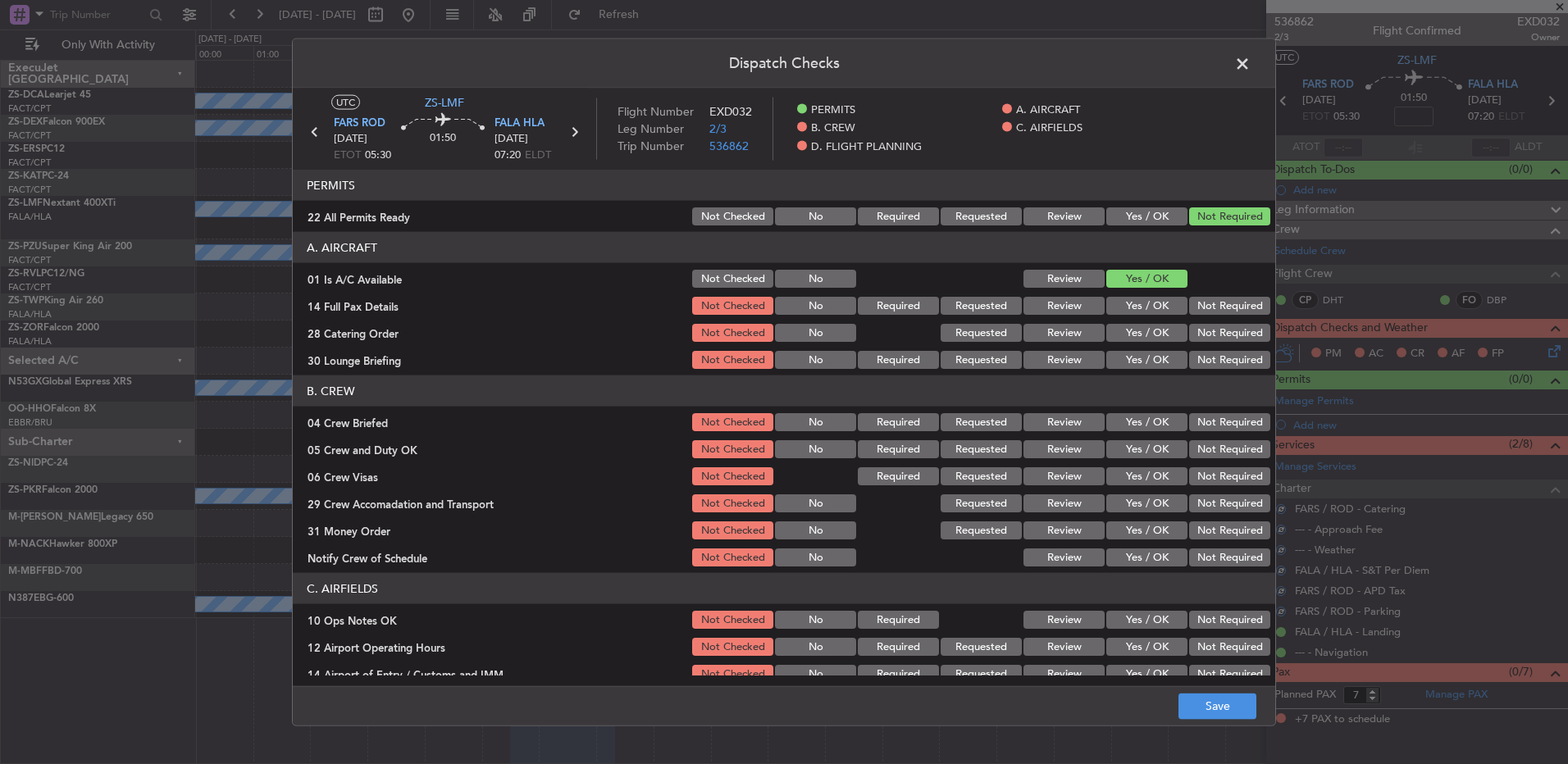
drag, startPoint x: 1211, startPoint y: 305, endPoint x: 1213, endPoint y: 313, distance: 8.2
click at [1211, 306] on button "Not Required" at bounding box center [1230, 306] width 82 height 18
click at [1215, 321] on section "A. AIRCRAFT 01 Is A/C Available Not Checked No Review Yes / OK 14 Full Pax Deta…" at bounding box center [784, 301] width 983 height 139
drag, startPoint x: 1215, startPoint y: 328, endPoint x: 1212, endPoint y: 339, distance: 11.4
click at [1216, 335] on button "Not Required" at bounding box center [1230, 332] width 82 height 18
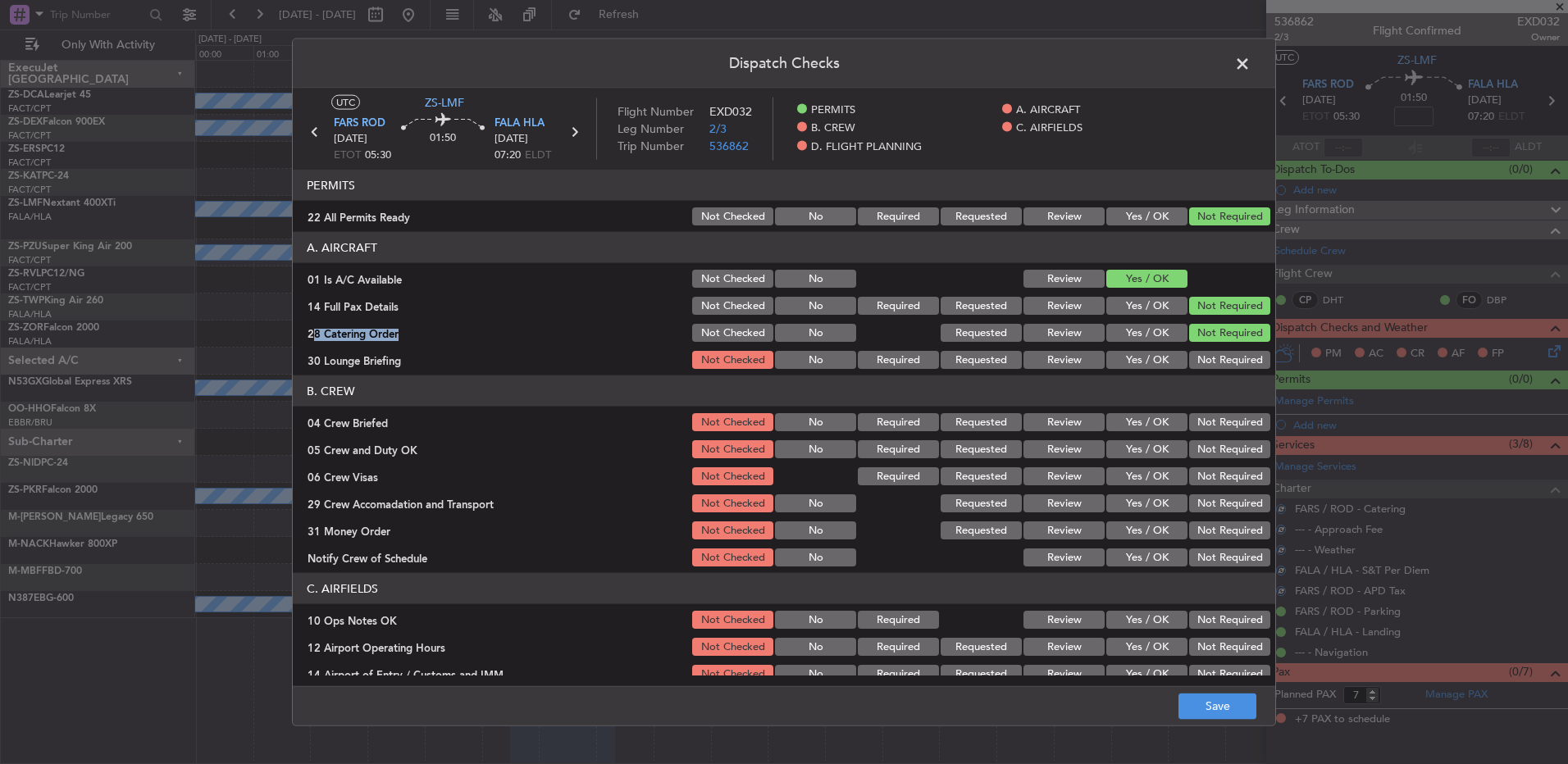
click at [1211, 357] on button "Not Required" at bounding box center [1230, 360] width 82 height 18
drag, startPoint x: 1208, startPoint y: 409, endPoint x: 1203, endPoint y: 420, distance: 12.1
click at [1207, 409] on section "B. CREW 04 Crew Briefed Not Checked No Required Requested Review Yes / OK Not R…" at bounding box center [784, 472] width 983 height 193
click at [1203, 425] on button "Not Required" at bounding box center [1230, 422] width 82 height 18
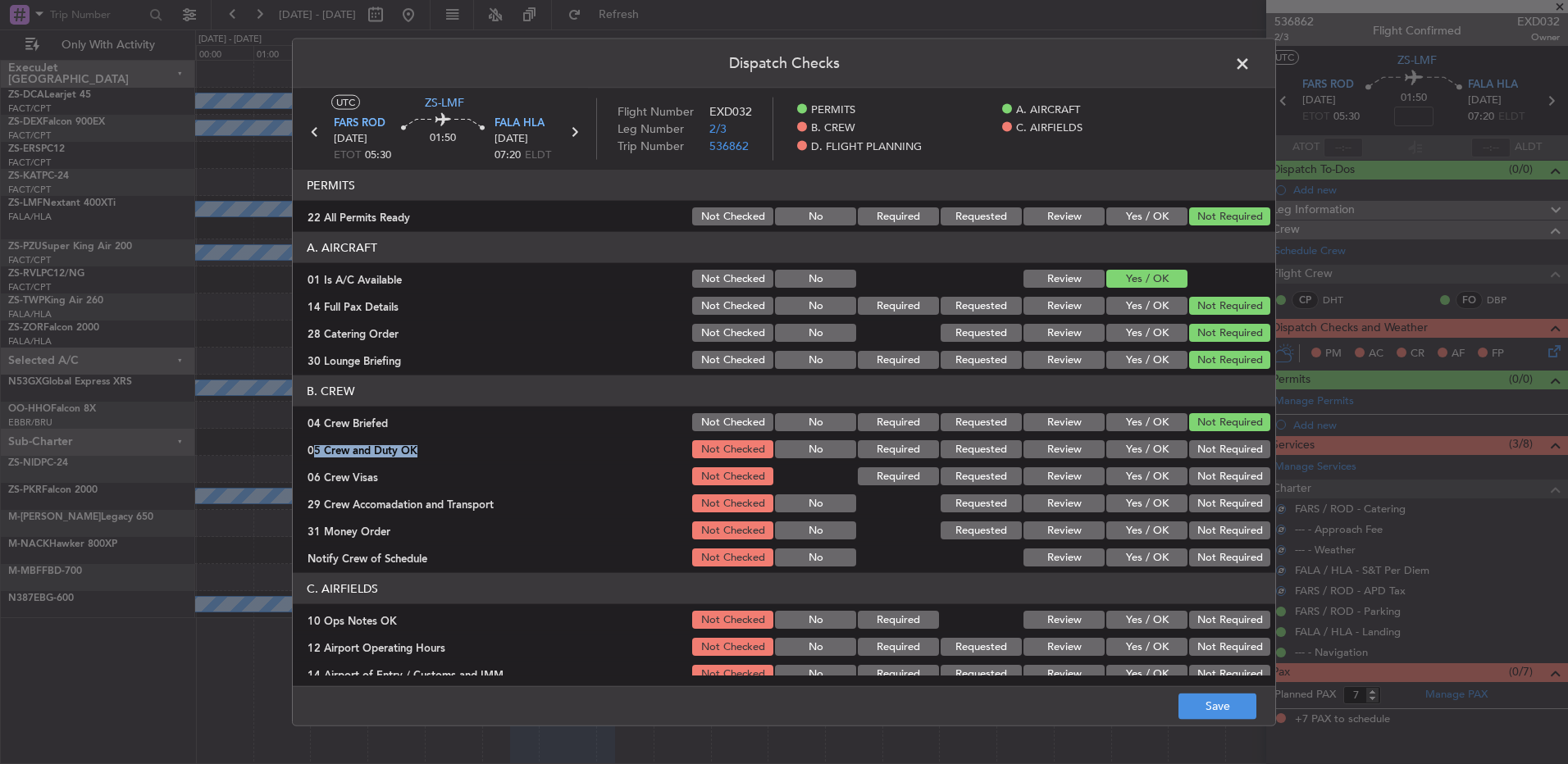
click at [1197, 438] on section "B. CREW 04 Crew Briefed Not Checked No Required Requested Review Yes / OK Not R…" at bounding box center [784, 472] width 983 height 193
click at [1197, 444] on button "Not Required" at bounding box center [1230, 449] width 82 height 18
drag, startPoint x: 1196, startPoint y: 472, endPoint x: 1194, endPoint y: 481, distance: 9.2
click at [1196, 474] on button "Not Required" at bounding box center [1230, 476] width 82 height 18
click at [1196, 477] on button "Not Required" at bounding box center [1230, 476] width 82 height 18
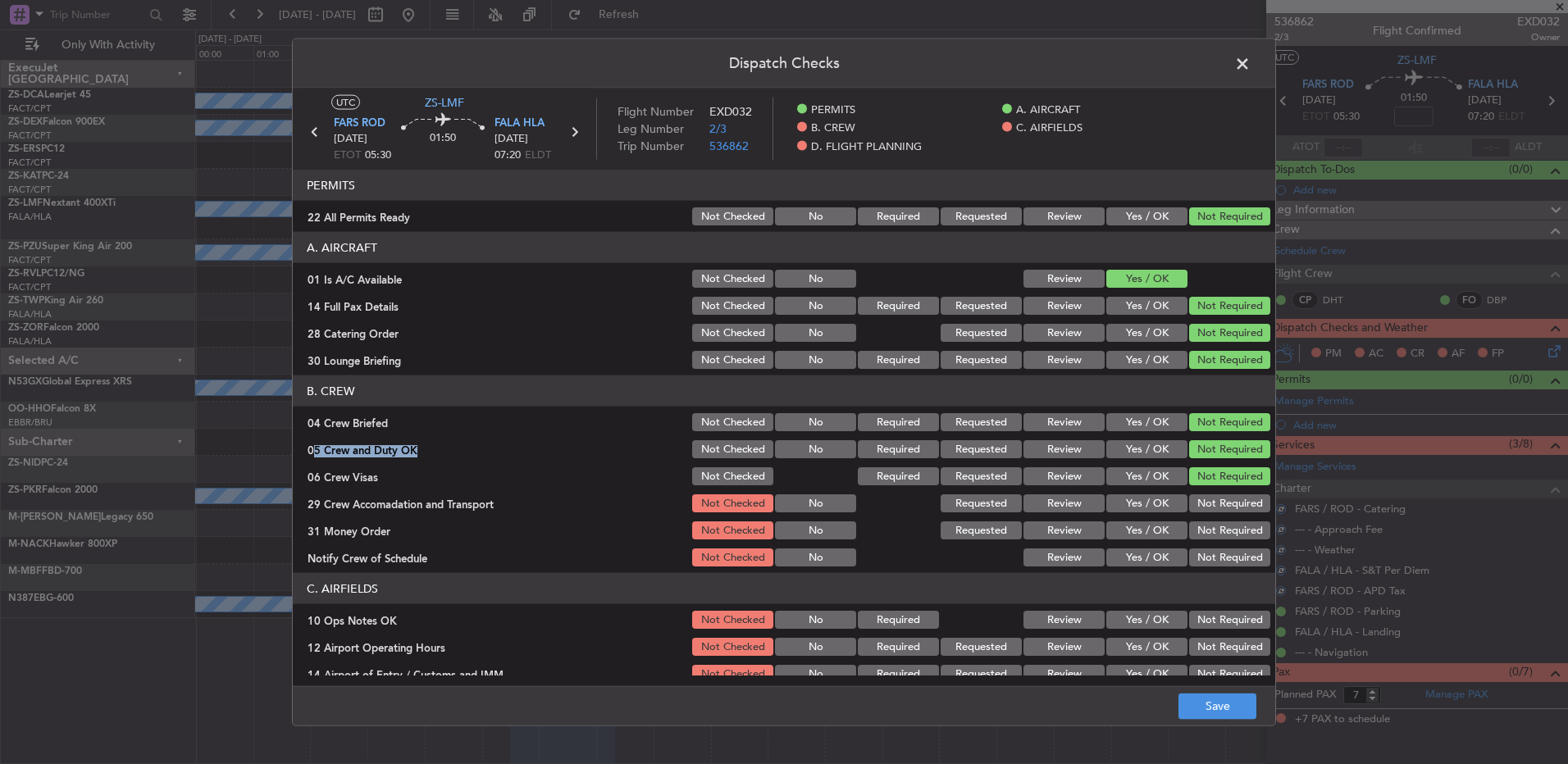
click at [1193, 507] on button "Not Required" at bounding box center [1230, 503] width 82 height 18
click at [1193, 515] on section "B. CREW 04 Crew Briefed Not Checked No Required Requested Review Yes / OK Not R…" at bounding box center [784, 472] width 983 height 193
click at [1193, 552] on button "Not Required" at bounding box center [1230, 557] width 82 height 18
click at [1197, 536] on button "Not Required" at bounding box center [1230, 530] width 82 height 18
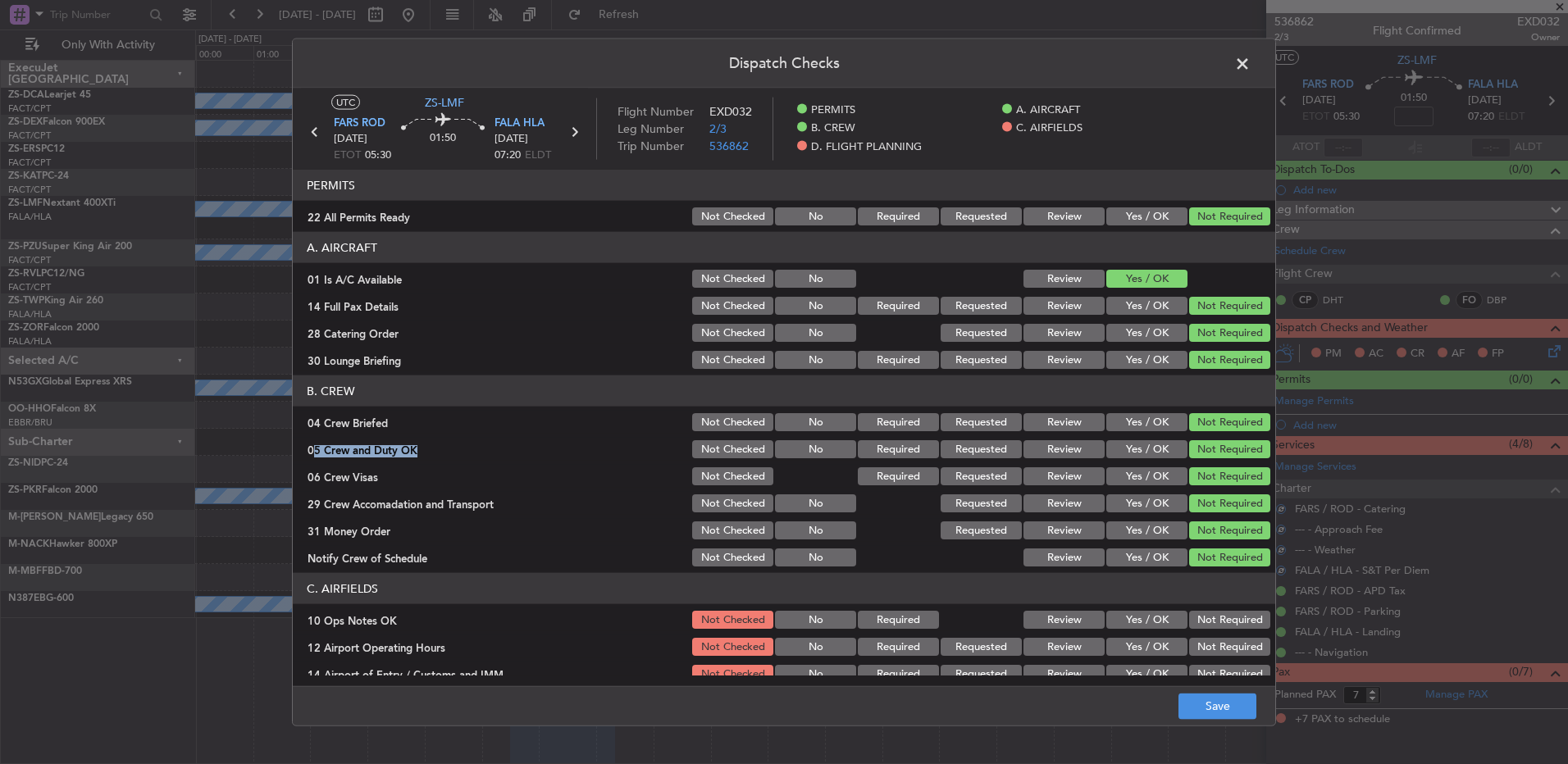
click at [1204, 612] on button "Not Required" at bounding box center [1230, 620] width 82 height 18
click at [1204, 634] on section "C. AIRFIELDS 10 Ops Notes OK Not Checked No Required Review Yes / OK Not Requir…" at bounding box center [784, 682] width 983 height 221
drag, startPoint x: 1204, startPoint y: 634, endPoint x: 1200, endPoint y: 652, distance: 18.4
click at [1202, 652] on button "Not Required" at bounding box center [1230, 646] width 82 height 18
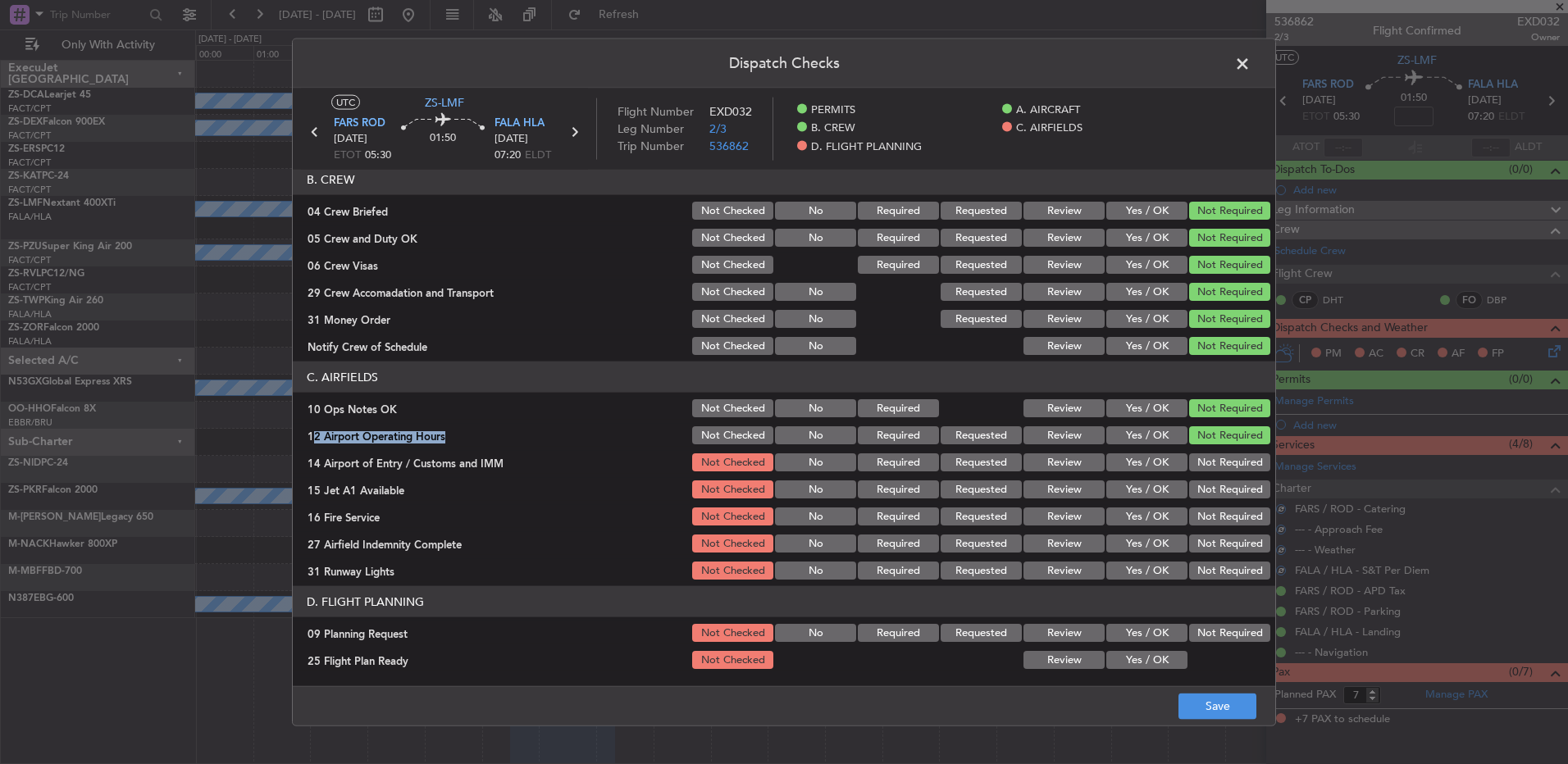
click at [1219, 462] on button "Not Required" at bounding box center [1230, 462] width 82 height 18
click at [1217, 488] on div "Not Required" at bounding box center [1227, 489] width 82 height 23
click at [1216, 500] on div "Not Required" at bounding box center [1227, 489] width 82 height 23
click at [1215, 495] on button "Not Required" at bounding box center [1230, 489] width 82 height 18
click at [1217, 528] on section "C. AIRFIELDS 10 Ops Notes OK Not Checked No Required Review Yes / OK Not Requir…" at bounding box center [784, 472] width 983 height 221
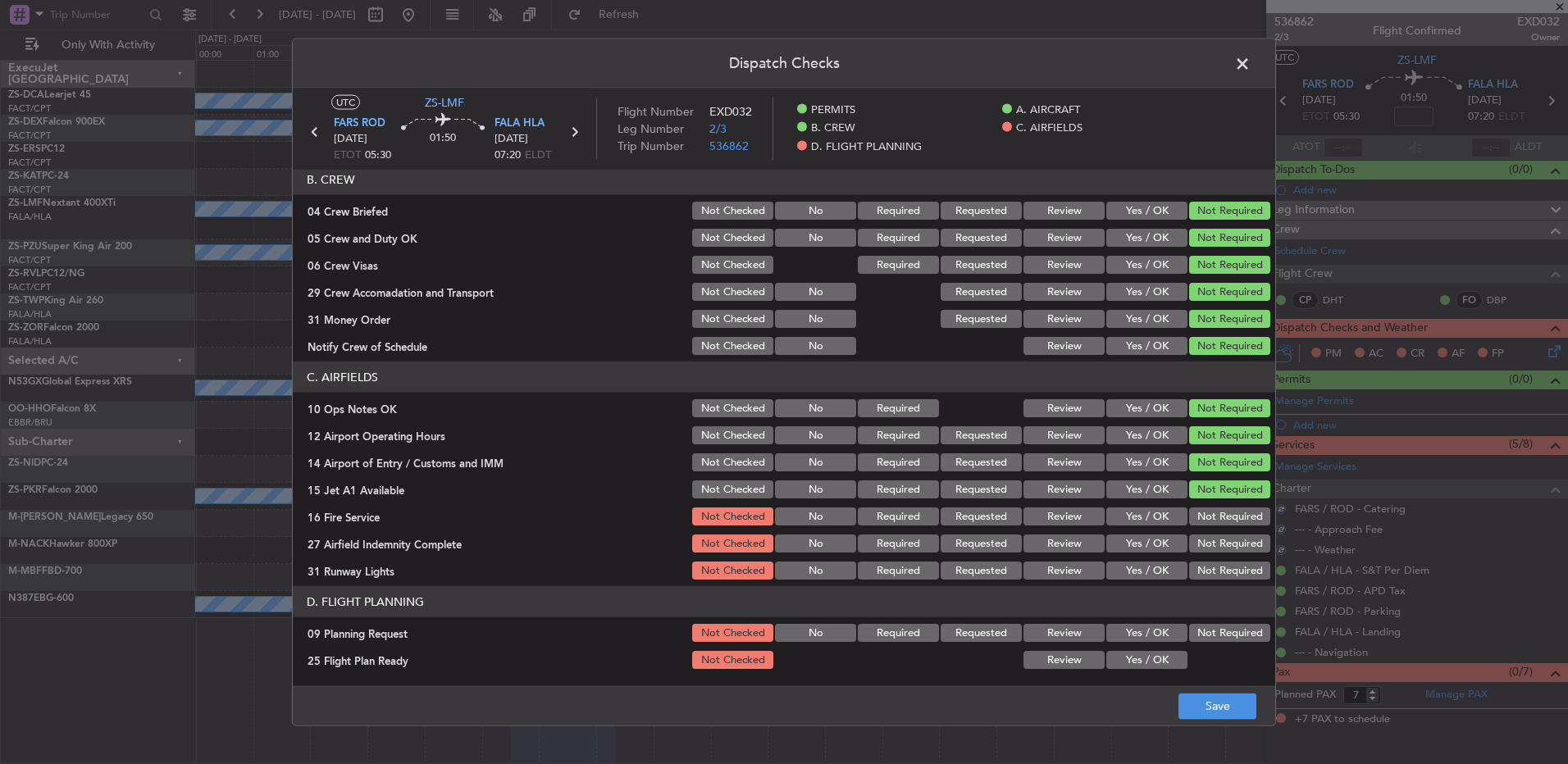
click at [1216, 520] on button "Not Required" at bounding box center [1230, 516] width 82 height 18
drag, startPoint x: 1220, startPoint y: 550, endPoint x: 1220, endPoint y: 559, distance: 9.0
click at [1220, 552] on div "Not Required" at bounding box center [1227, 543] width 82 height 23
click at [1216, 581] on div "Not Required" at bounding box center [1227, 571] width 82 height 23
click at [1220, 542] on button "Not Required" at bounding box center [1230, 543] width 82 height 18
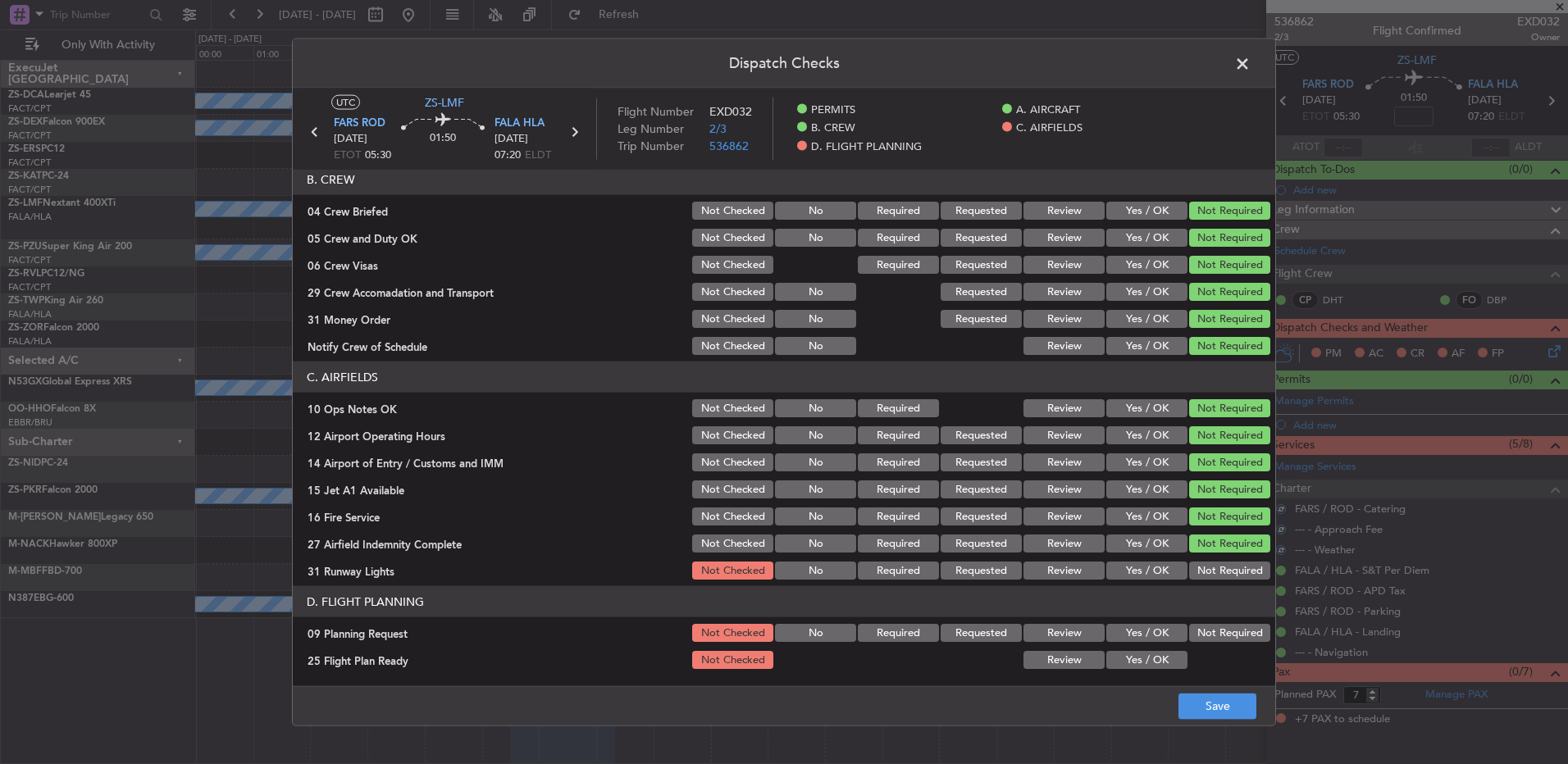
click at [1227, 572] on button "Not Required" at bounding box center [1230, 570] width 82 height 18
click at [1210, 628] on button "Not Required" at bounding box center [1230, 633] width 82 height 18
click at [1164, 658] on button "Yes / OK" at bounding box center [1148, 659] width 82 height 18
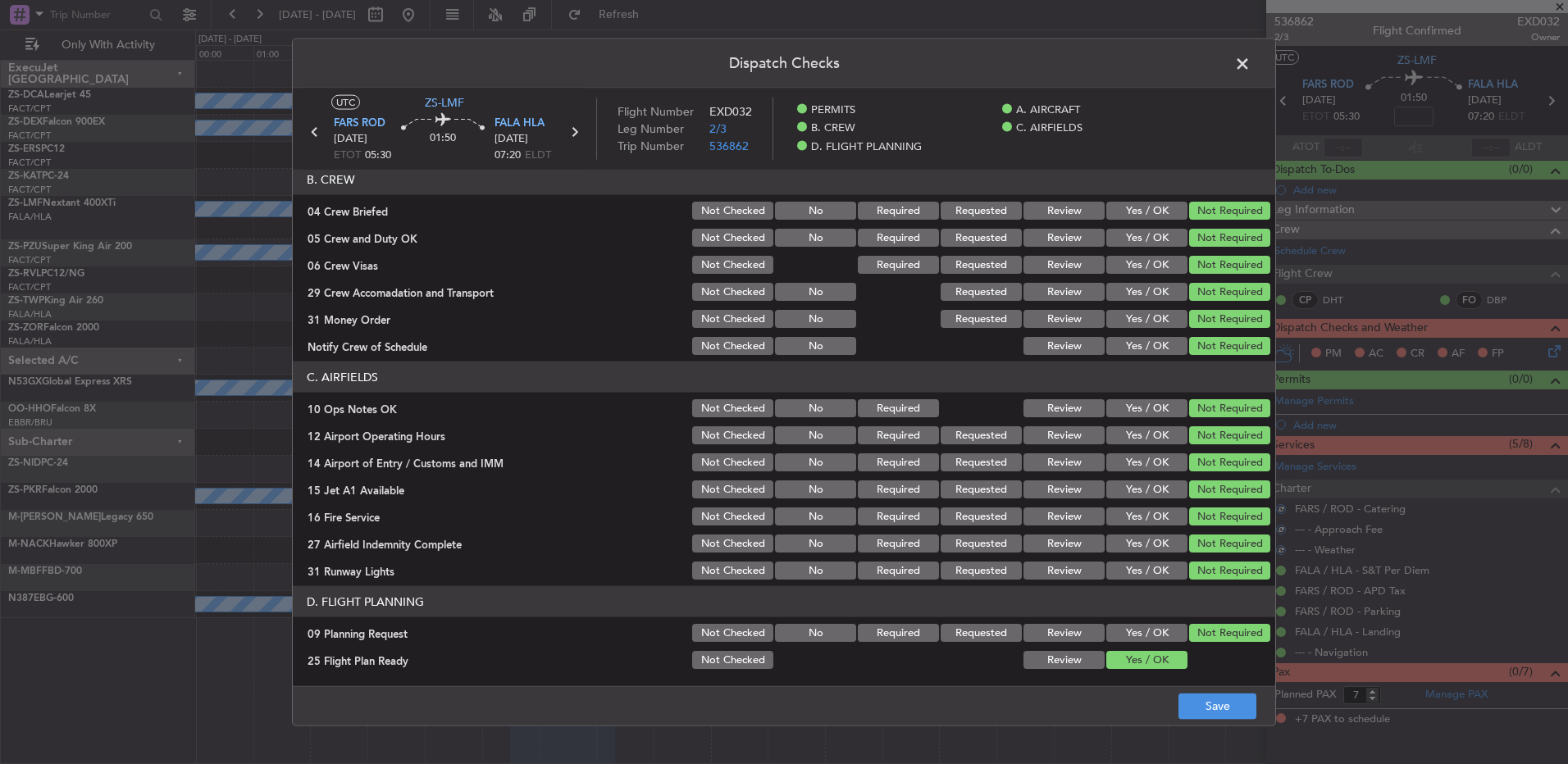
click at [1180, 680] on main "UTC ZS-LMF FARS ROD [DATE] ETOT 05:30 01:50 FALA HLA [DATE] 07:20 ELDT Flight N…" at bounding box center [784, 391] width 983 height 604
click at [1183, 697] on button "Save" at bounding box center [1218, 706] width 78 height 27
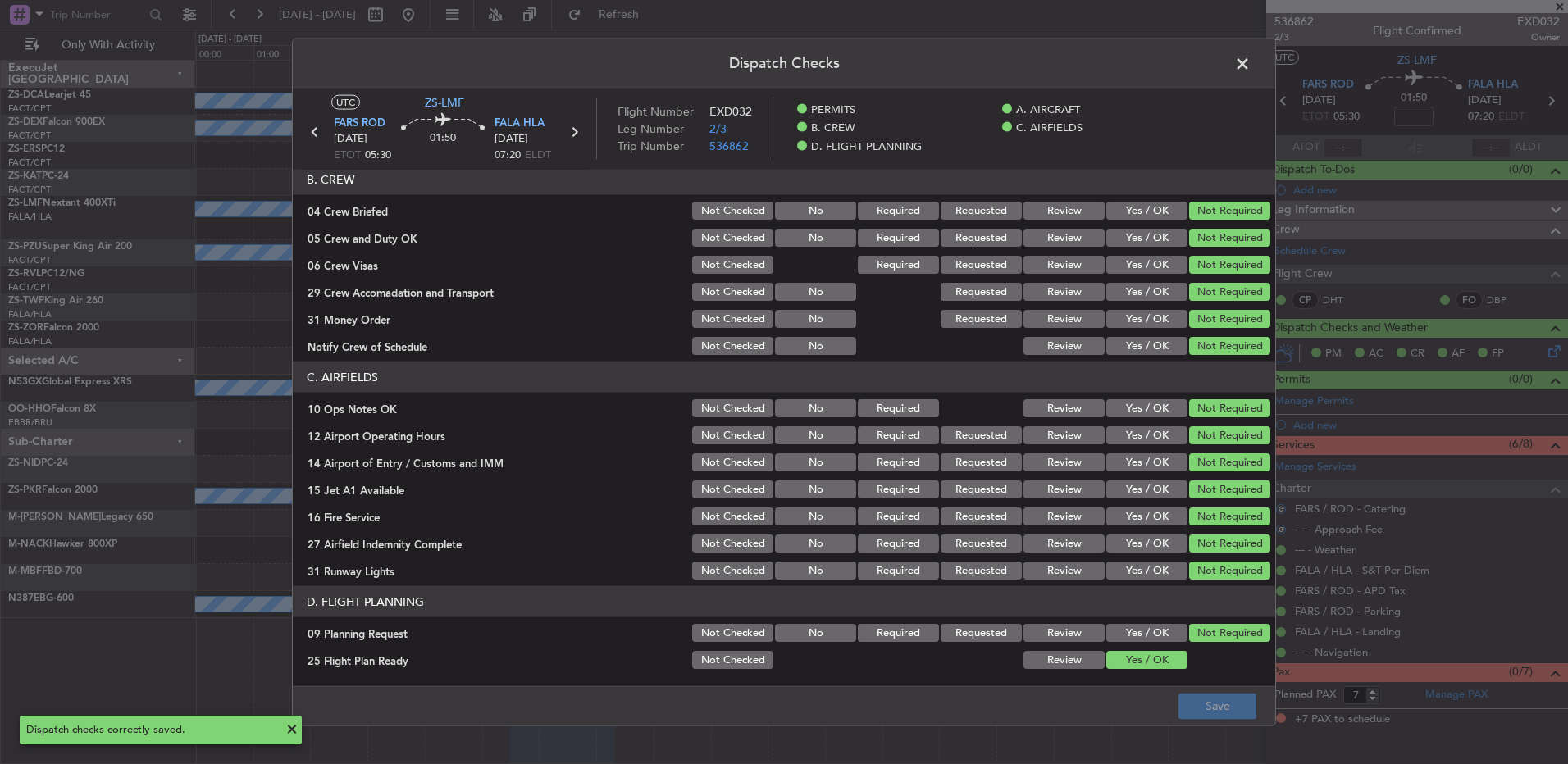
click at [1250, 59] on span at bounding box center [1250, 67] width 0 height 33
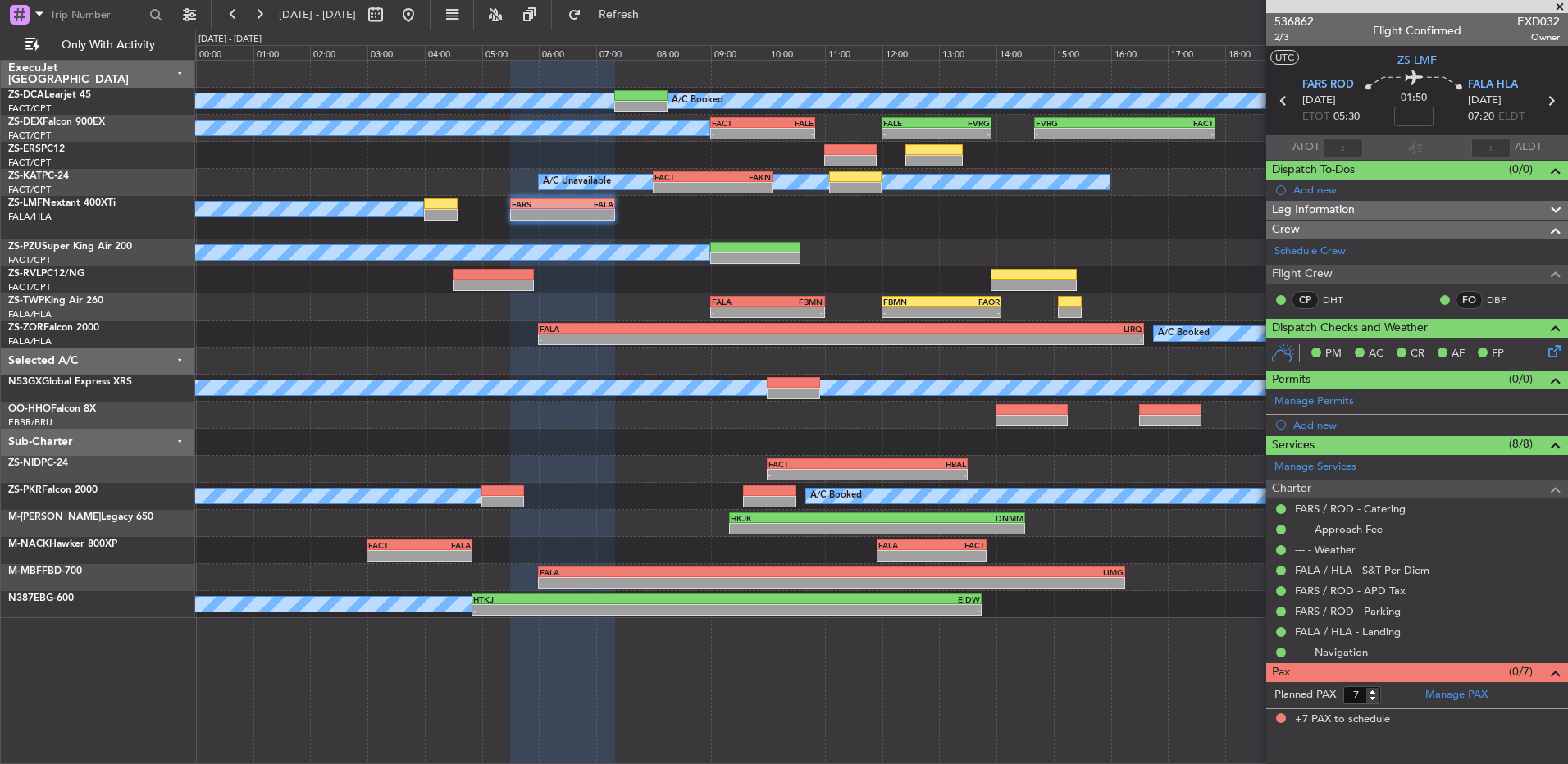
click at [1563, 5] on span at bounding box center [1560, 7] width 16 height 15
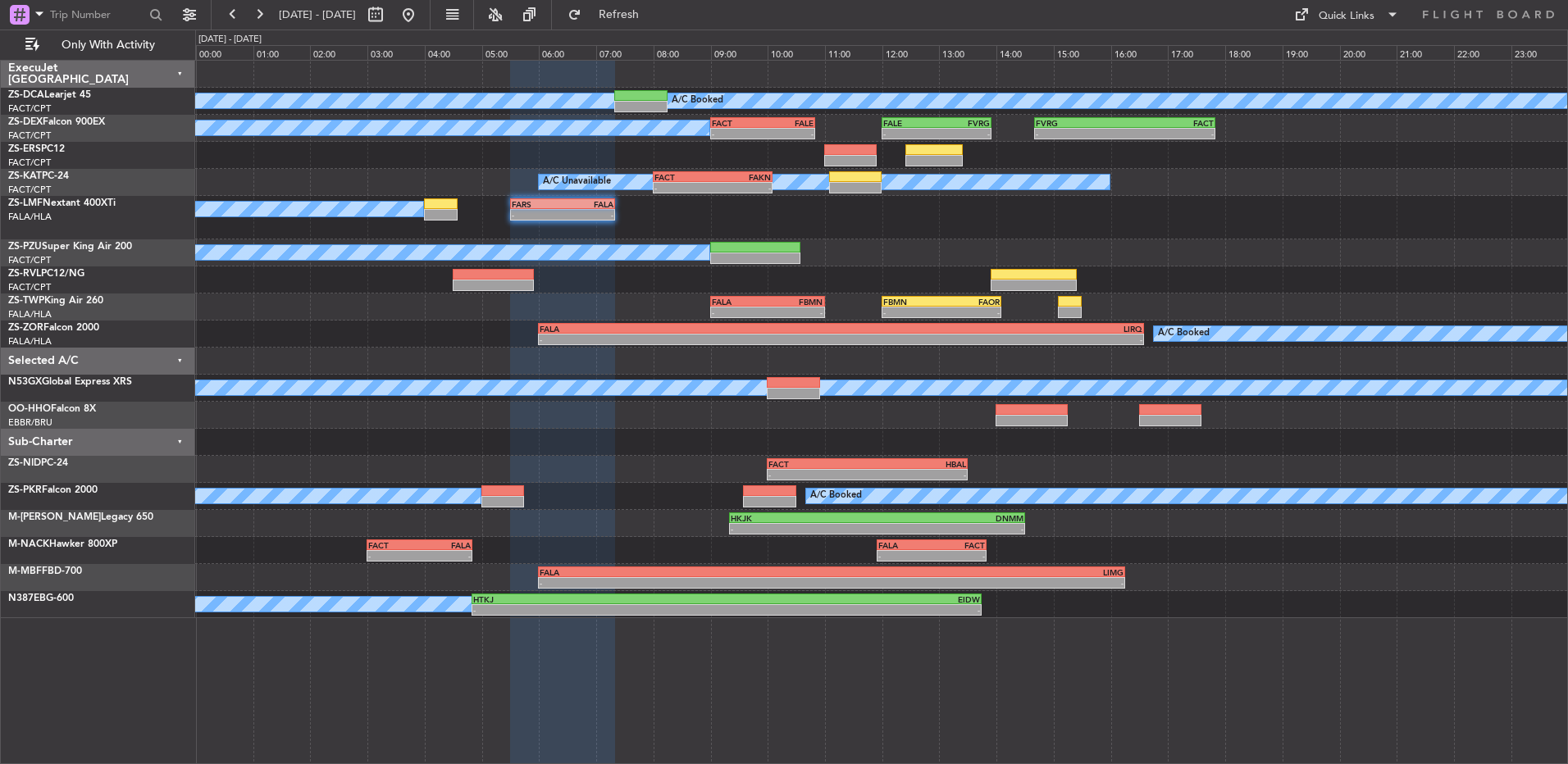
type input "0"
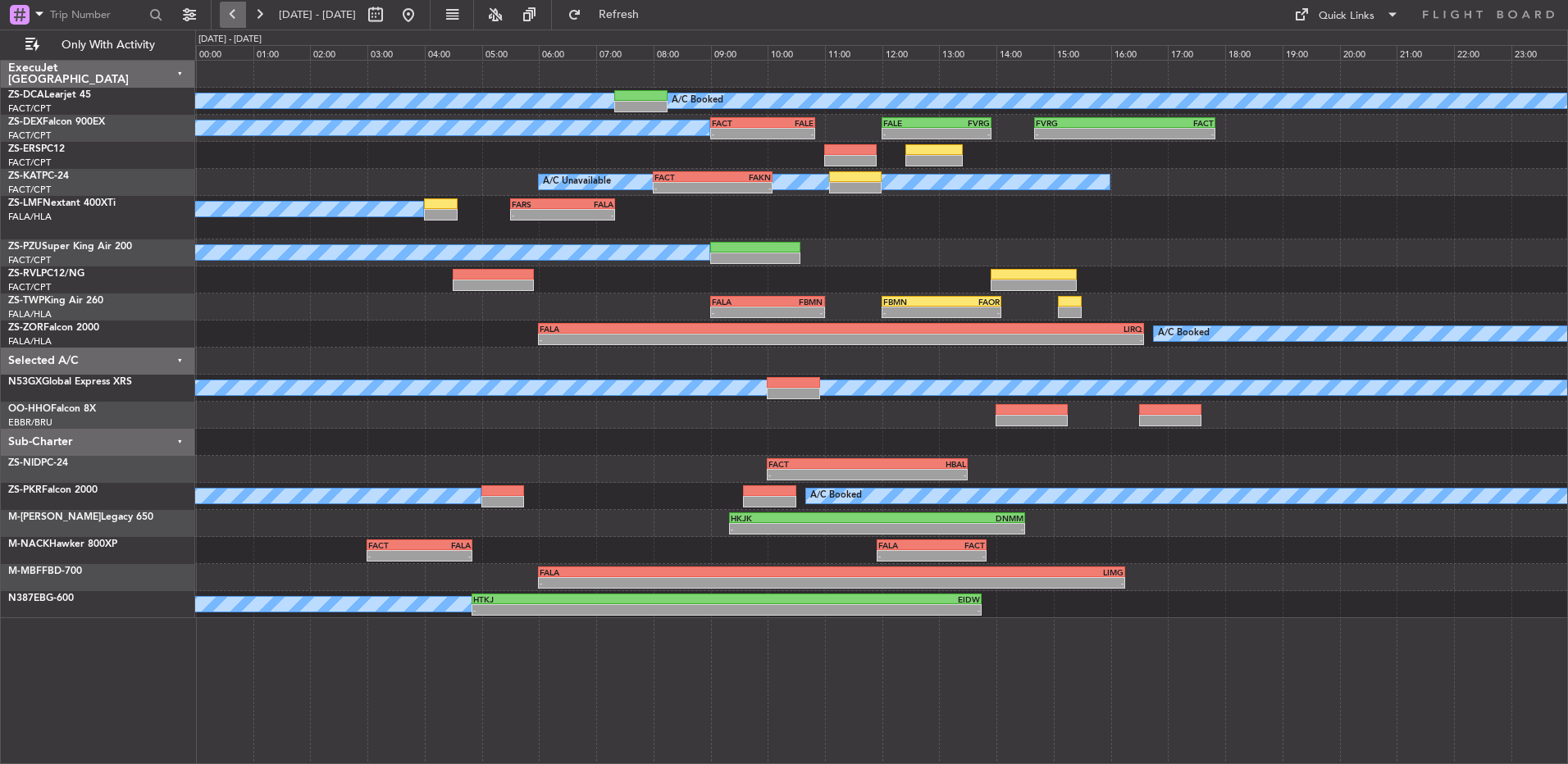
click at [235, 15] on button at bounding box center [233, 15] width 27 height 27
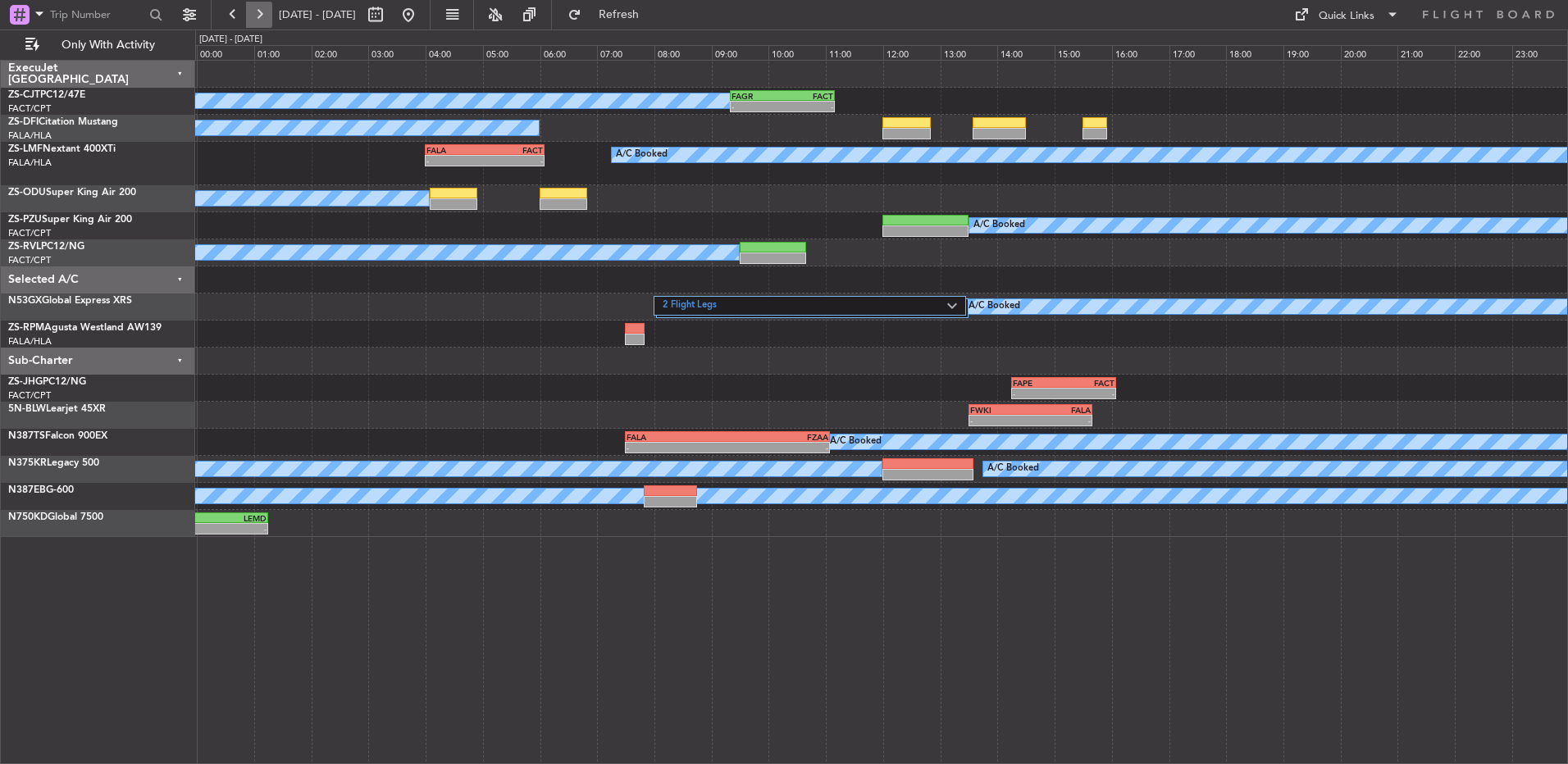
click at [249, 17] on button at bounding box center [259, 15] width 27 height 27
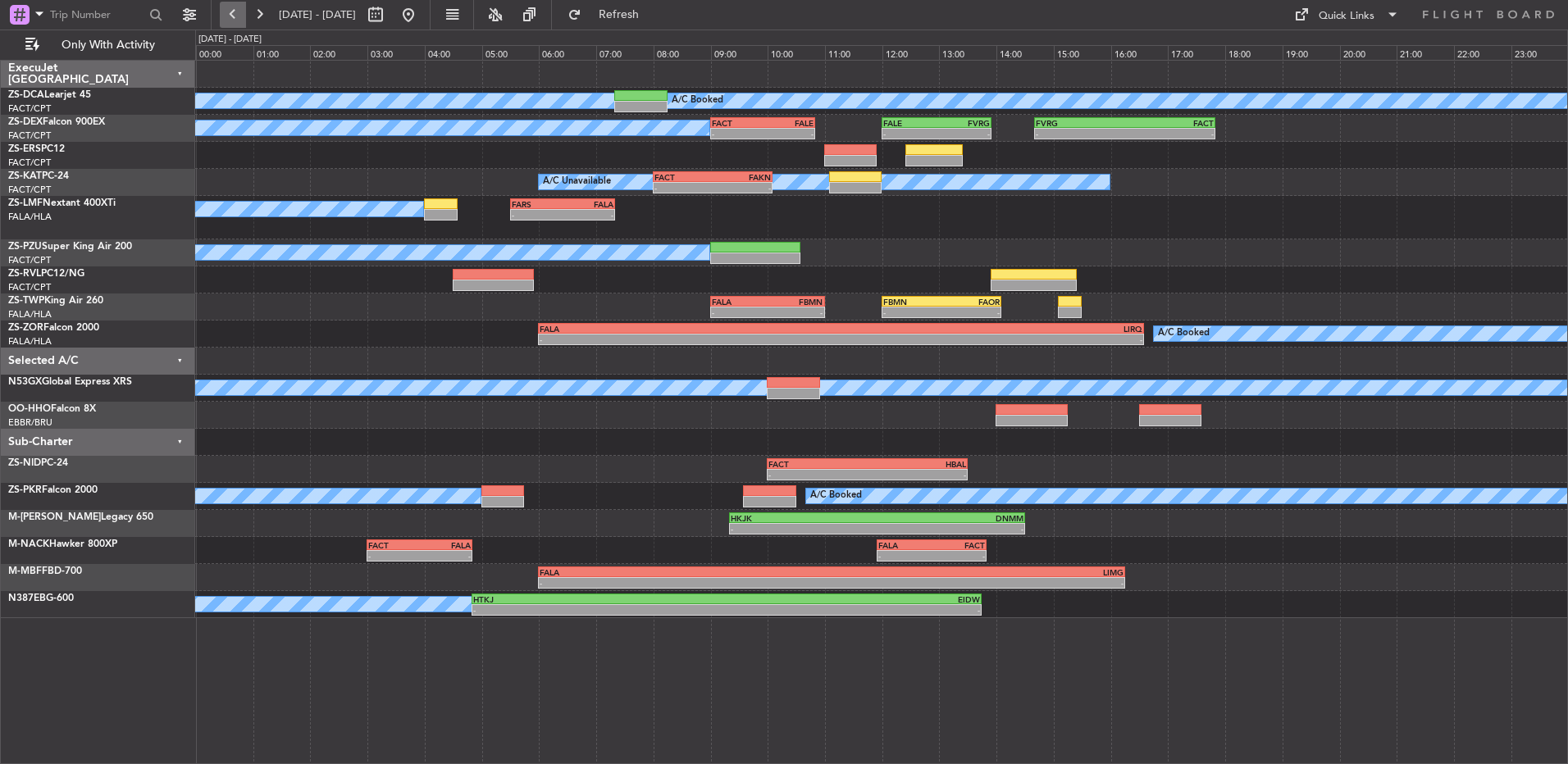
click at [222, 22] on button at bounding box center [233, 15] width 27 height 27
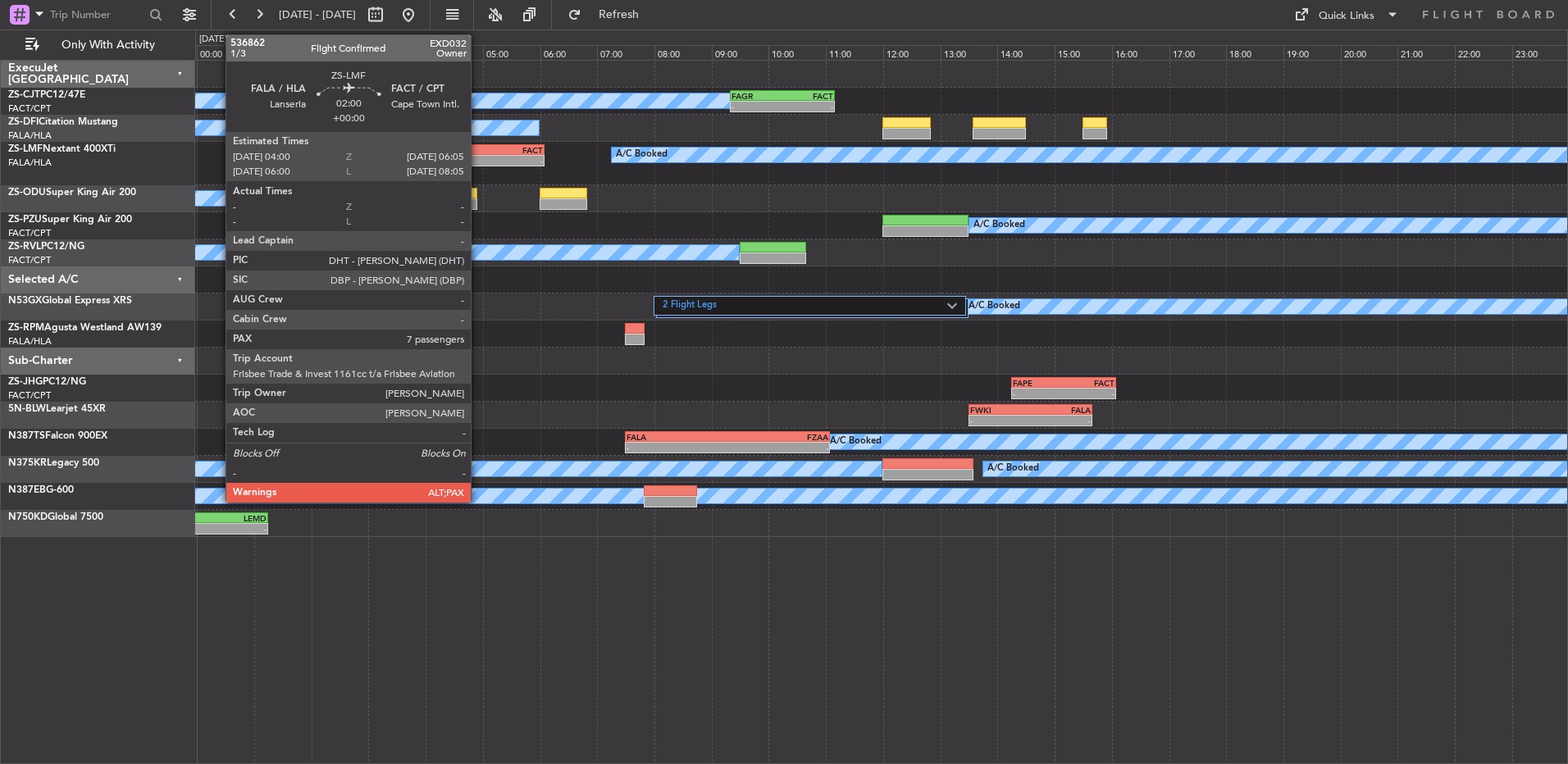
click at [478, 164] on div "-" at bounding box center [456, 160] width 59 height 10
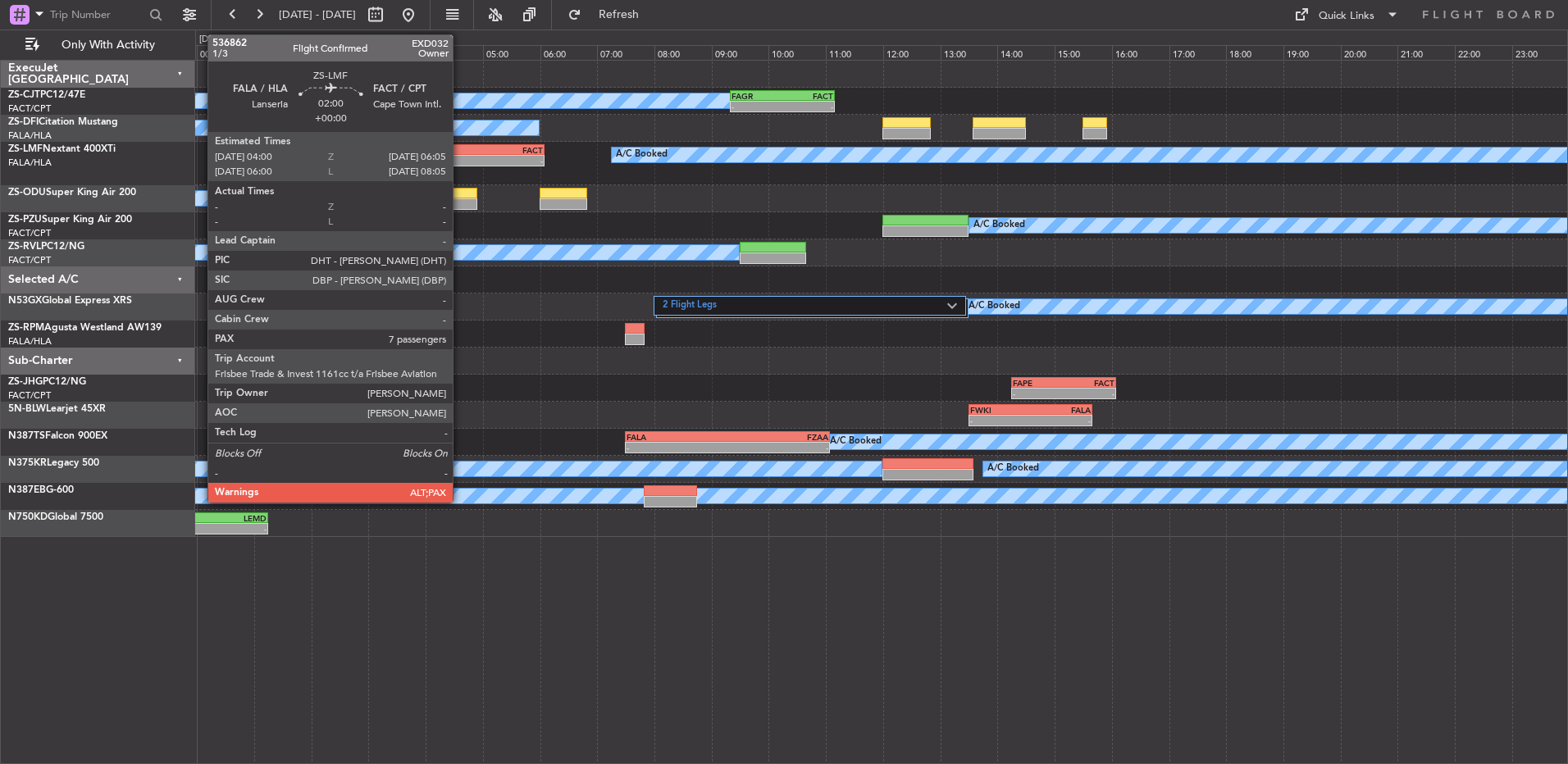
click at [460, 147] on div "FALA" at bounding box center [456, 150] width 59 height 10
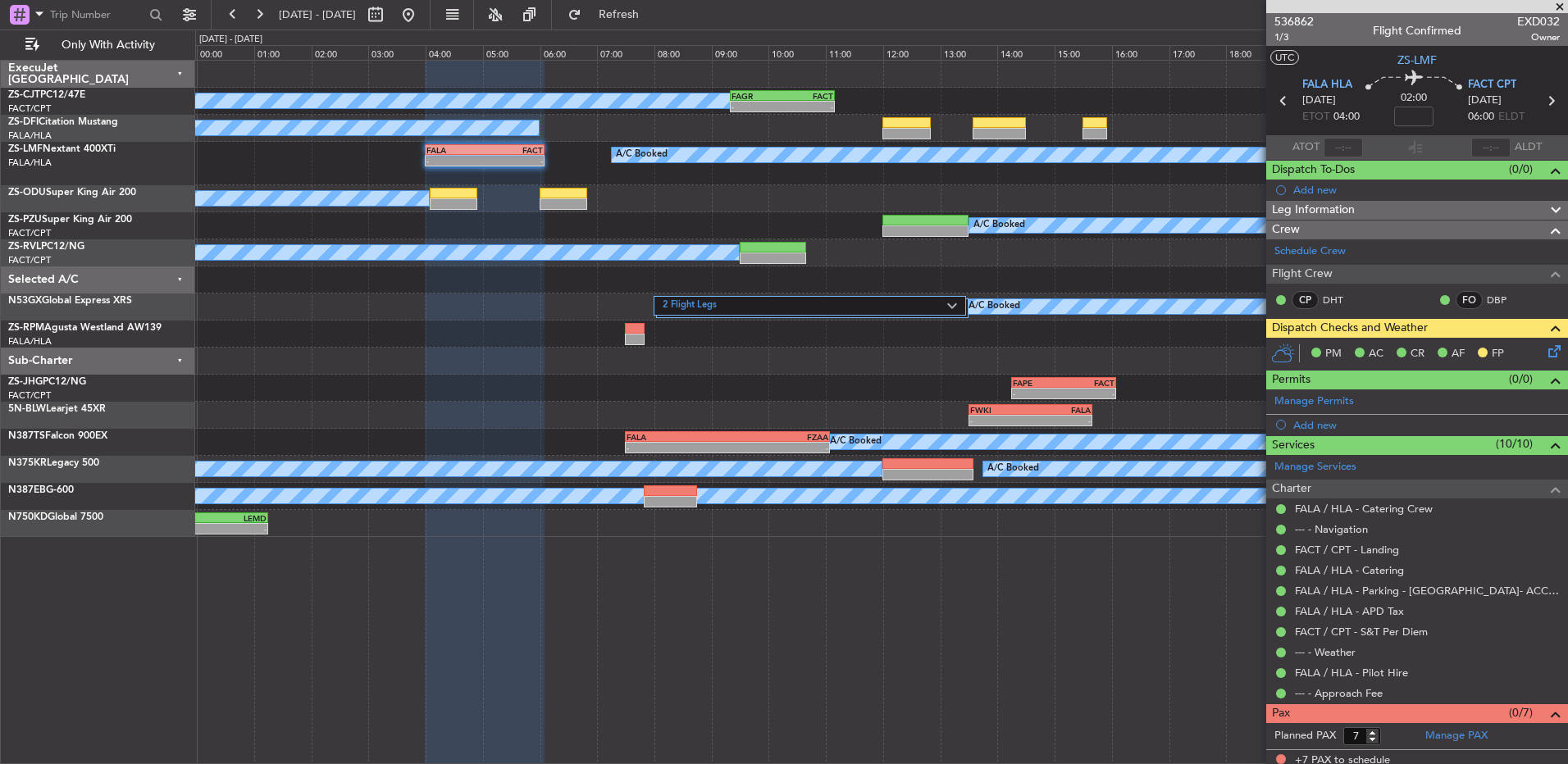
scroll to position [6, 0]
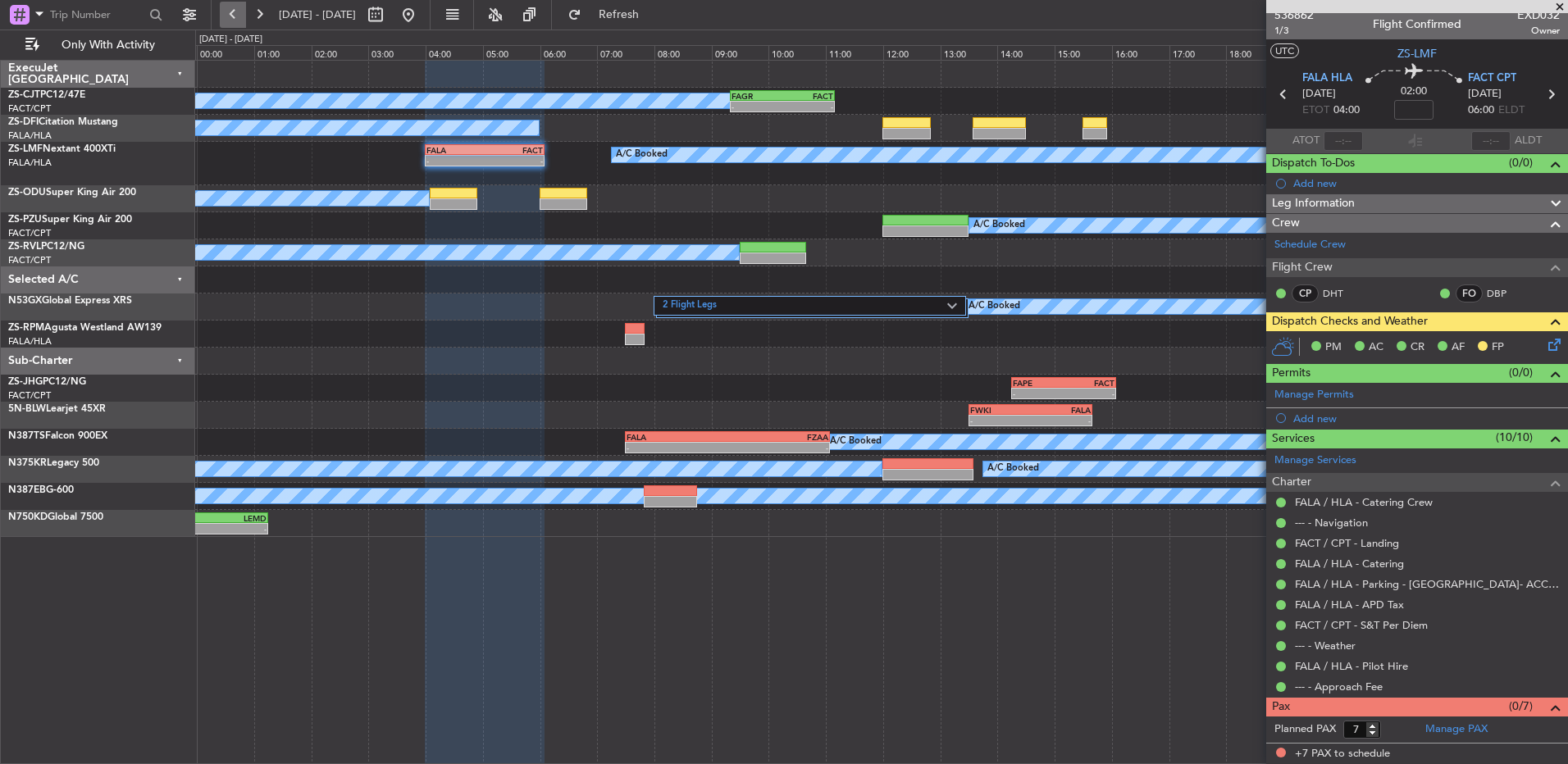
click at [245, 16] on button at bounding box center [233, 15] width 27 height 27
